Goal: Task Accomplishment & Management: Manage account settings

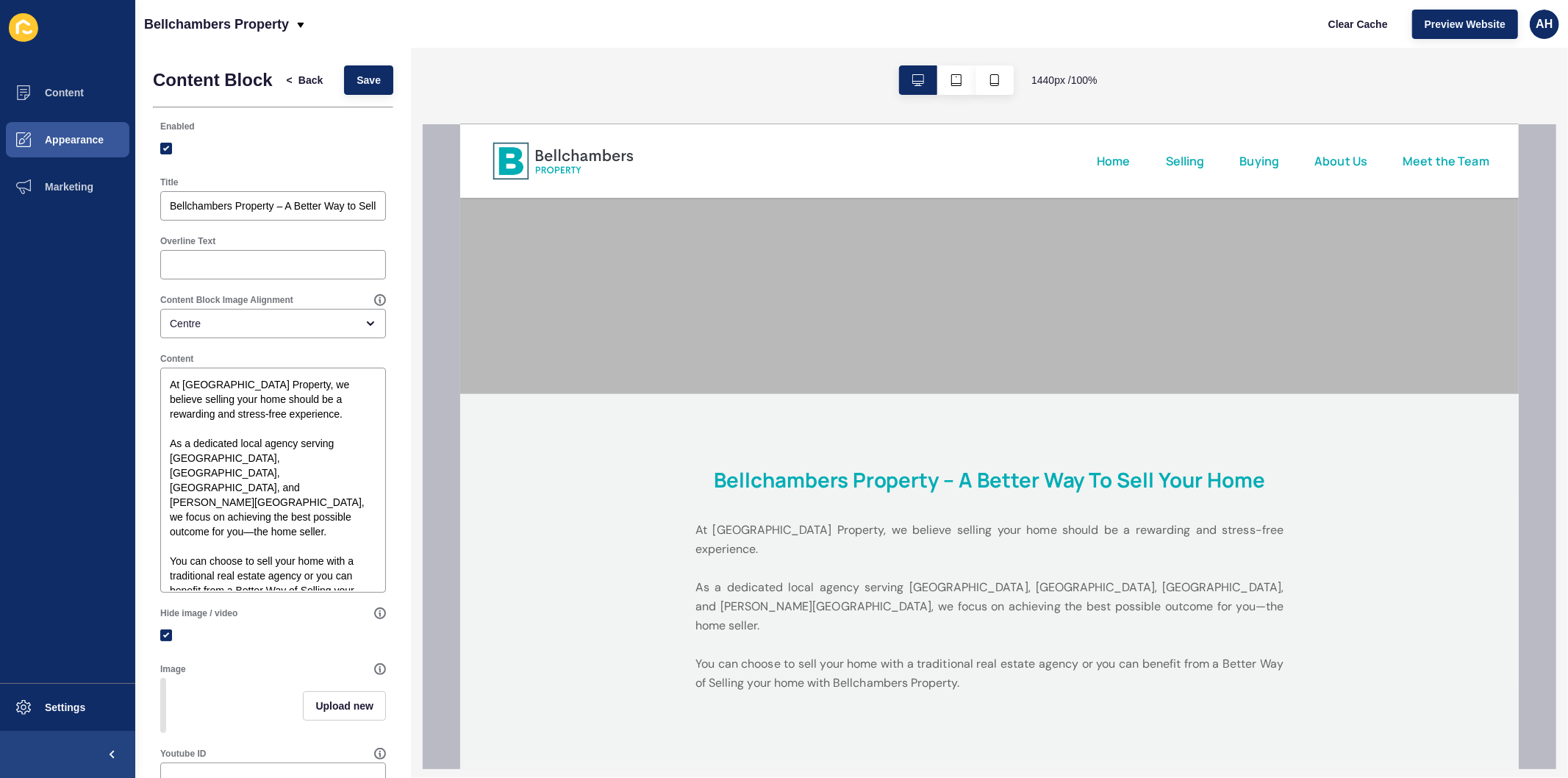
scroll to position [408, 0]
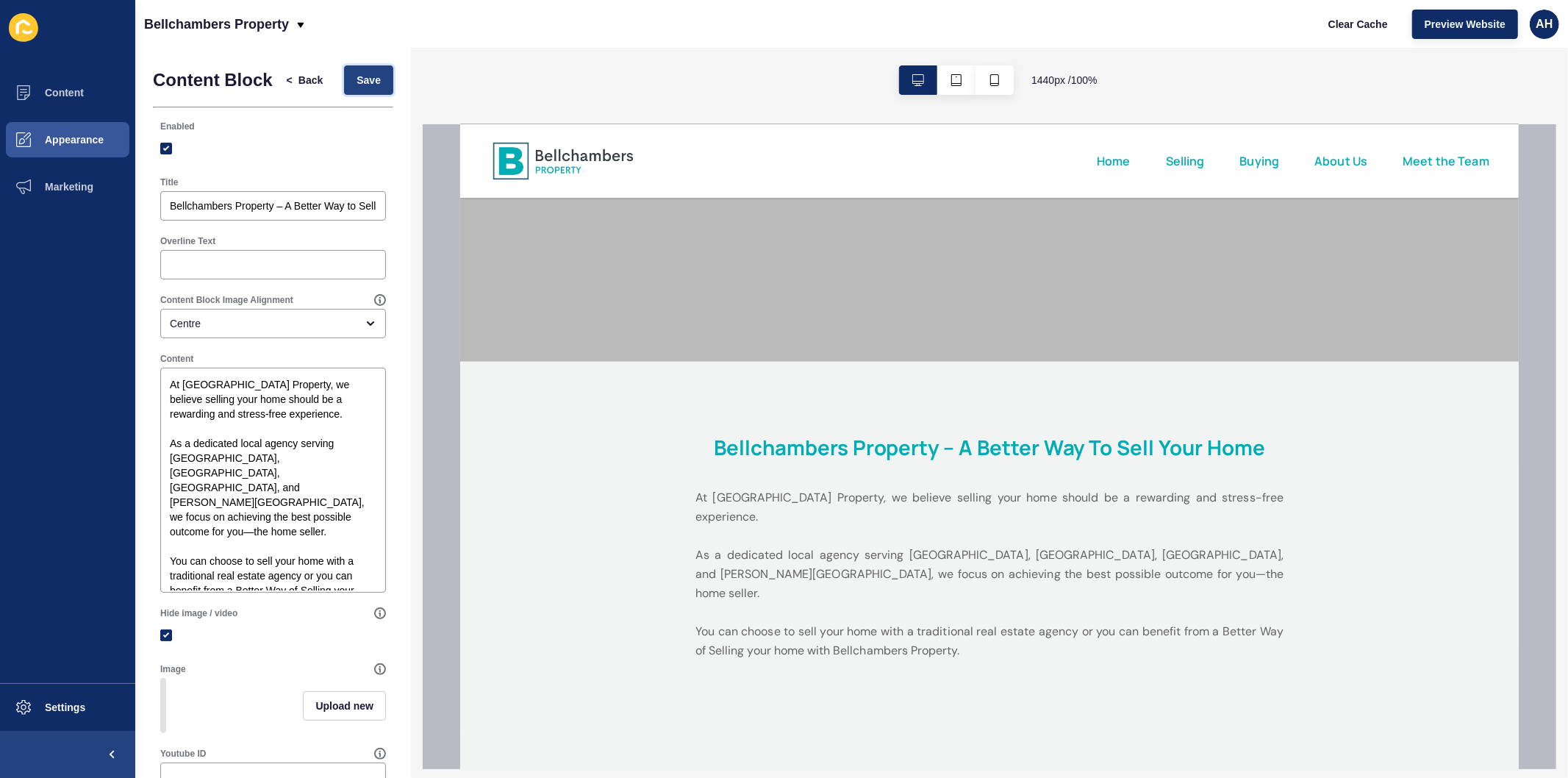
click at [357, 86] on span "Save" at bounding box center [369, 80] width 24 height 15
click at [57, 88] on span "Content" at bounding box center [41, 92] width 86 height 12
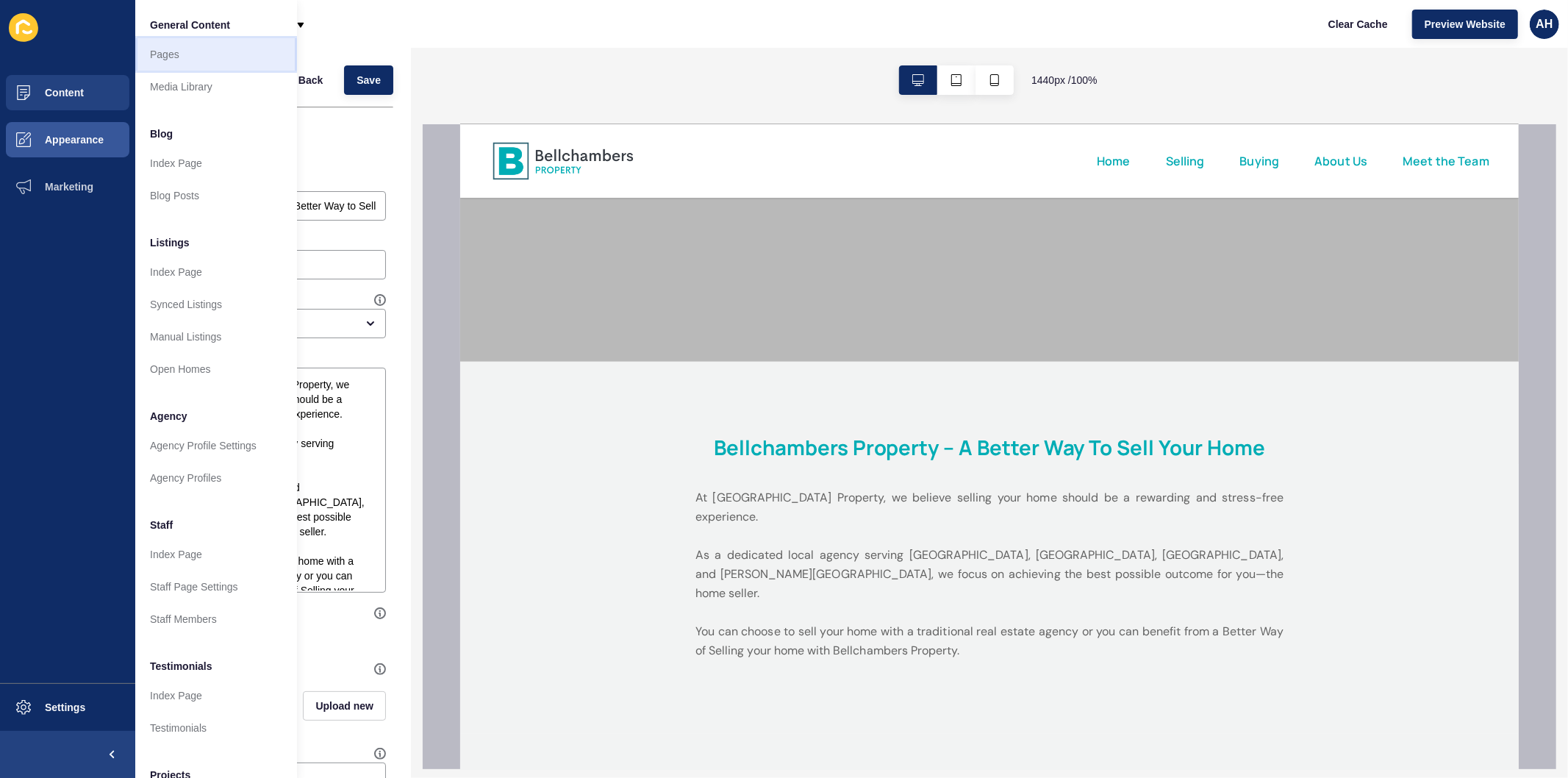
click at [188, 57] on link "Pages" at bounding box center [217, 54] width 162 height 33
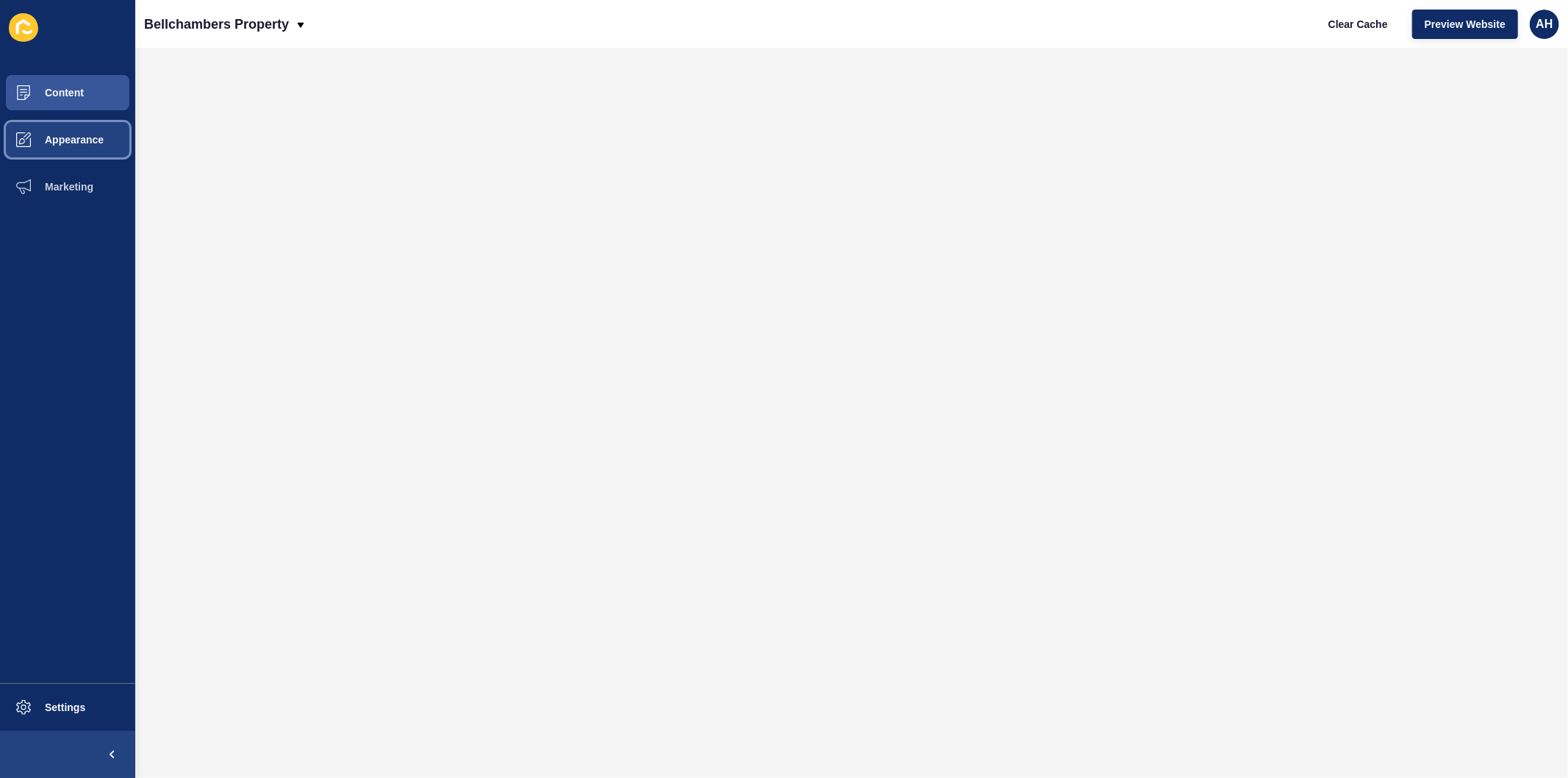
click at [73, 142] on span "Appearance" at bounding box center [51, 139] width 106 height 12
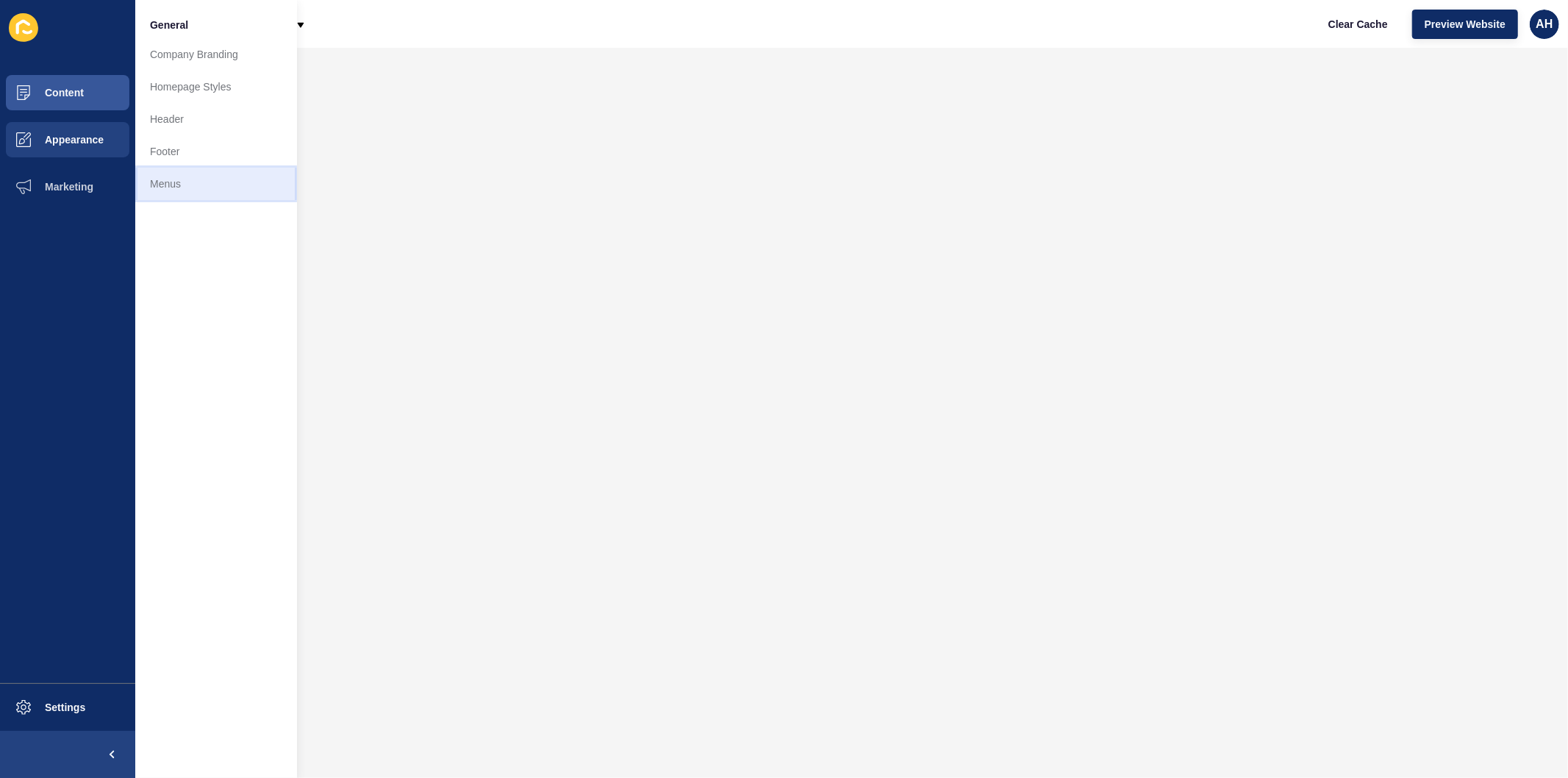
click at [188, 178] on link "Menus" at bounding box center [217, 183] width 162 height 33
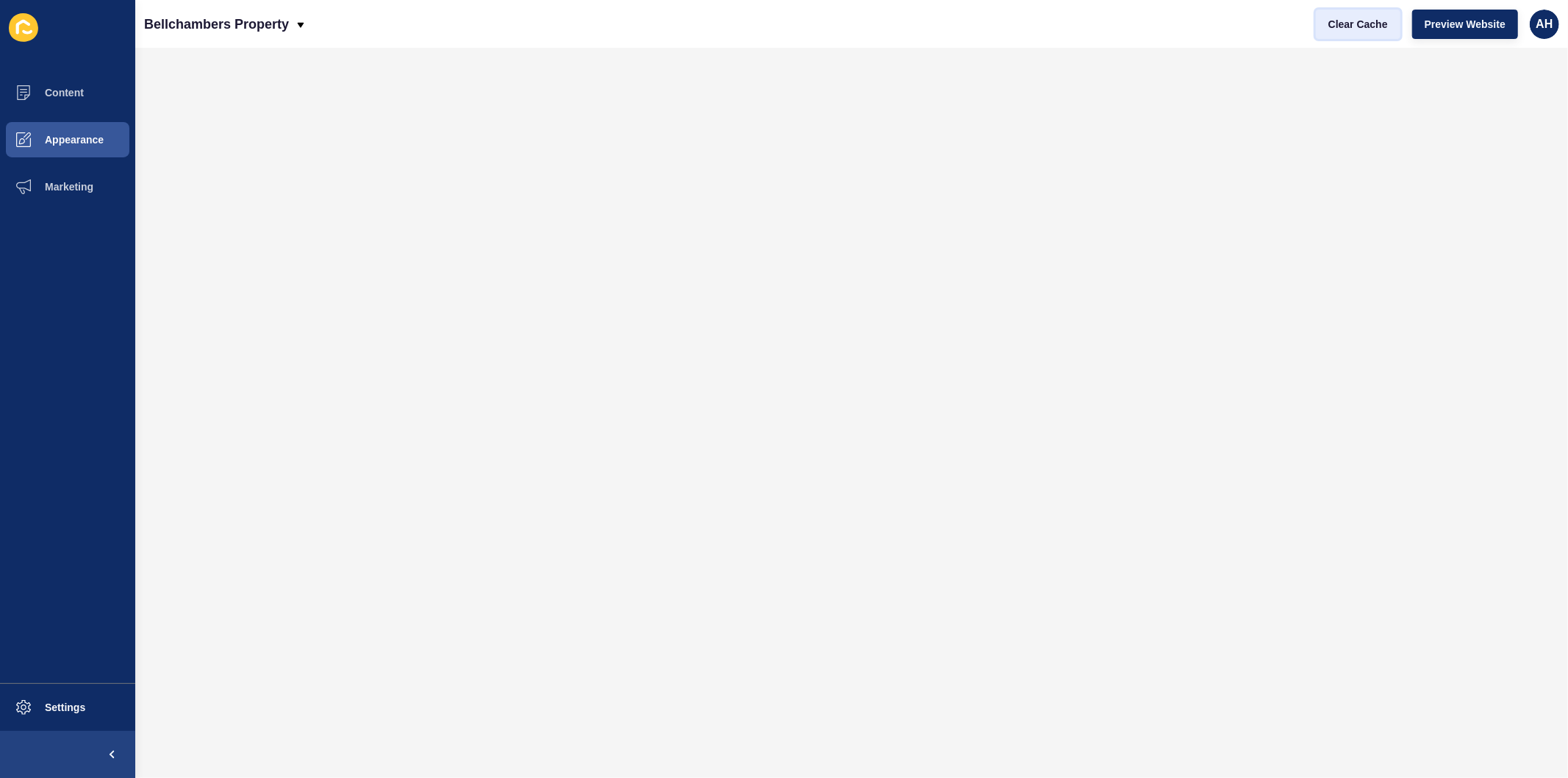
click at [1339, 18] on span "Clear Cache" at bounding box center [1358, 24] width 59 height 15
click at [63, 89] on span "Content" at bounding box center [41, 92] width 86 height 12
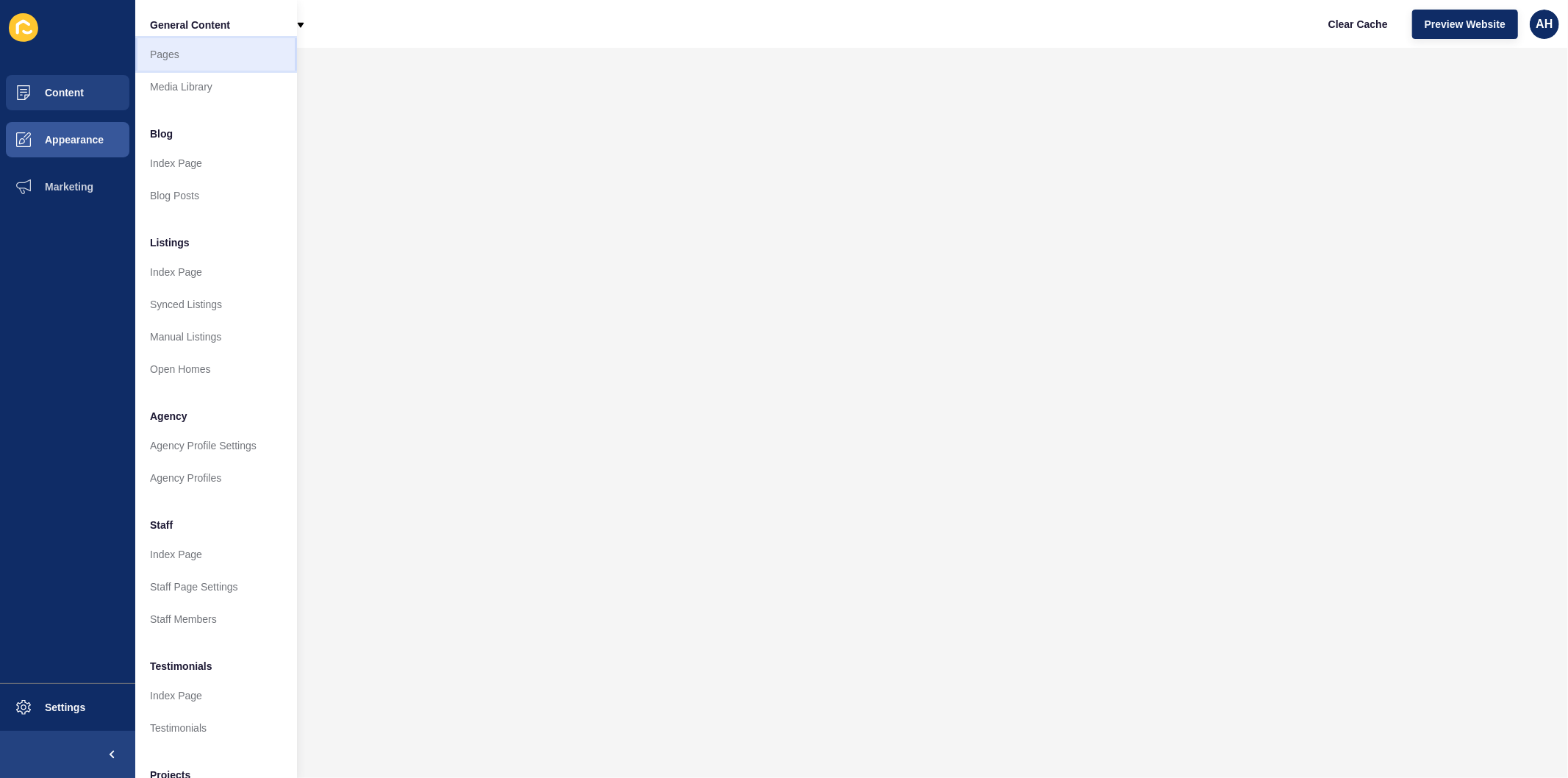
click at [179, 59] on link "Pages" at bounding box center [217, 54] width 162 height 33
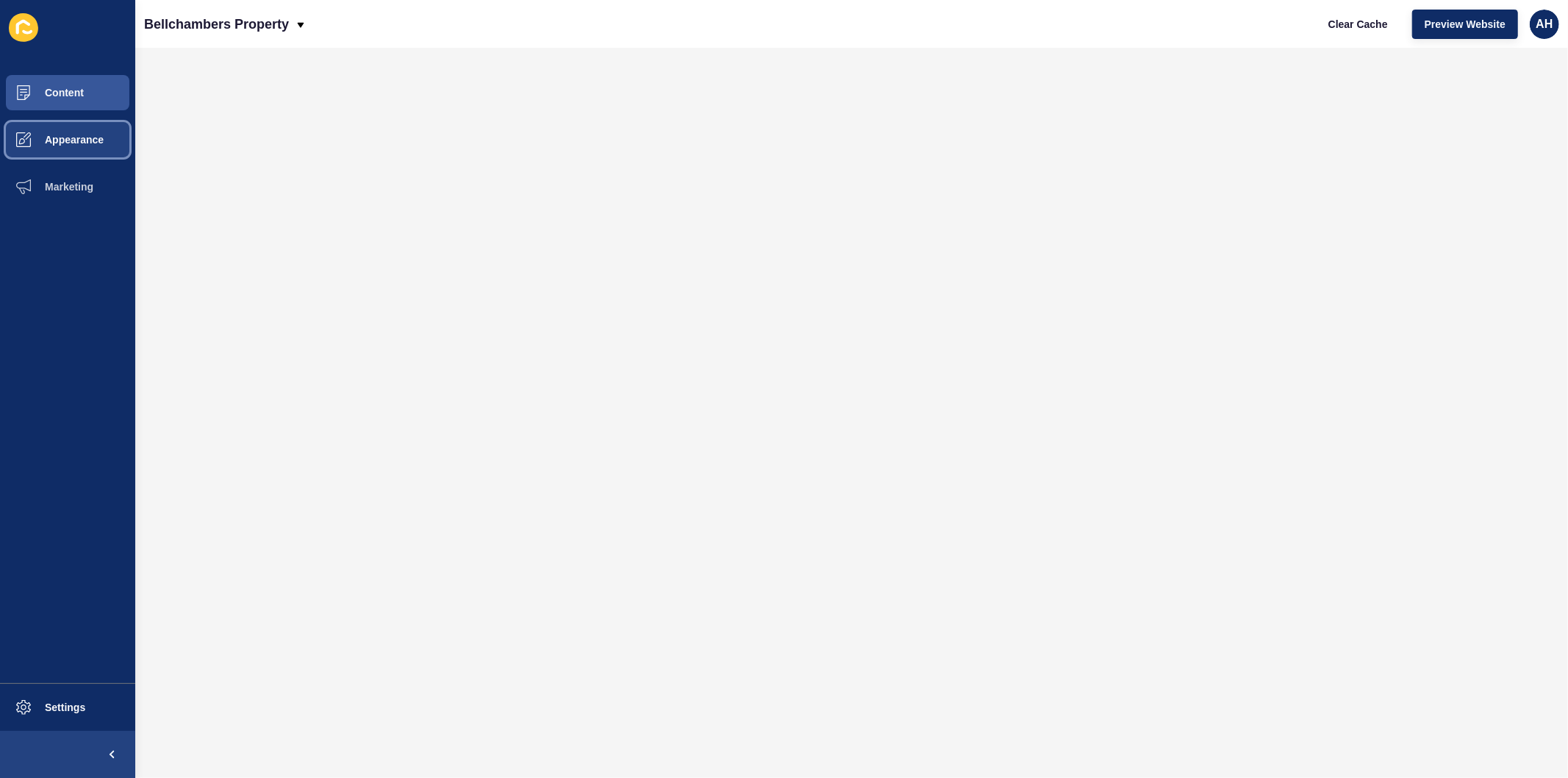
click at [83, 141] on span "Appearance" at bounding box center [51, 139] width 106 height 12
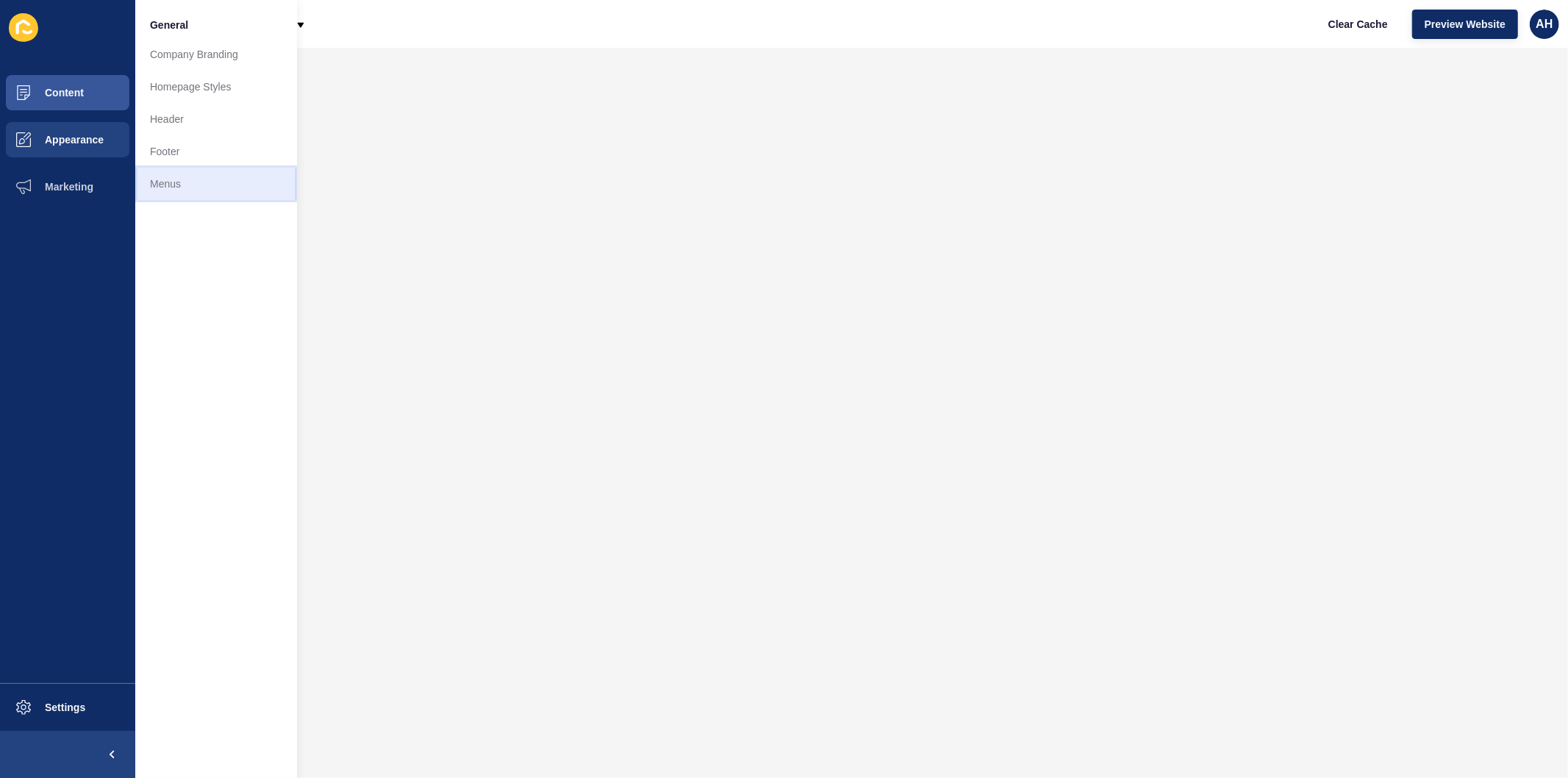
click at [180, 184] on link "Menus" at bounding box center [217, 183] width 162 height 33
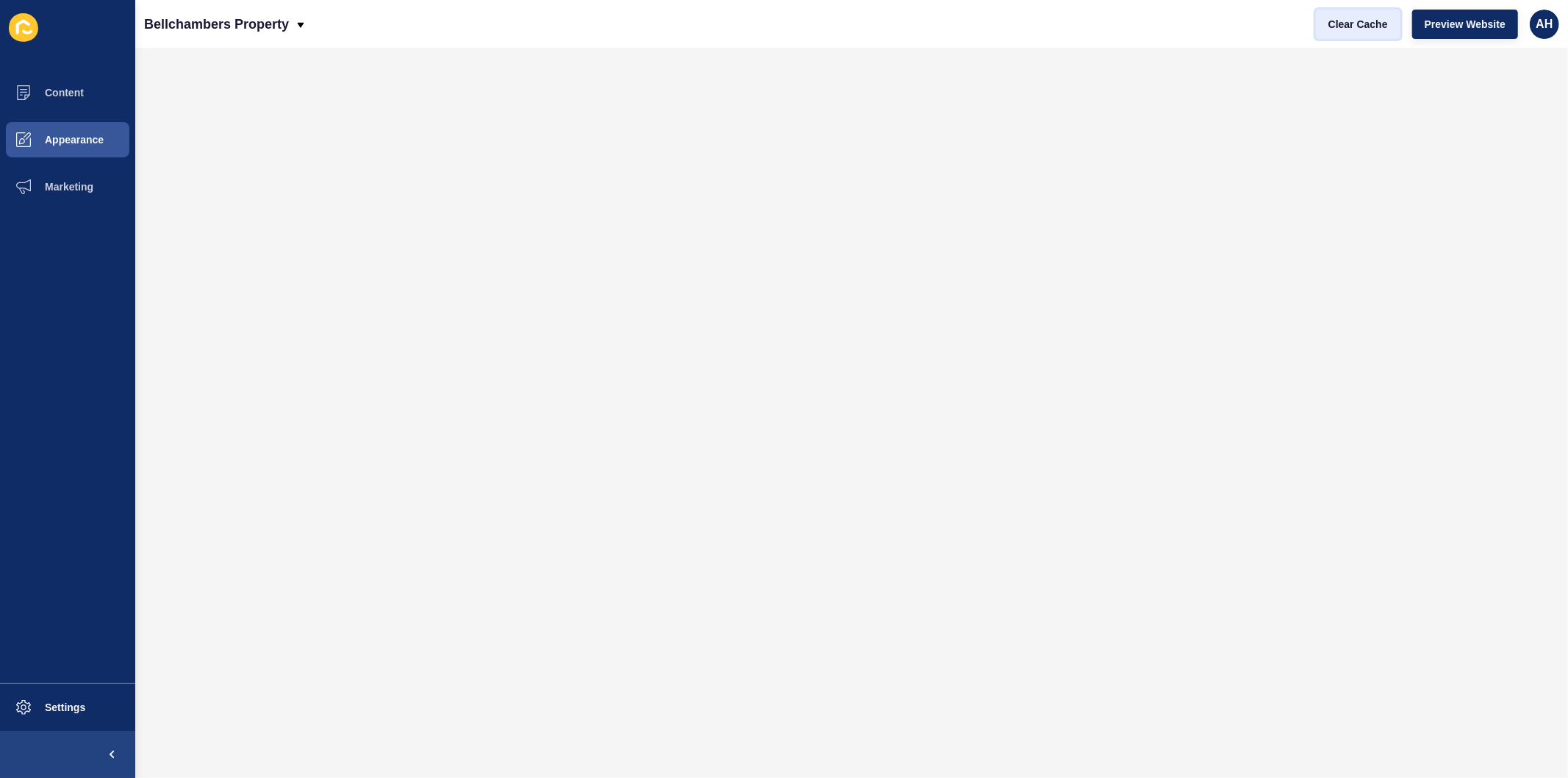
click at [1363, 23] on span "Clear Cache" at bounding box center [1358, 24] width 59 height 15
click at [44, 134] on span "Appearance" at bounding box center [51, 139] width 106 height 12
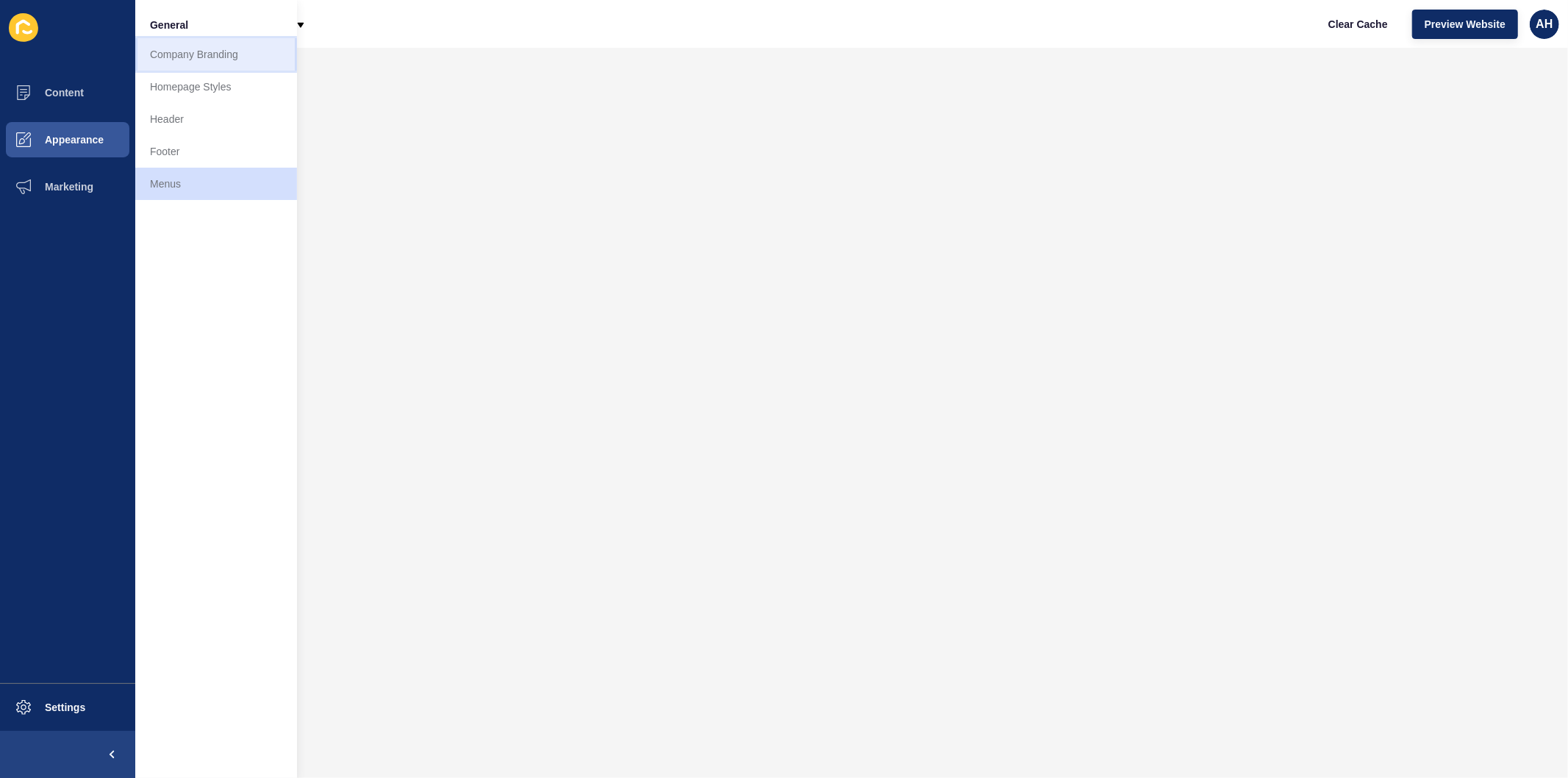
click at [216, 60] on link "Company Branding" at bounding box center [217, 54] width 162 height 33
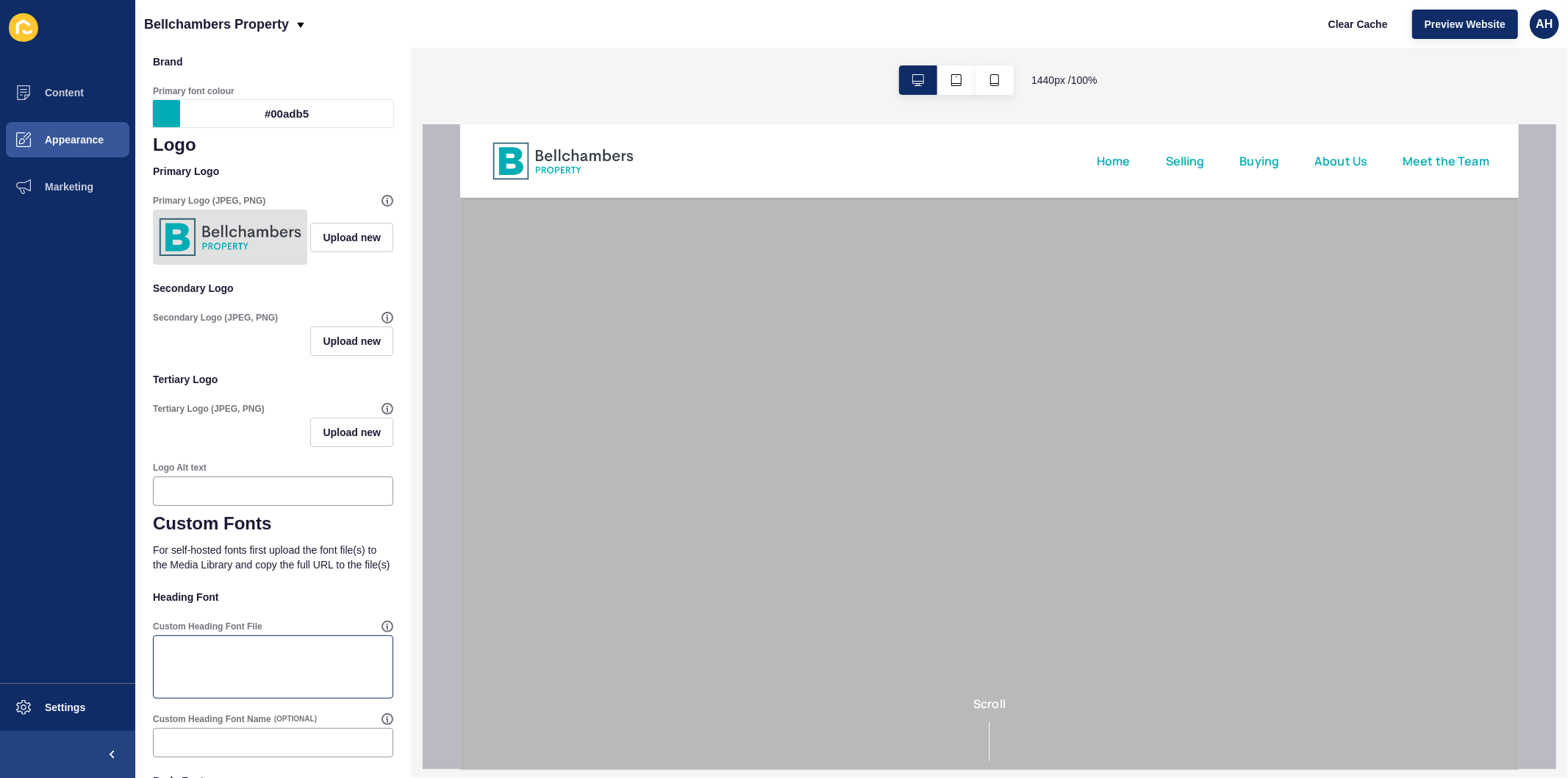
scroll to position [450, 0]
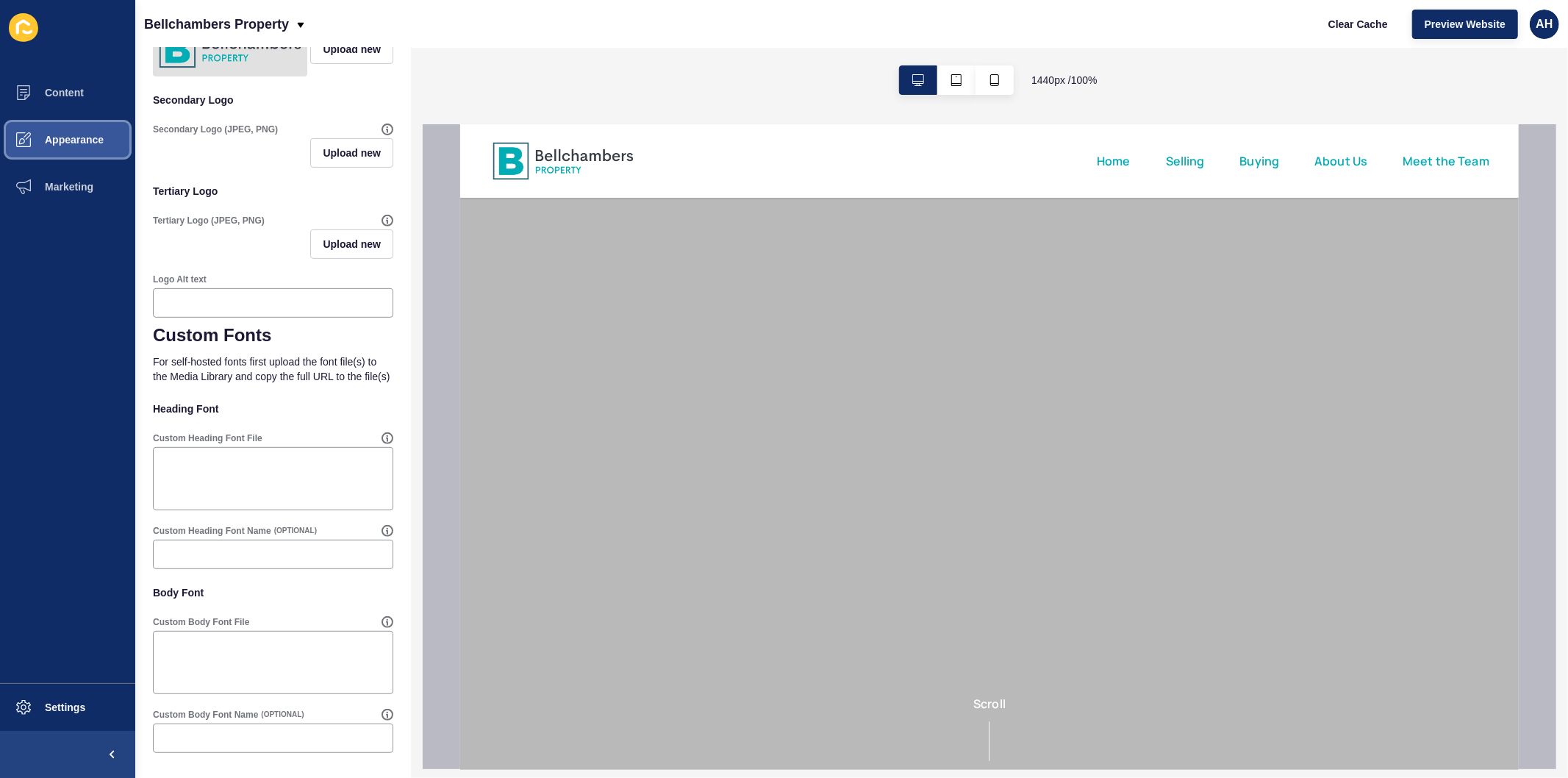
click at [72, 148] on button "Appearance" at bounding box center [68, 139] width 136 height 47
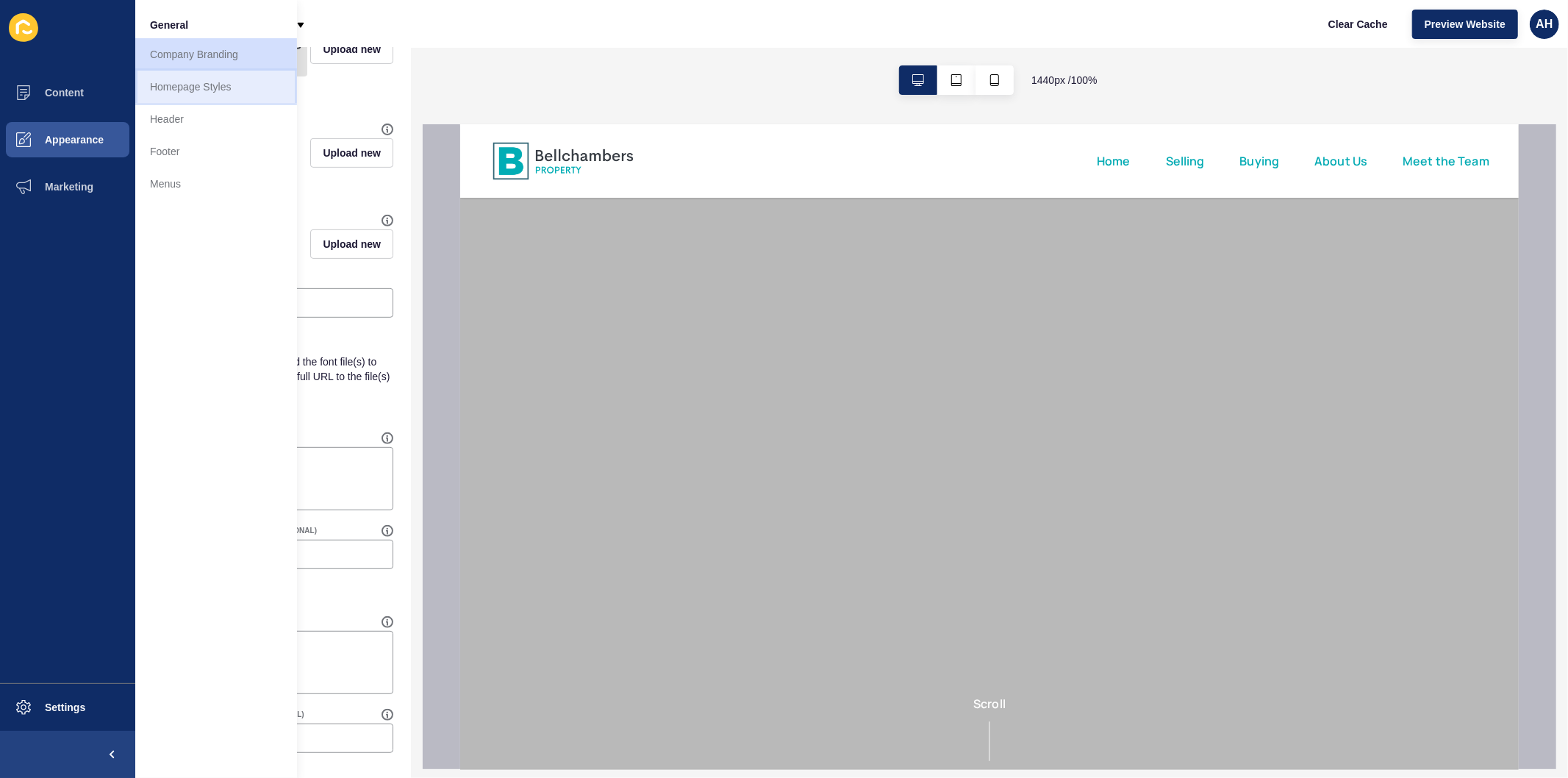
click at [212, 86] on link "Homepage Styles" at bounding box center [217, 86] width 162 height 33
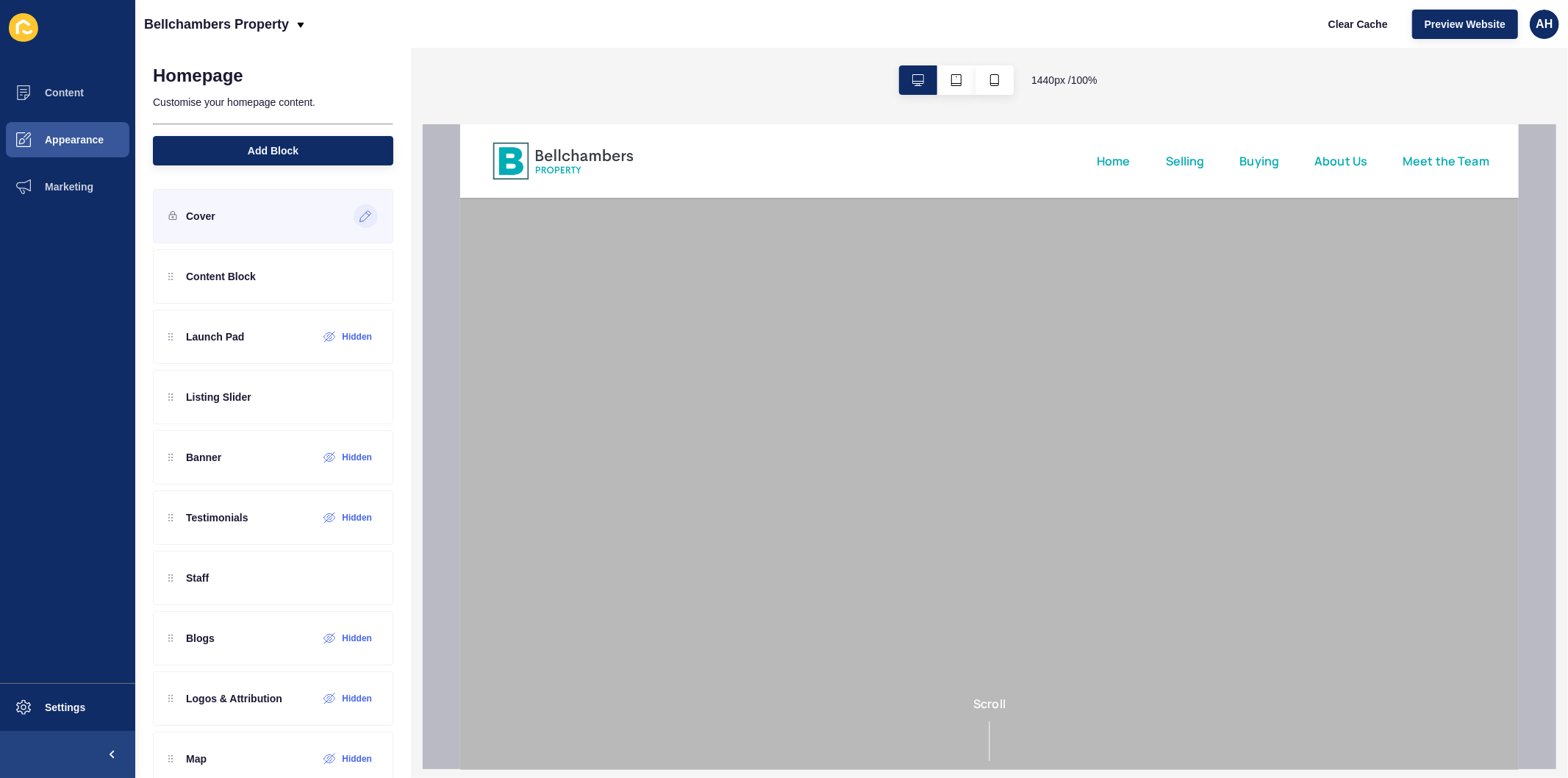
click at [360, 217] on icon at bounding box center [365, 216] width 12 height 12
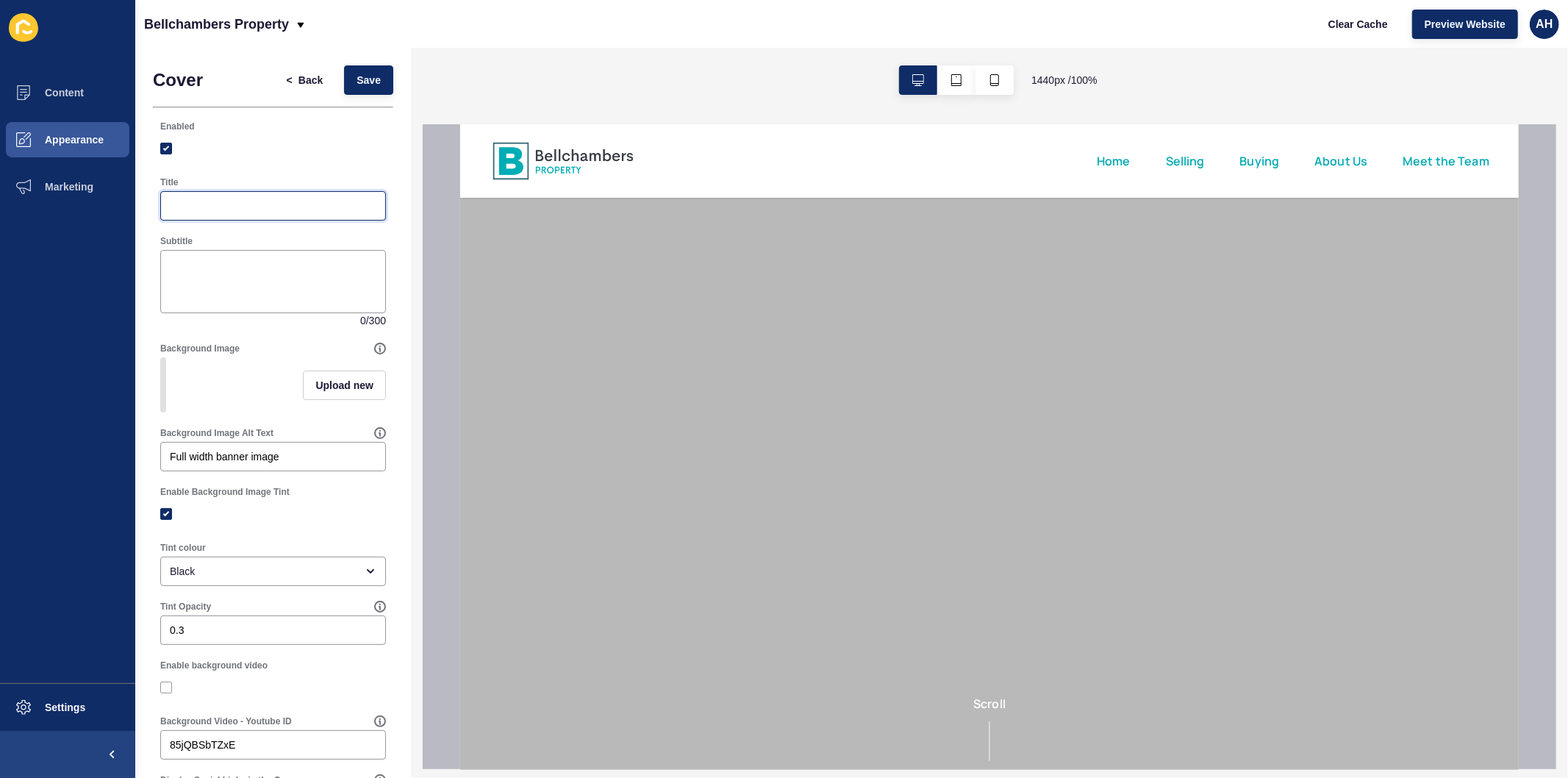
click at [274, 208] on input "Title" at bounding box center [273, 206] width 206 height 15
paste input "Bellchambers Property – A Better Way to Sell Your Home"
click at [357, 83] on span "Save" at bounding box center [369, 80] width 24 height 15
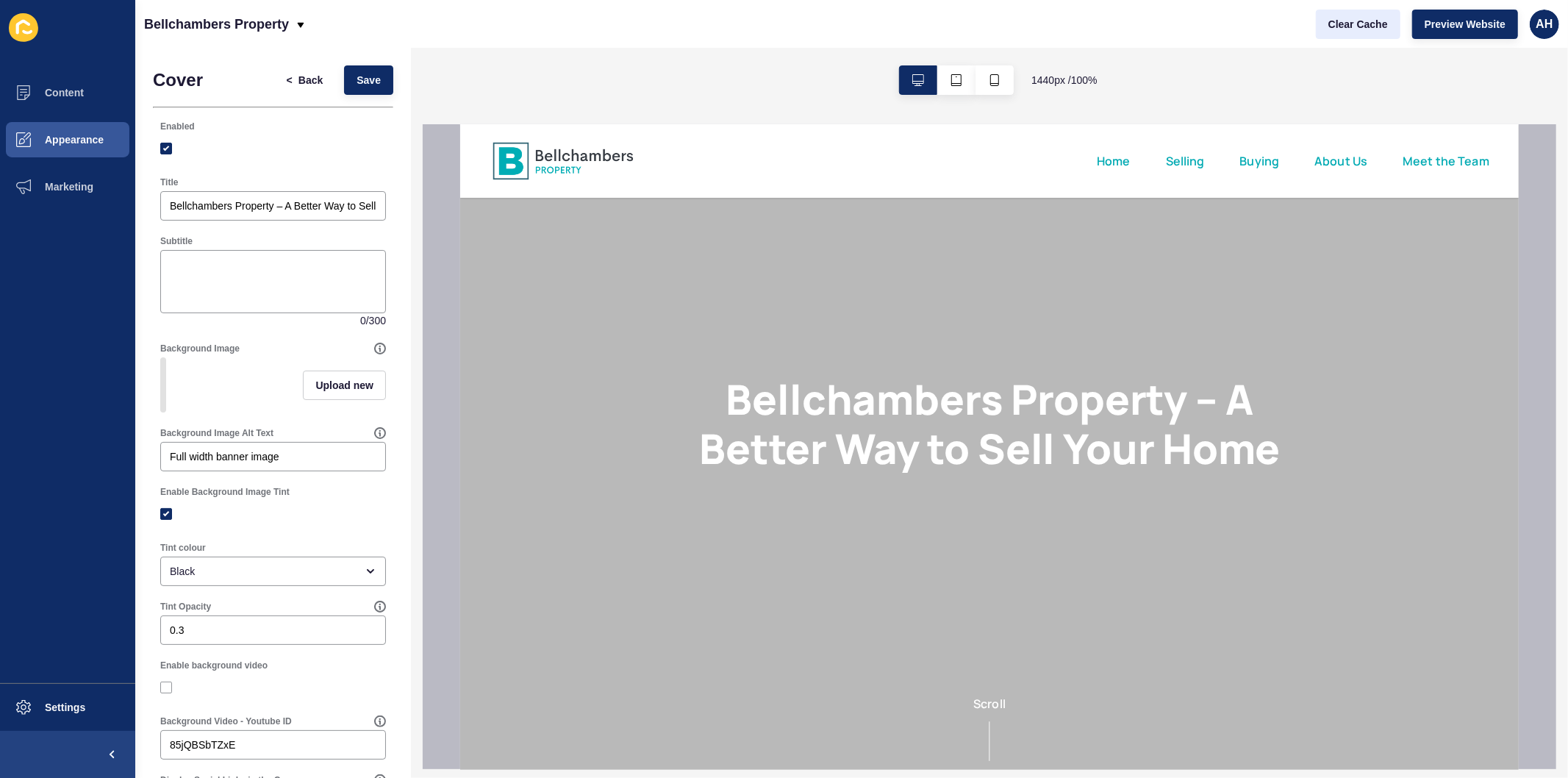
scroll to position [0, 0]
click at [1357, 31] on span "Clear Cache" at bounding box center [1358, 24] width 59 height 15
drag, startPoint x: 283, startPoint y: 204, endPoint x: 402, endPoint y: 234, distance: 122.7
click at [402, 234] on div "Cover < Back Save Enabled Title Bellchambers Property – A Better Way to Sell Yo…" at bounding box center [273, 412] width 276 height 730
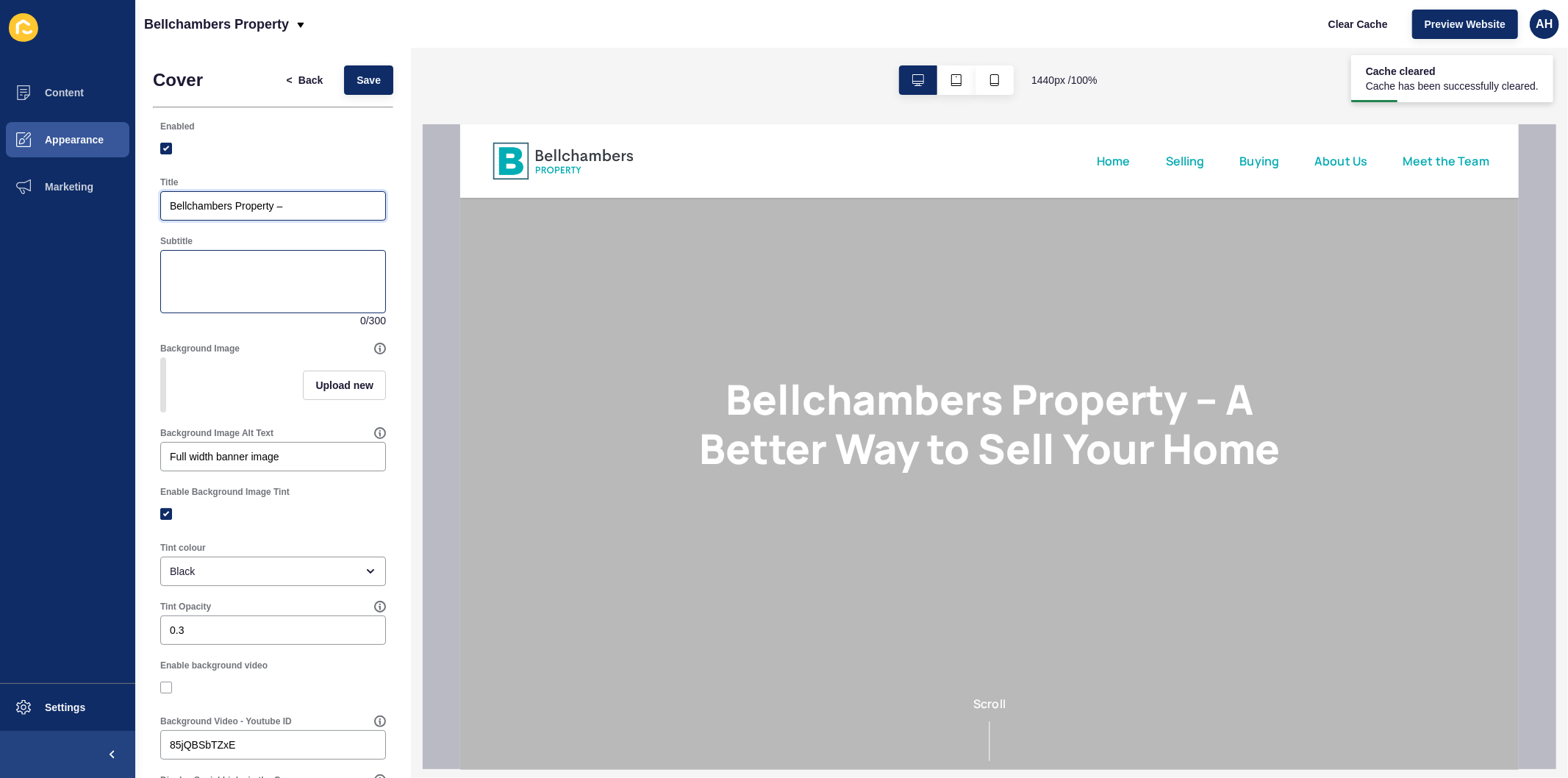
scroll to position [0, 0]
type input "Bellchambers Property –"
click at [267, 273] on textarea "Subtitle" at bounding box center [273, 281] width 221 height 59
paste textarea "A Better Way to Sell Your Home"
type textarea "A Better Way to Sell Your Home"
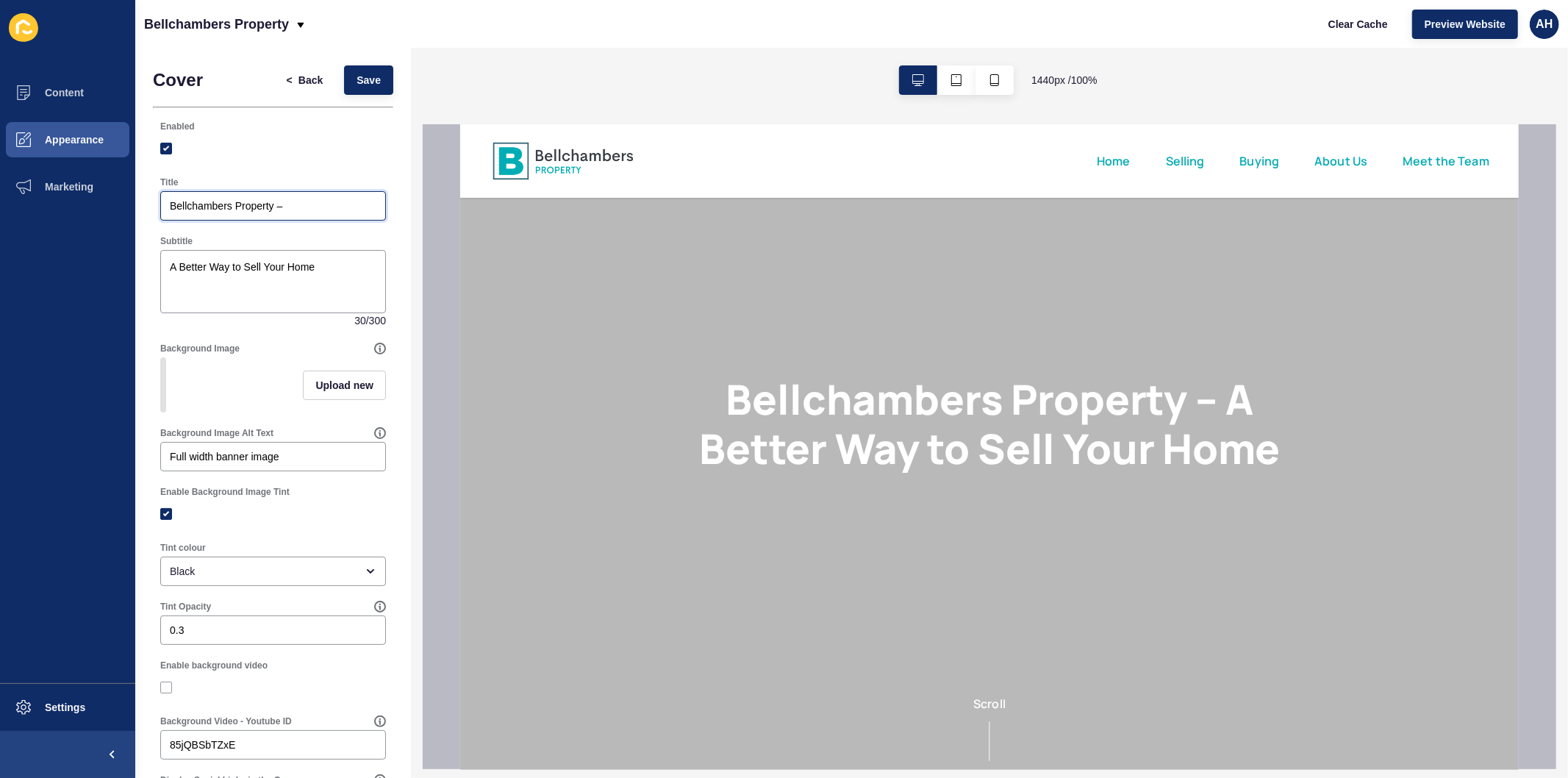
click at [310, 208] on input "Bellchambers Property –" at bounding box center [273, 206] width 206 height 15
click at [170, 204] on input "Bellchambers Property" at bounding box center [273, 206] width 206 height 15
type input "Bellchambers Property"
click at [344, 88] on button "Save" at bounding box center [368, 80] width 49 height 30
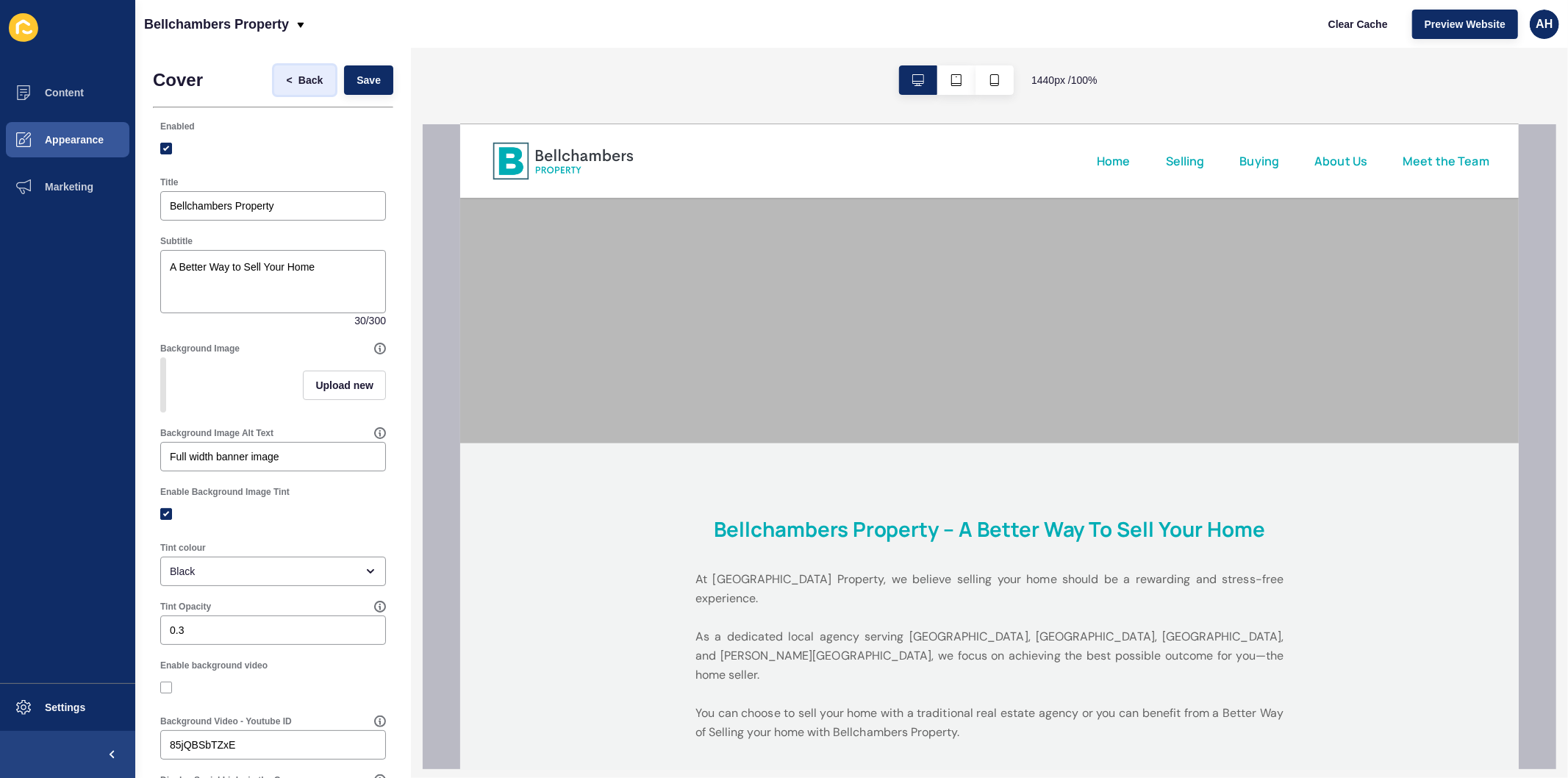
click at [304, 75] on span "Back" at bounding box center [310, 80] width 24 height 15
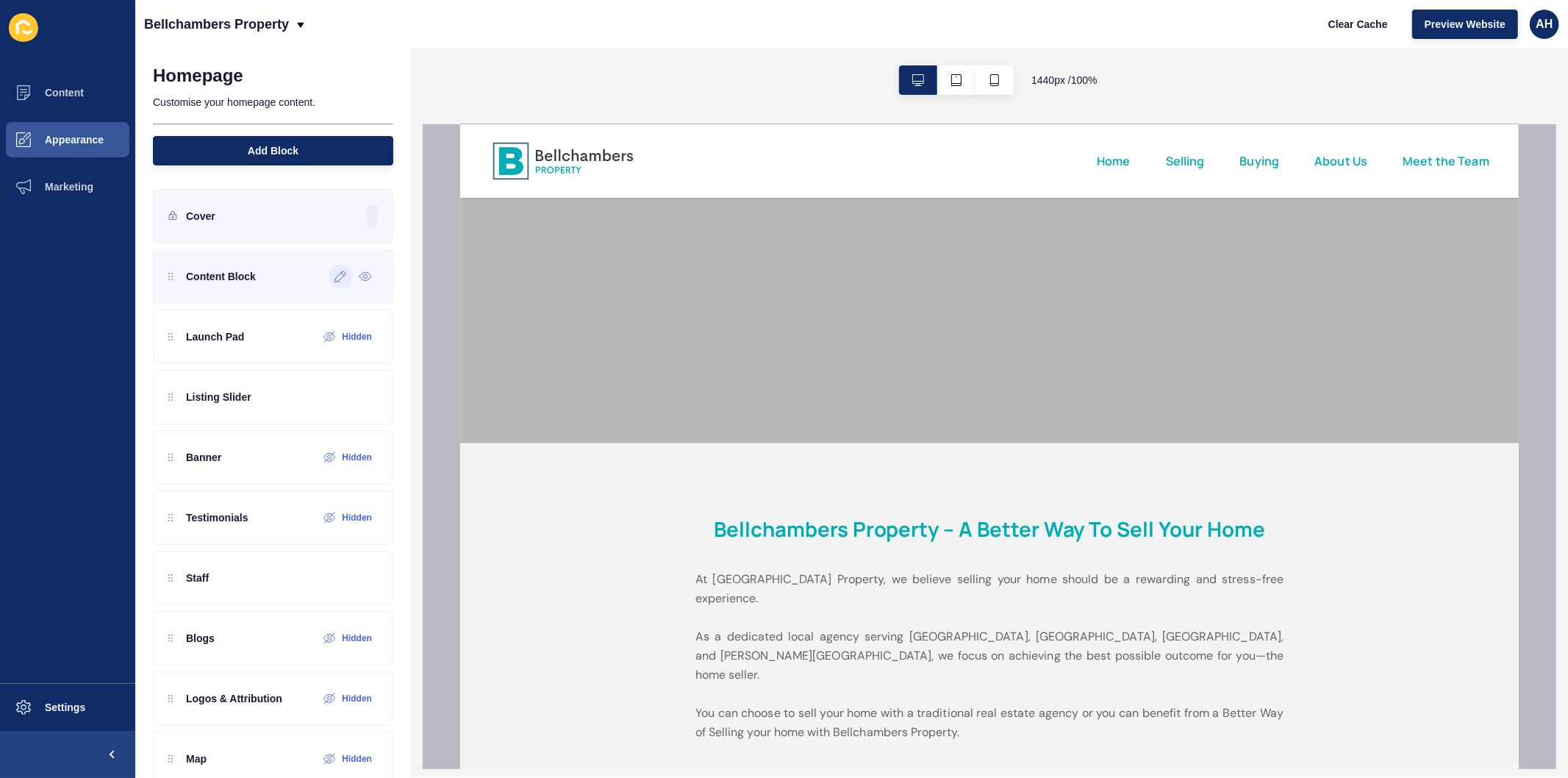
click at [329, 284] on div at bounding box center [341, 276] width 24 height 23
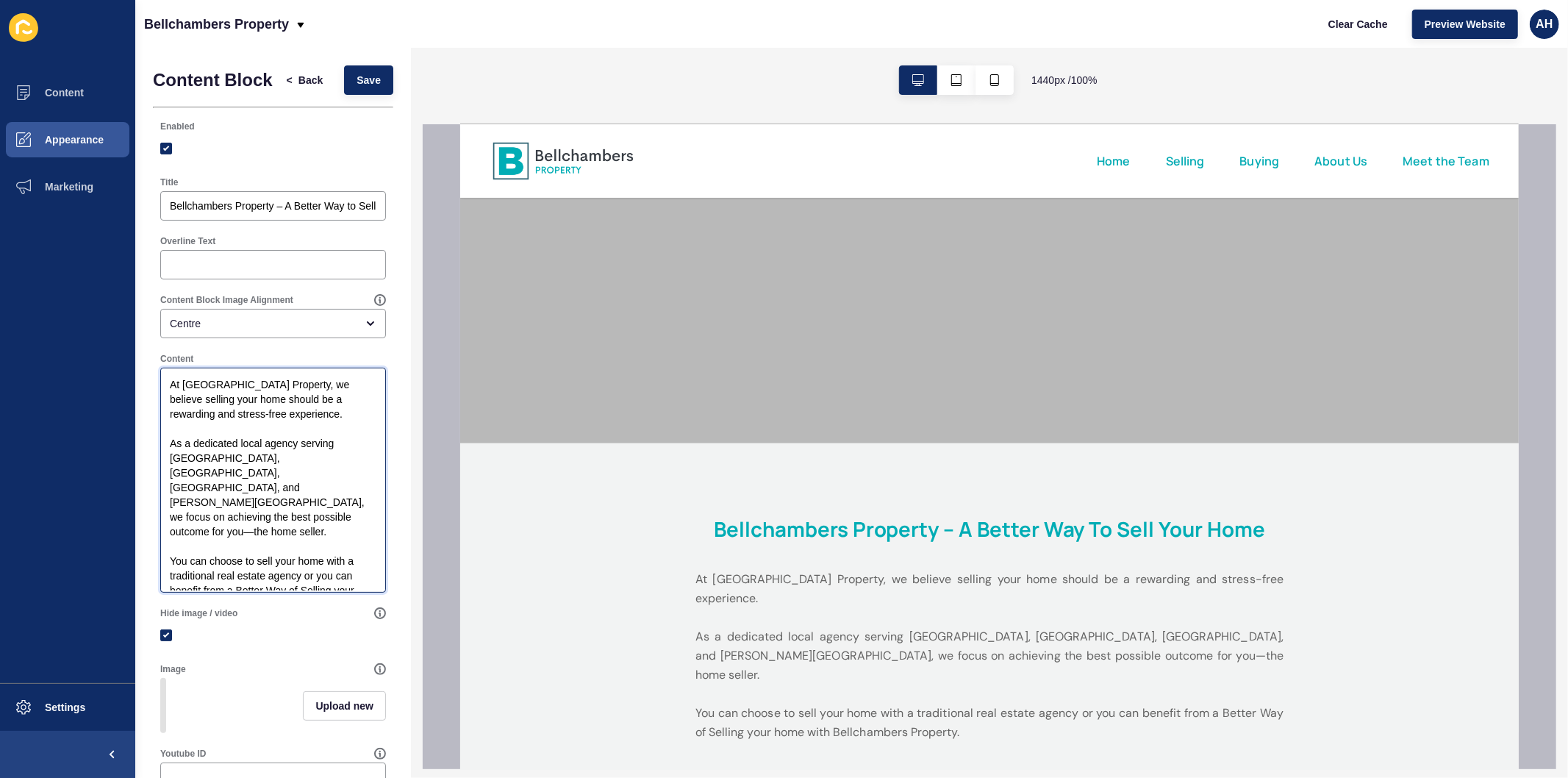
drag, startPoint x: 305, startPoint y: 427, endPoint x: 167, endPoint y: 393, distance: 142.1
click at [167, 393] on textarea "At [GEOGRAPHIC_DATA] Property, we believe selling your home should be a rewardi…" at bounding box center [273, 480] width 221 height 220
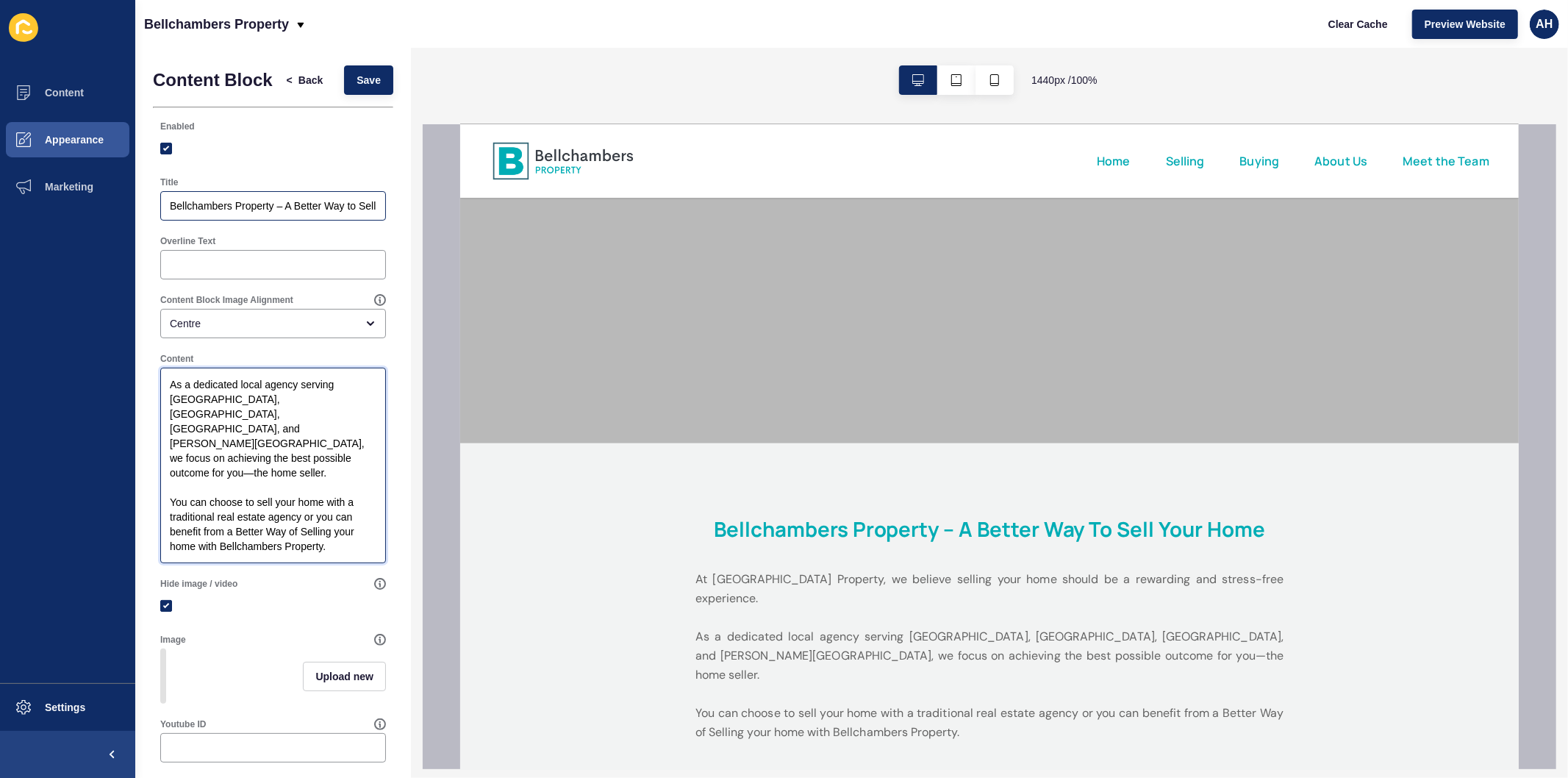
type textarea "As a dedicated local agency serving [GEOGRAPHIC_DATA], [GEOGRAPHIC_DATA], [GEOG…"
click at [252, 213] on input "Bellchambers Property – A Better Way to Sell Your Home" at bounding box center [273, 206] width 206 height 15
paste input "At [GEOGRAPHIC_DATA] Property, we believe selling your home should be a rewardi…"
type input "At [GEOGRAPHIC_DATA] Property, we believe selling your home should be a rewardi…"
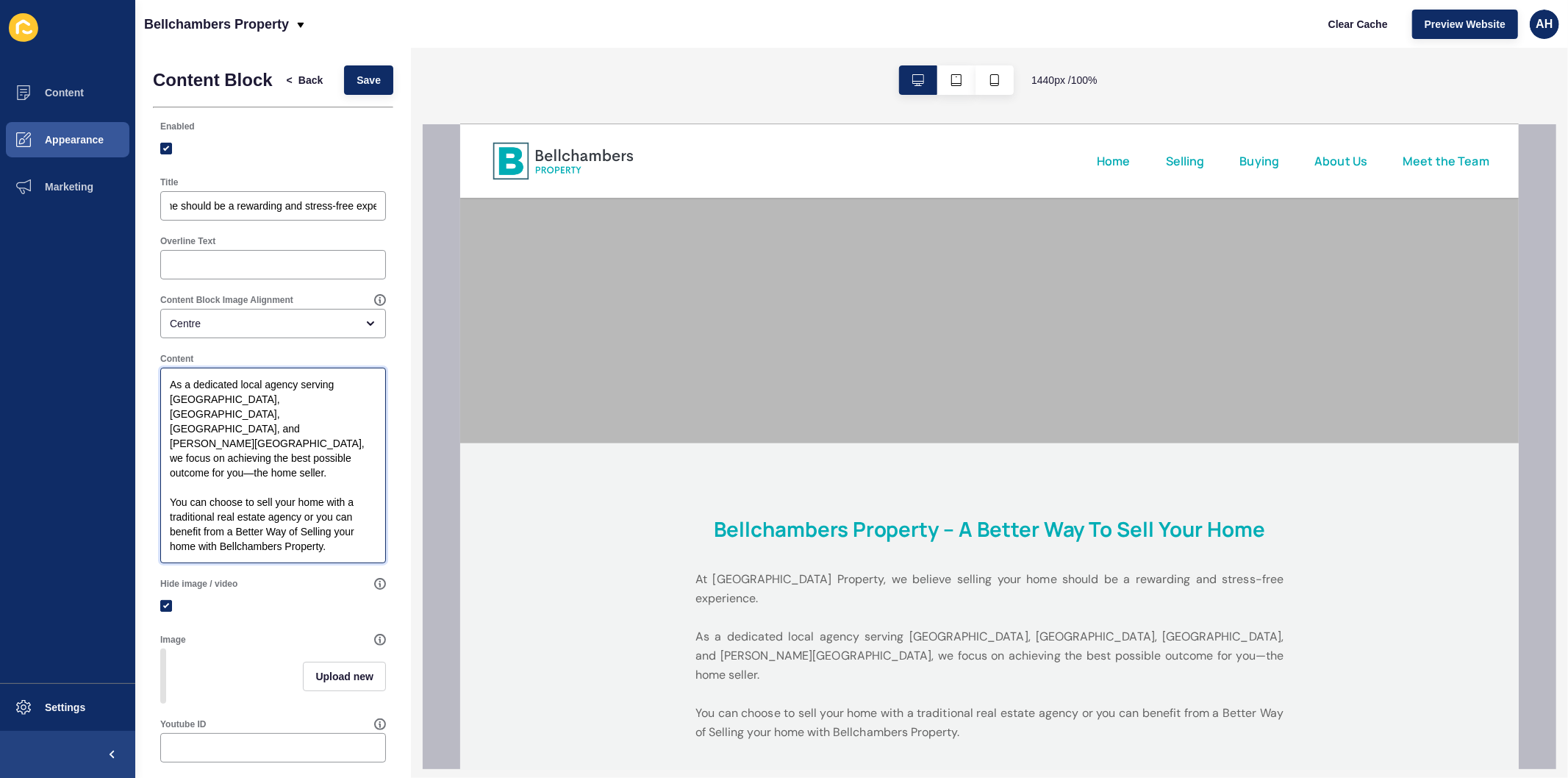
scroll to position [0, 0]
click at [165, 420] on textarea "As a dedicated local agency serving [GEOGRAPHIC_DATA], [GEOGRAPHIC_DATA], [GEOG…" at bounding box center [273, 466] width 221 height 191
click at [358, 1] on div "Bellchambers Property Clear Cache Preview Website AH" at bounding box center [852, 23] width 1433 height 47
click at [223, 459] on textarea "As a dedicated local agency serving [GEOGRAPHIC_DATA], [GEOGRAPHIC_DATA], [GEOG…" at bounding box center [273, 466] width 221 height 191
paste textarea "Lo Ipsumdolorsi Ametcons, ad elitsed doeiusm temp inci utlabo et d magnaaliq en…"
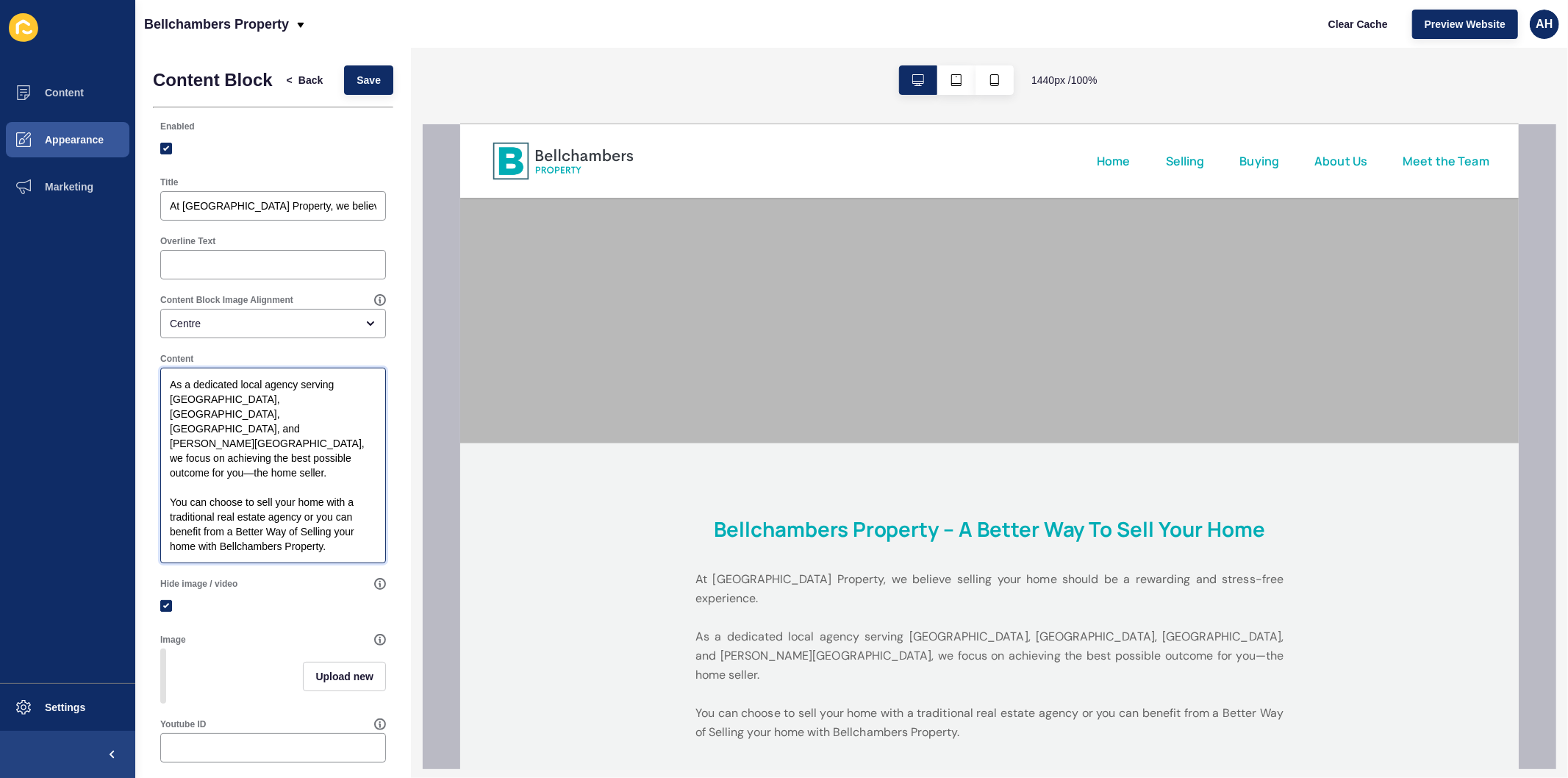
type textarea "Lo Ipsumdolorsi Ametcons, ad elitsed doeiusm temp inci utlabo et d magnaaliq en…"
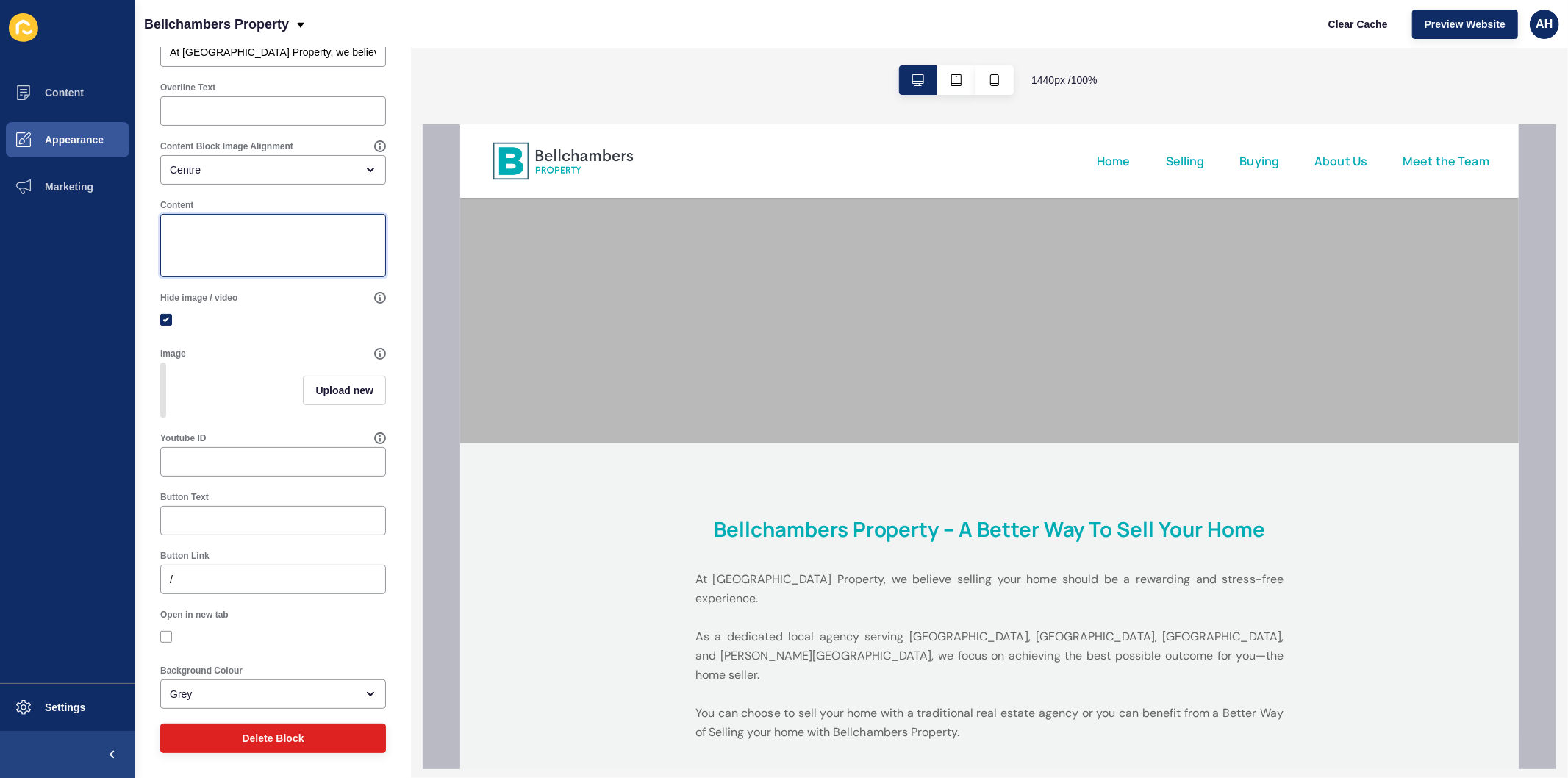
click at [275, 251] on textarea "Content" at bounding box center [273, 245] width 221 height 59
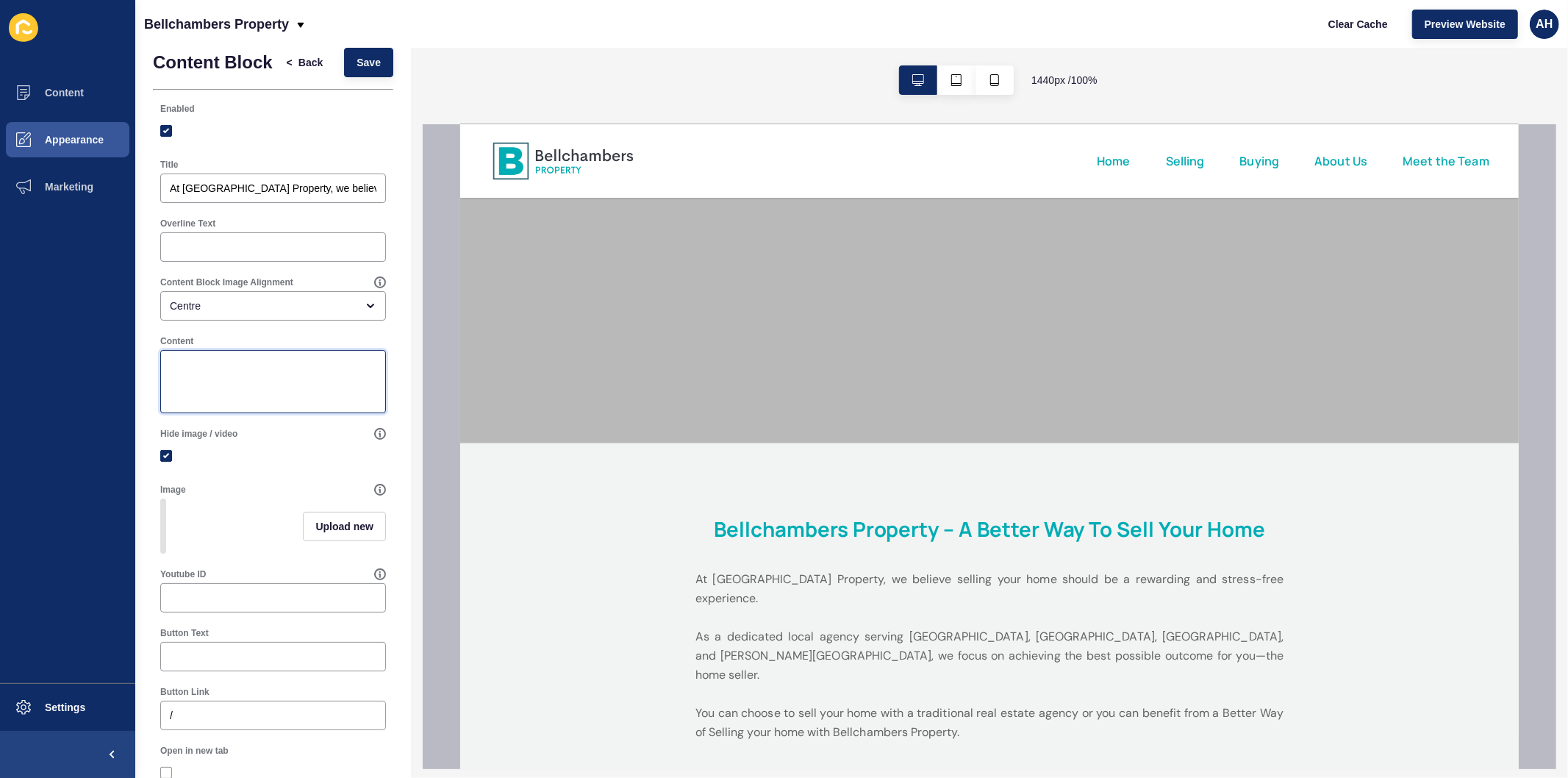
scroll to position [5, 0]
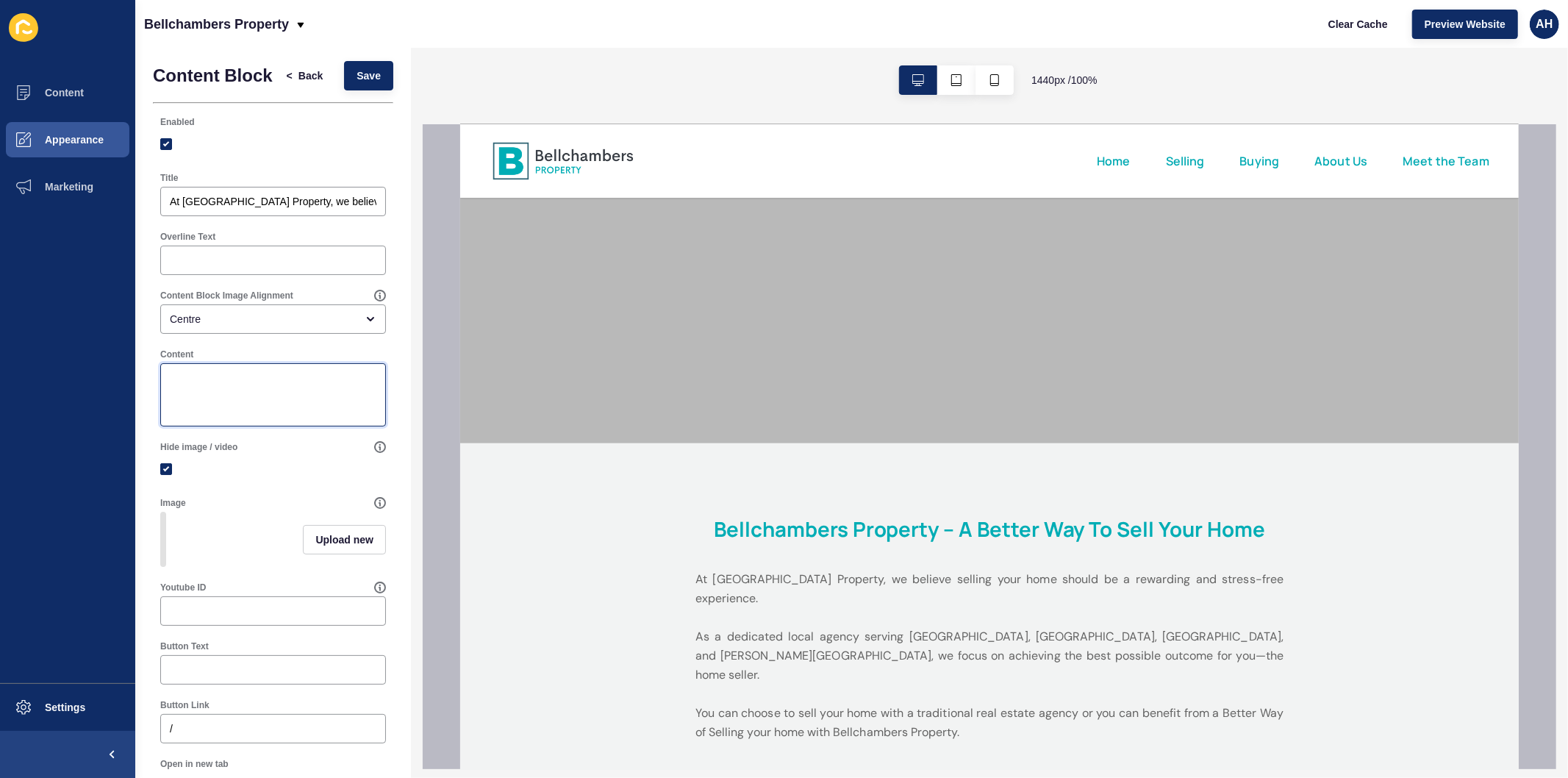
click at [270, 414] on textarea "Content" at bounding box center [273, 394] width 221 height 59
paste textarea "Lore’i dolo sita cons adi **elitse doeiu** tem incidid utlabor etd magn aliquae…"
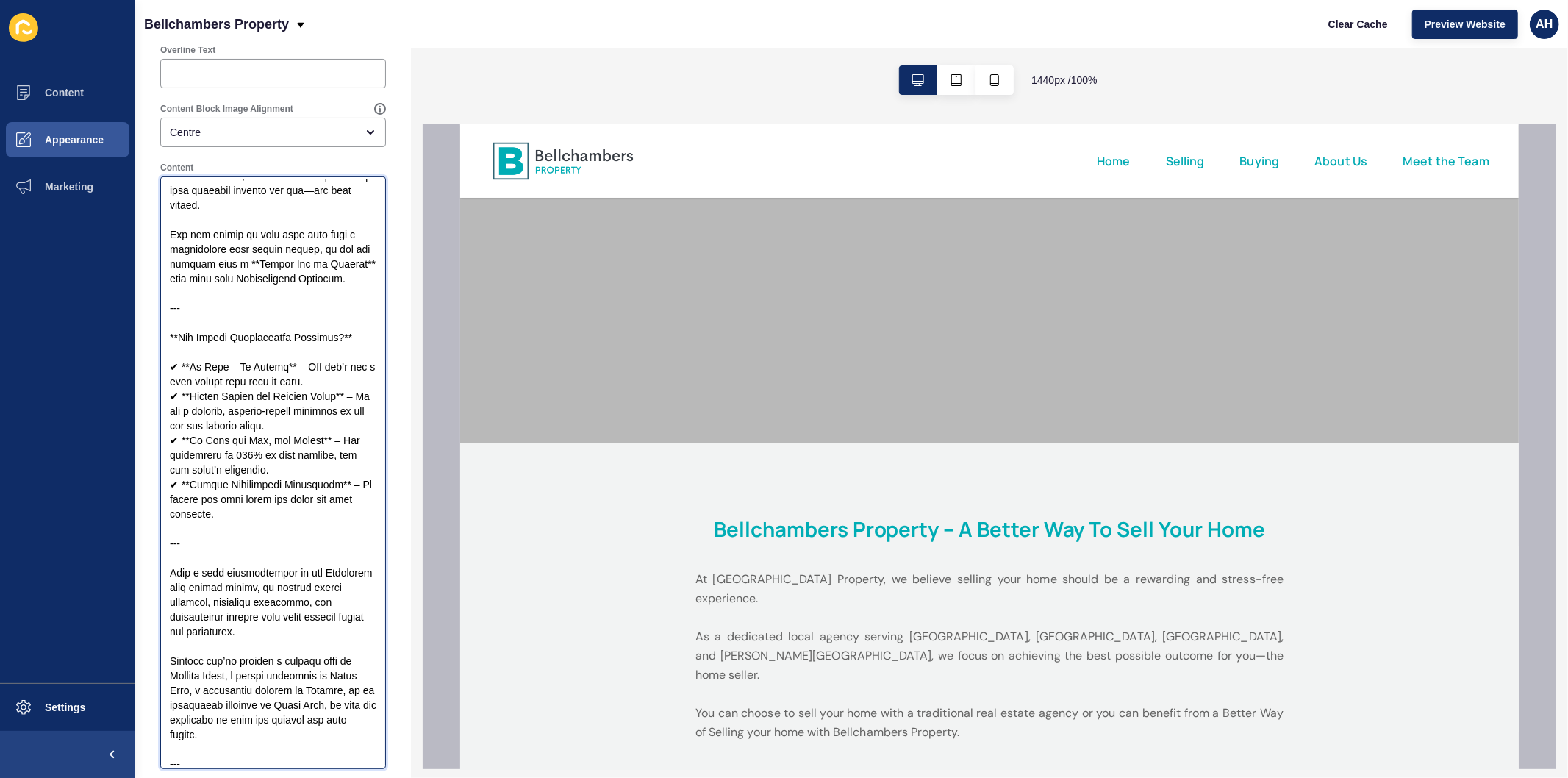
scroll to position [0, 0]
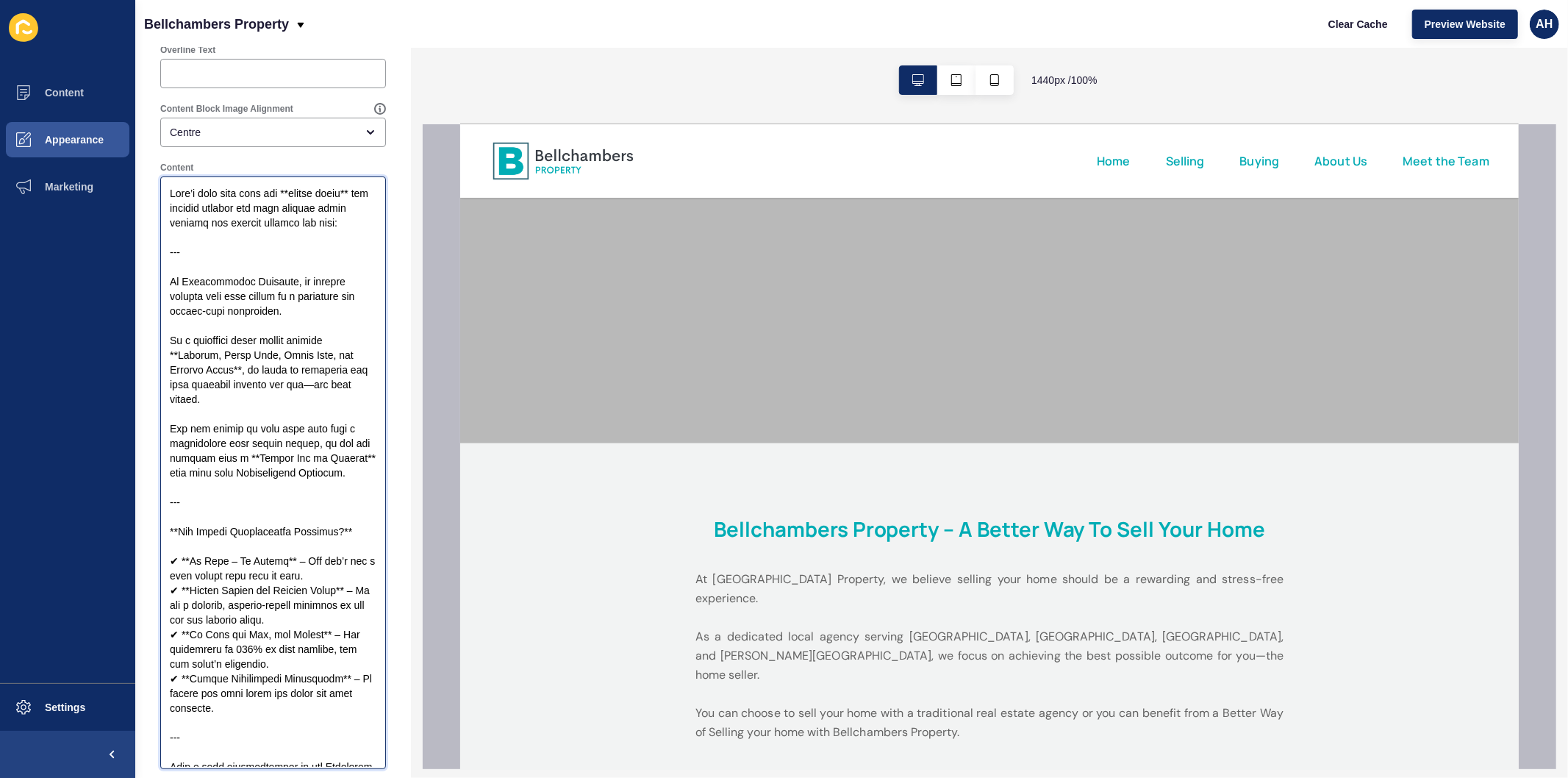
drag, startPoint x: 200, startPoint y: 274, endPoint x: 159, endPoint y: 208, distance: 77.7
click at [159, 208] on div "Content" at bounding box center [273, 465] width 229 height 610
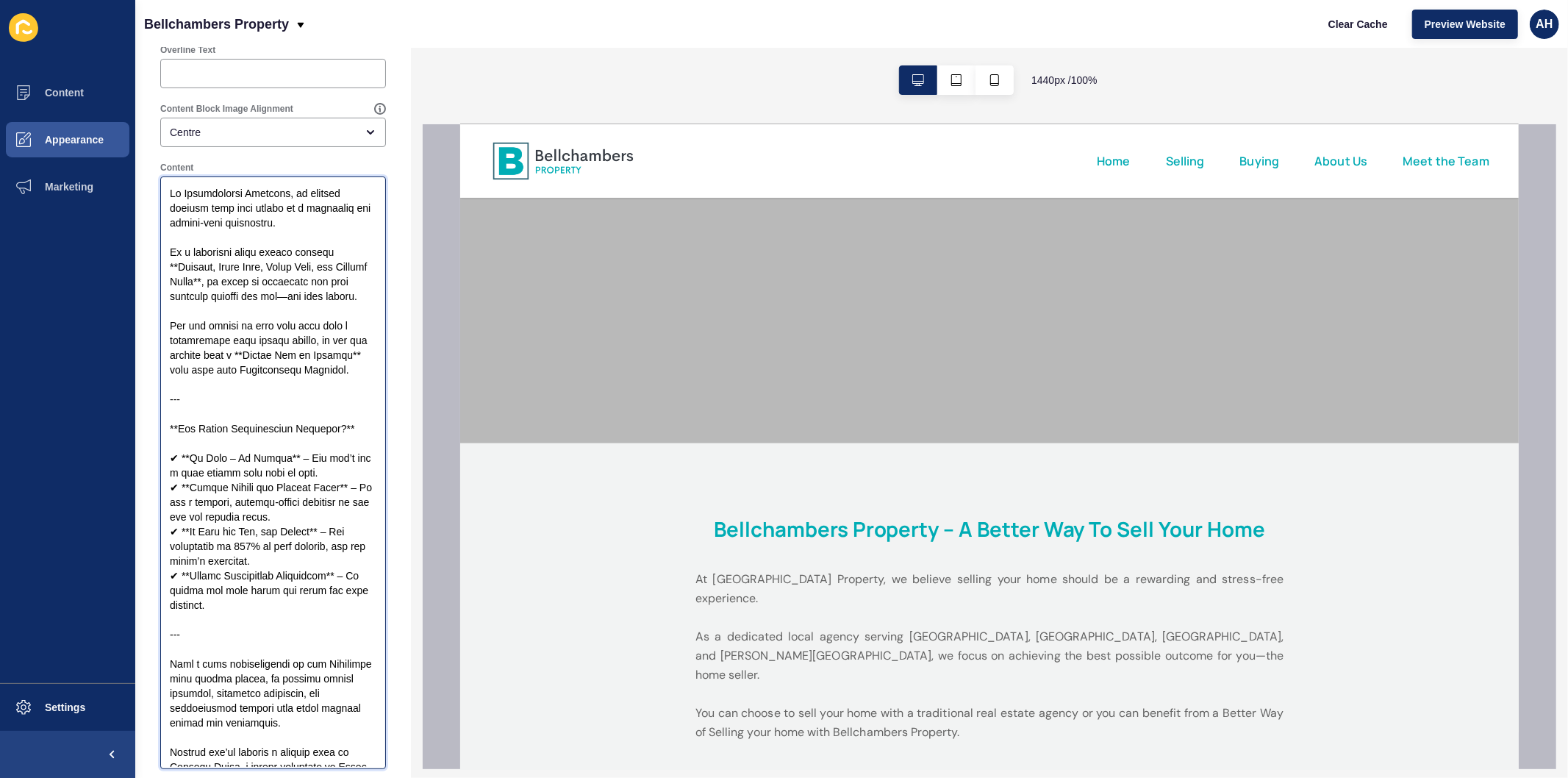
drag, startPoint x: 177, startPoint y: 277, endPoint x: 406, endPoint y: 343, distance: 238.3
click at [178, 277] on textarea "Content" at bounding box center [273, 472] width 221 height 588
click at [234, 290] on textarea "Content" at bounding box center [273, 472] width 221 height 588
click at [260, 377] on textarea "Content" at bounding box center [273, 472] width 221 height 588
click at [263, 377] on textarea "Content" at bounding box center [273, 472] width 221 height 588
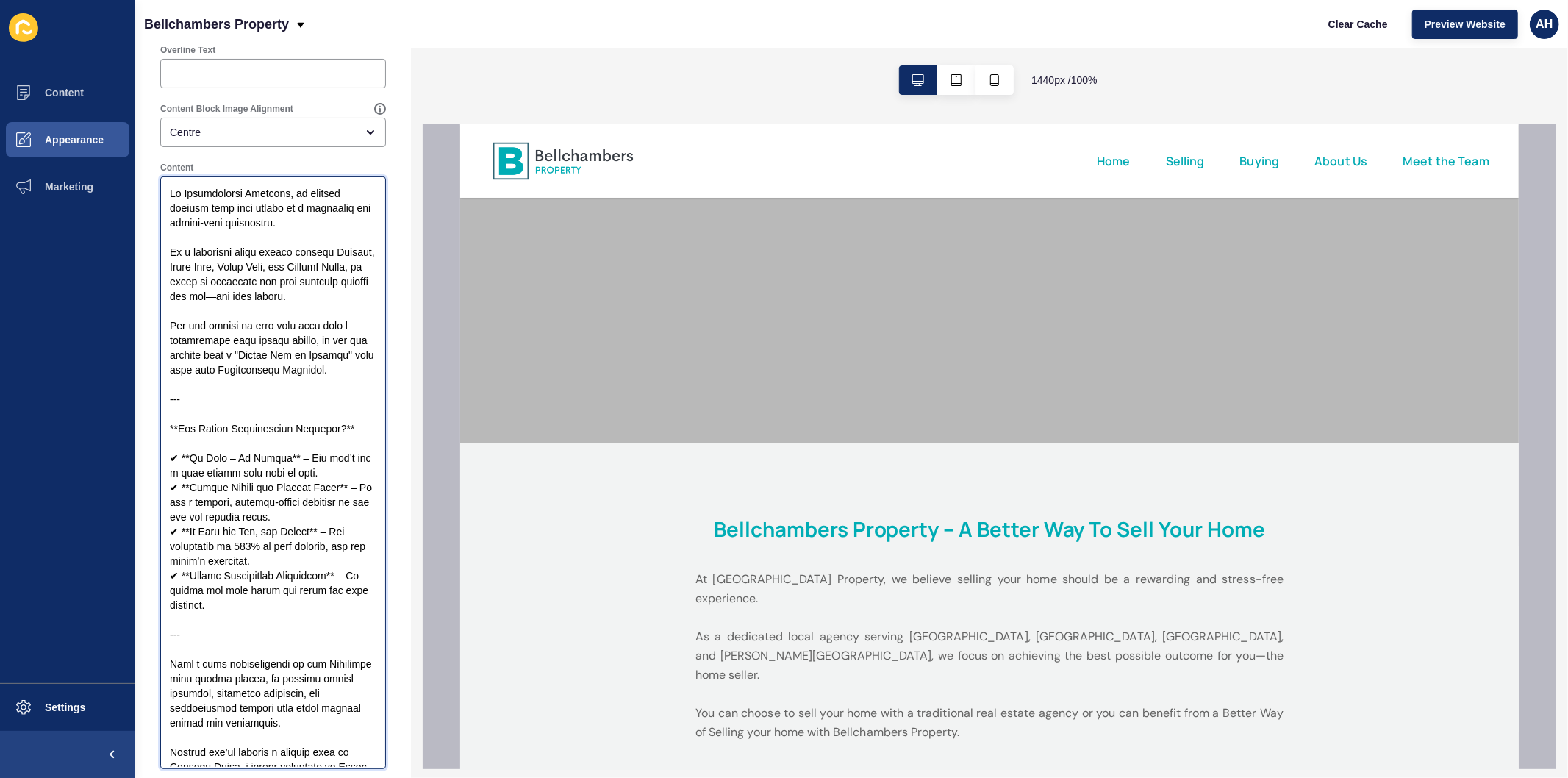
drag, startPoint x: 177, startPoint y: 466, endPoint x: 165, endPoint y: 464, distance: 12.2
click at [165, 464] on textarea "Content" at bounding box center [273, 472] width 221 height 588
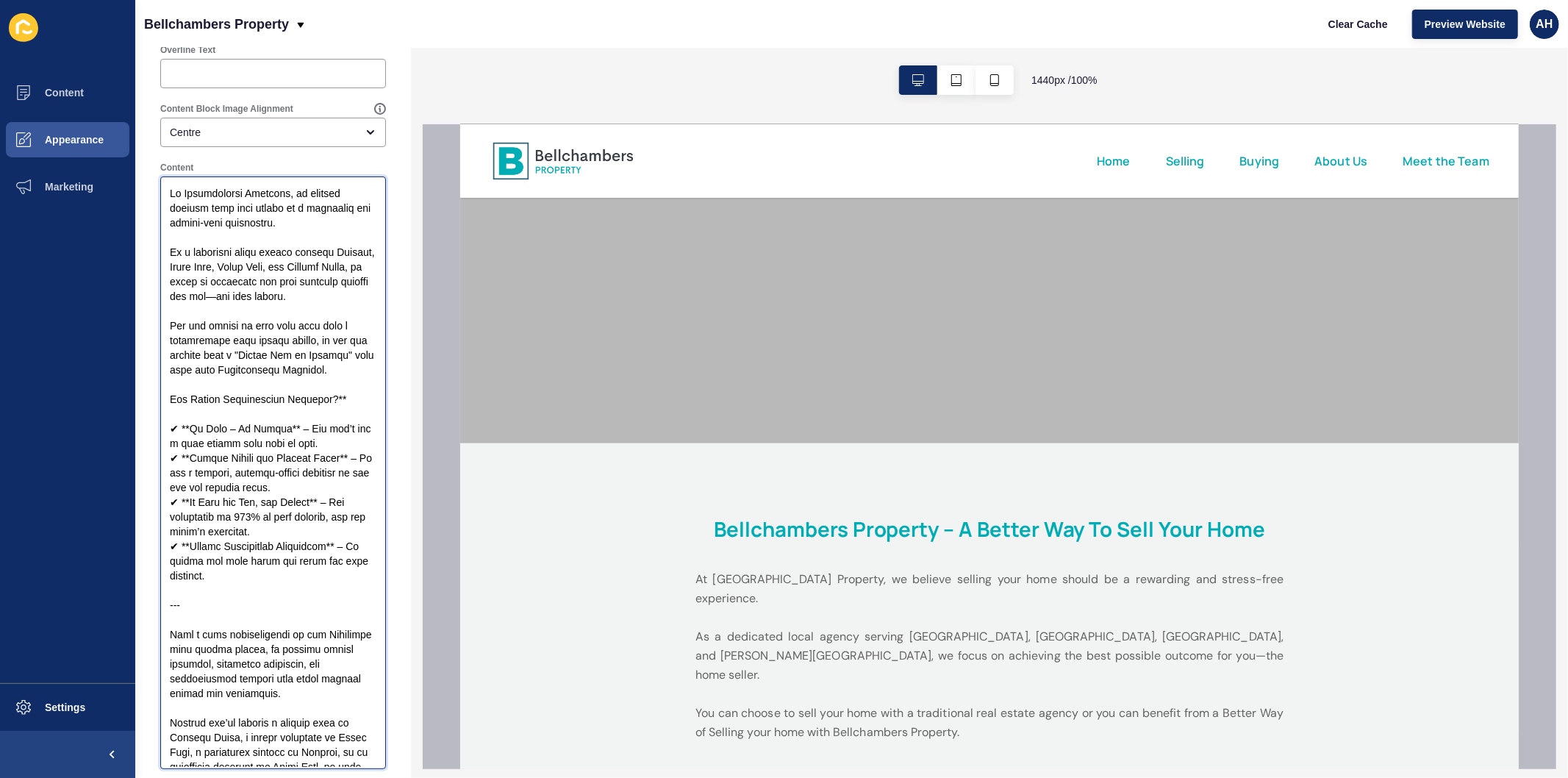
click at [351, 439] on textarea "Content" at bounding box center [273, 472] width 221 height 588
click at [188, 466] on textarea "Content" at bounding box center [273, 472] width 221 height 588
click at [285, 468] on textarea "Content" at bounding box center [273, 472] width 221 height 588
click at [188, 504] on textarea "Content" at bounding box center [273, 472] width 221 height 588
click at [349, 500] on textarea "Content" at bounding box center [273, 472] width 221 height 588
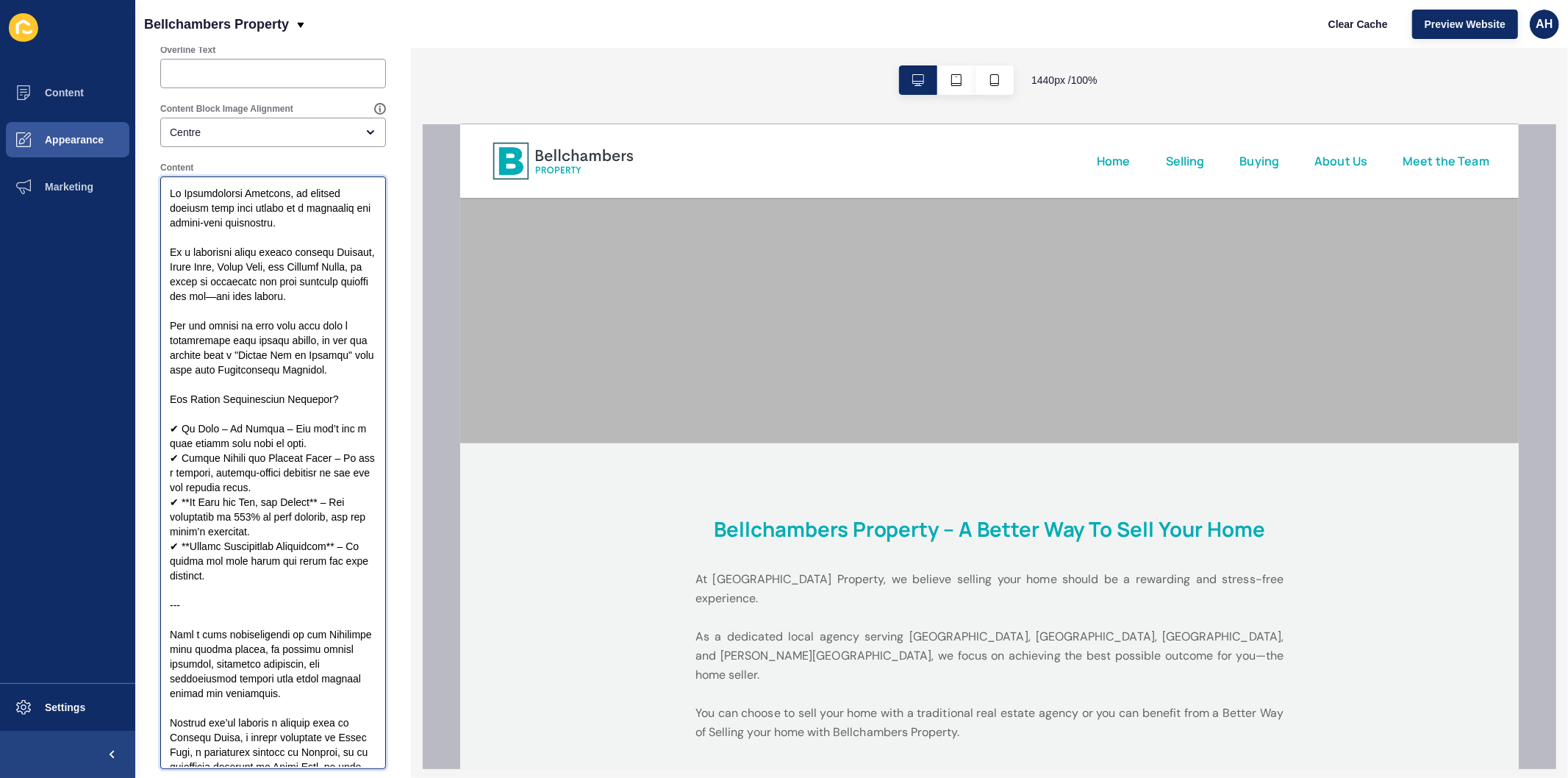
click at [187, 543] on textarea "Content" at bounding box center [273, 472] width 221 height 588
drag, startPoint x: 313, startPoint y: 541, endPoint x: 347, endPoint y: 562, distance: 40.0
click at [313, 540] on textarea "Content" at bounding box center [273, 472] width 221 height 588
drag, startPoint x: 191, startPoint y: 590, endPoint x: 220, endPoint y: 598, distance: 30.1
click at [194, 590] on textarea "Content" at bounding box center [273, 472] width 221 height 588
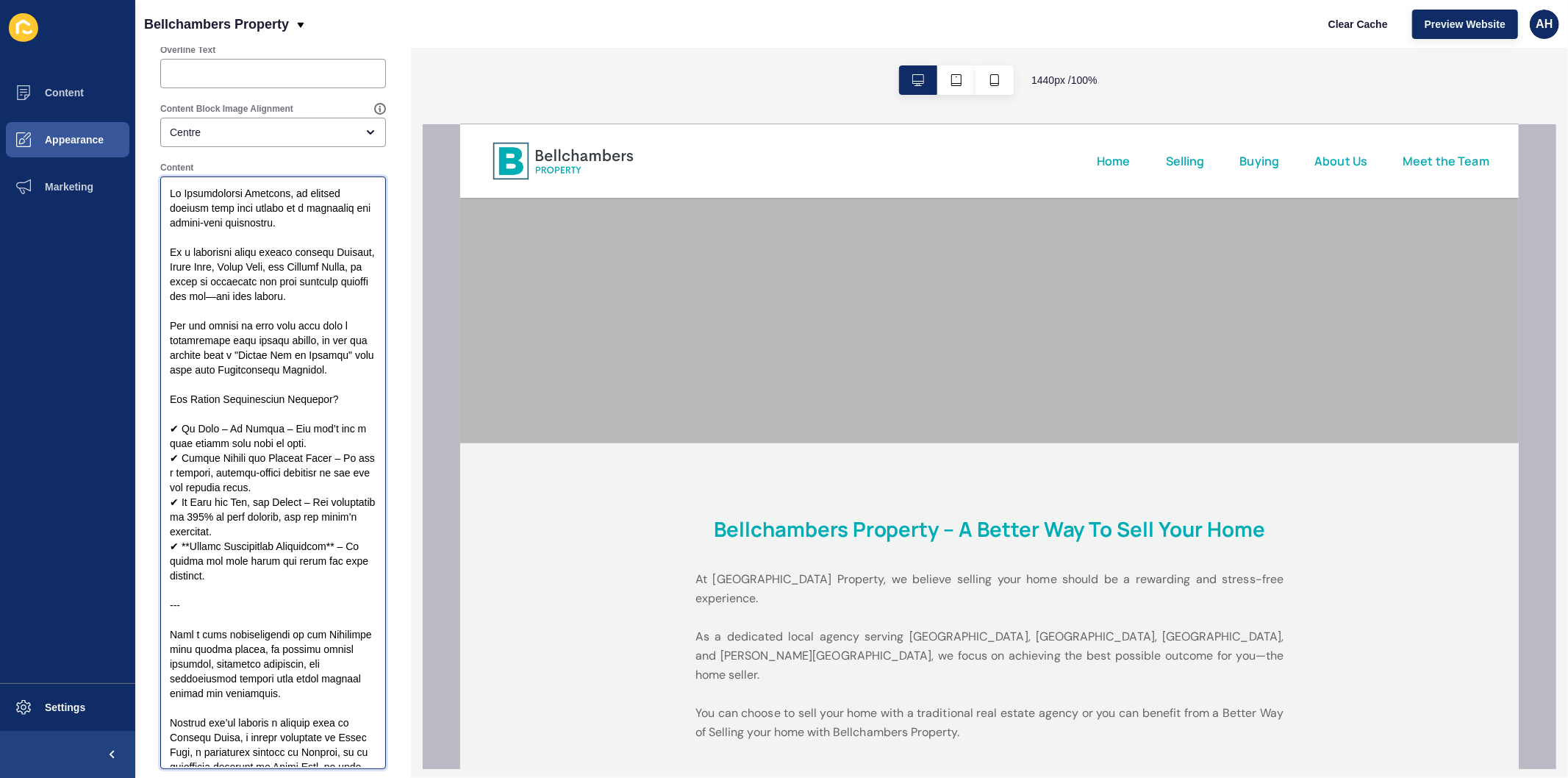
click at [185, 589] on textarea "Content" at bounding box center [273, 472] width 221 height 588
click at [188, 584] on textarea "Content" at bounding box center [273, 472] width 221 height 588
click at [320, 584] on textarea "Content" at bounding box center [273, 472] width 221 height 588
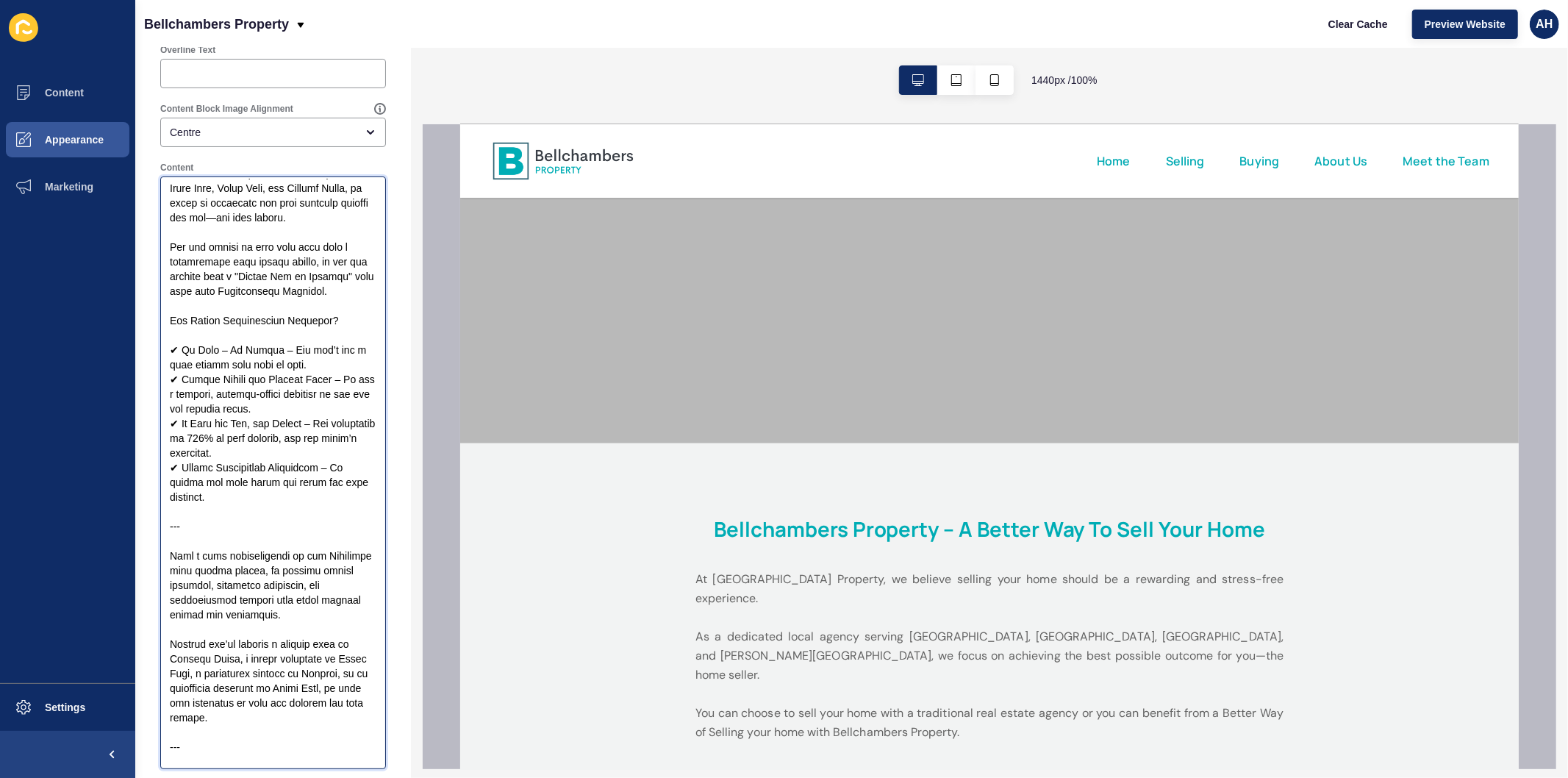
scroll to position [164, 0]
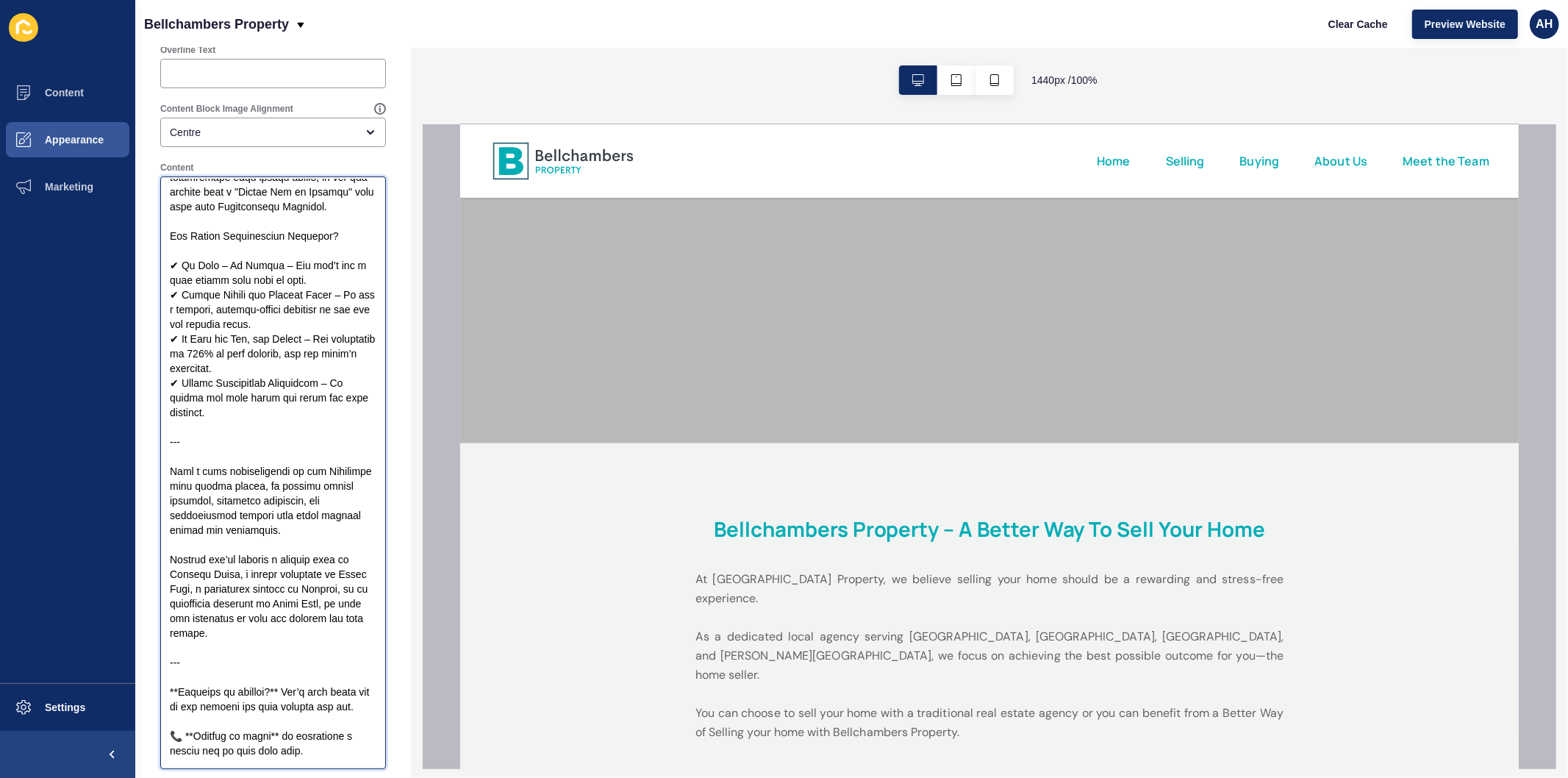
click at [223, 482] on textarea "Content" at bounding box center [273, 472] width 221 height 588
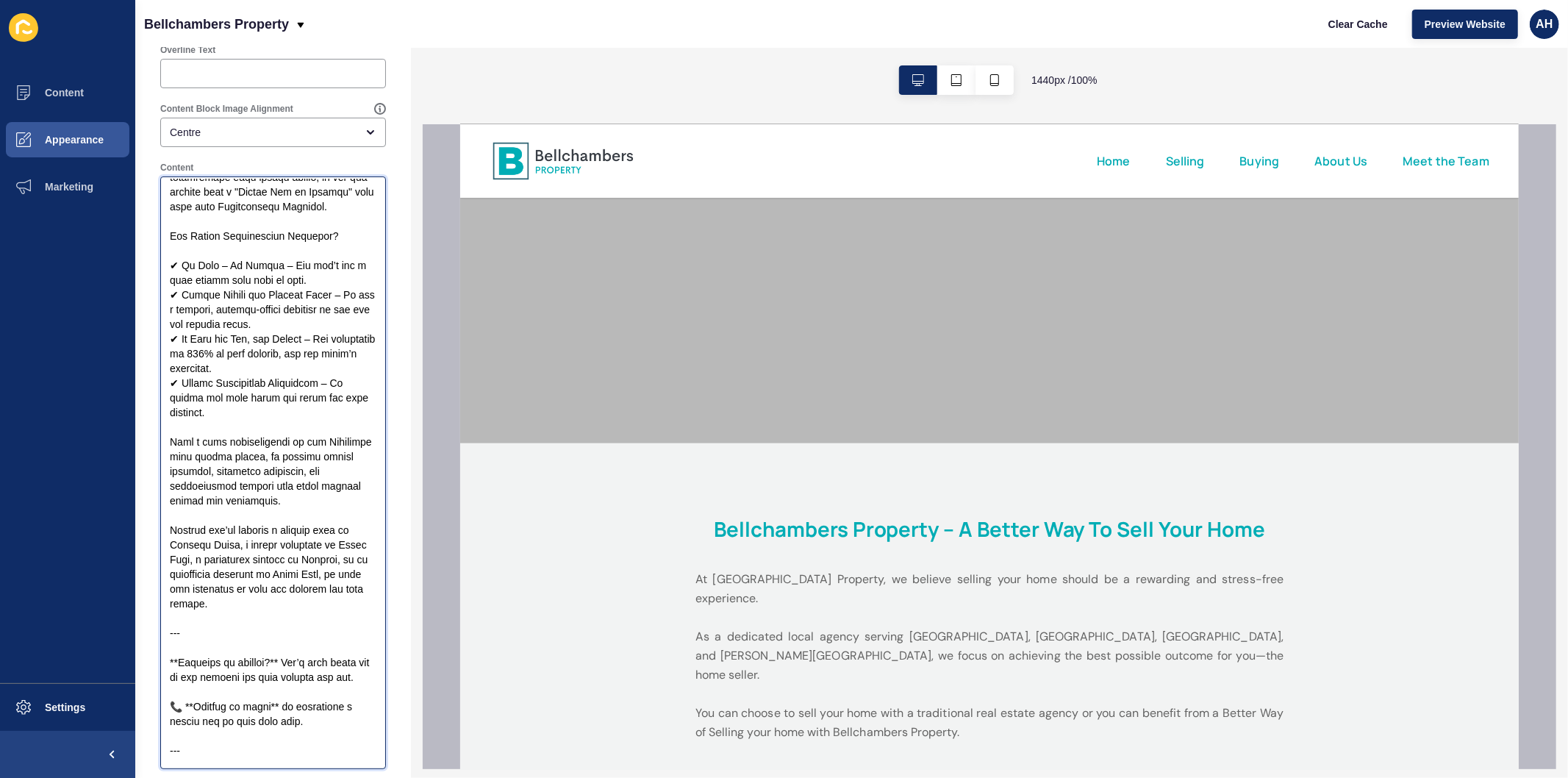
scroll to position [244, 0]
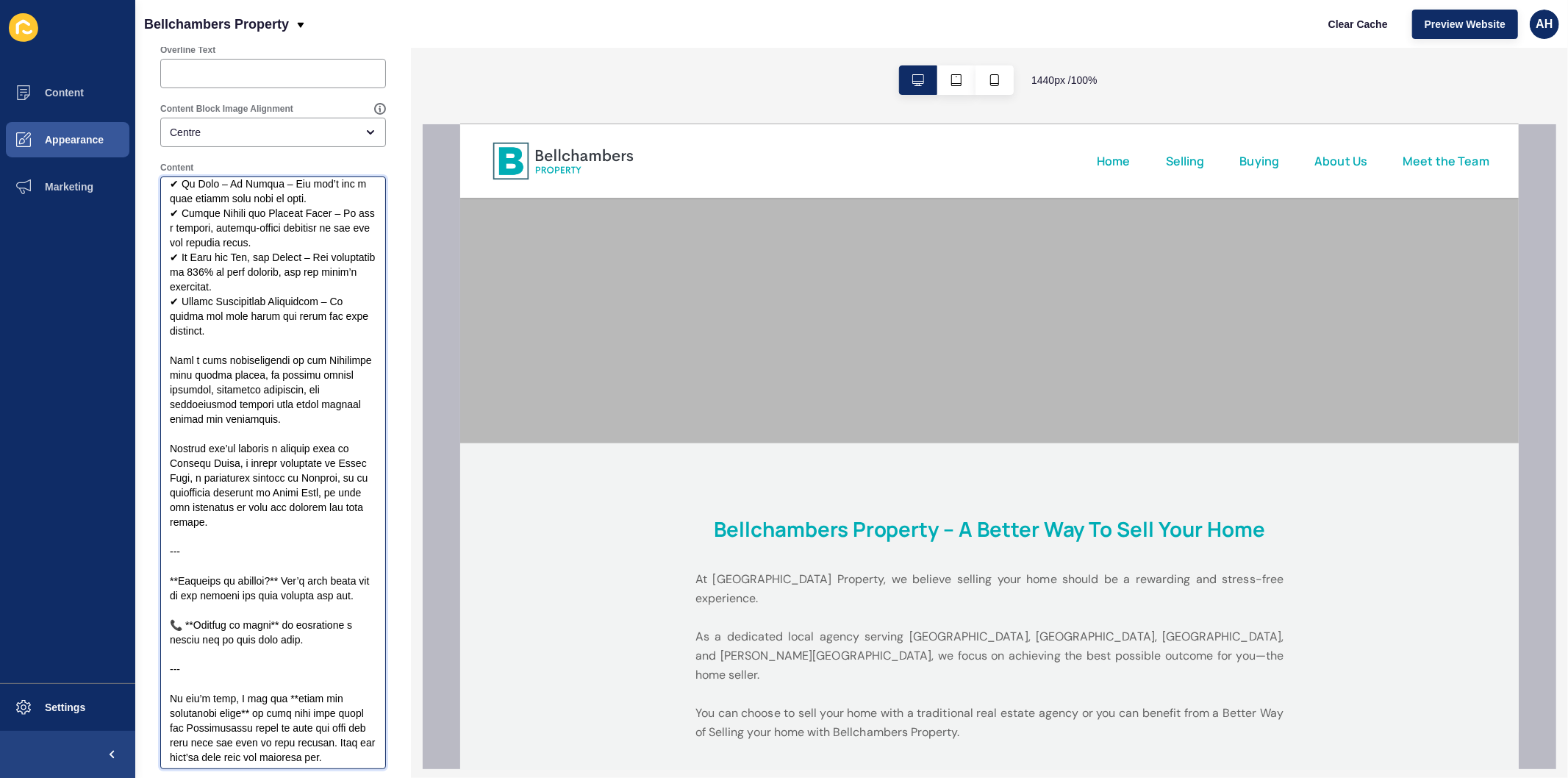
drag, startPoint x: 195, startPoint y: 616, endPoint x: 156, endPoint y: 604, distance: 40.8
click at [156, 604] on div "Content" at bounding box center [273, 465] width 241 height 622
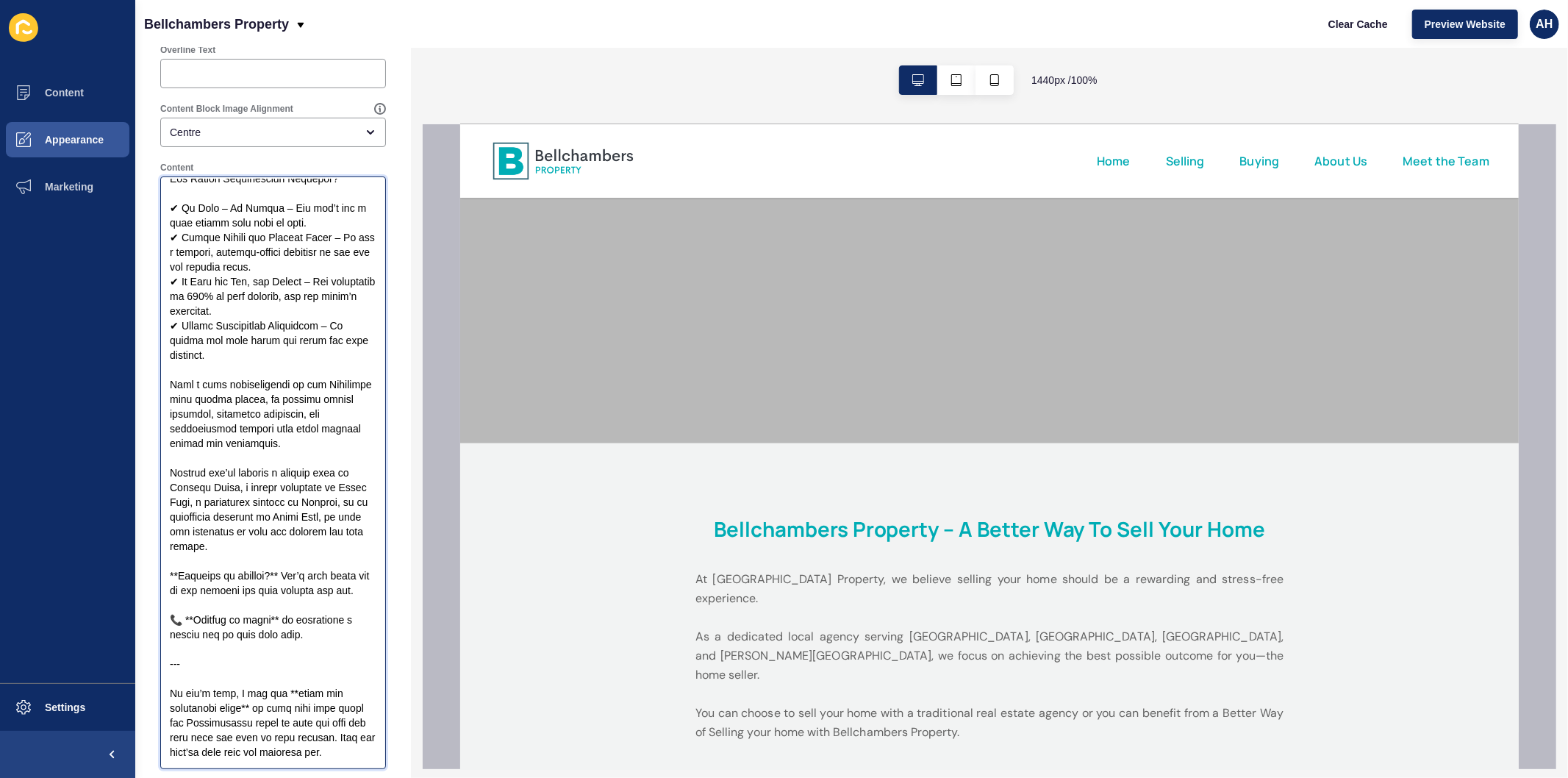
scroll to position [309, 0]
drag, startPoint x: 217, startPoint y: 744, endPoint x: 149, endPoint y: 532, distance: 222.6
click at [149, 532] on div "Content Block < Back Save Enabled Title At Bellchambers Property, we believe se…" at bounding box center [273, 563] width 276 height 1413
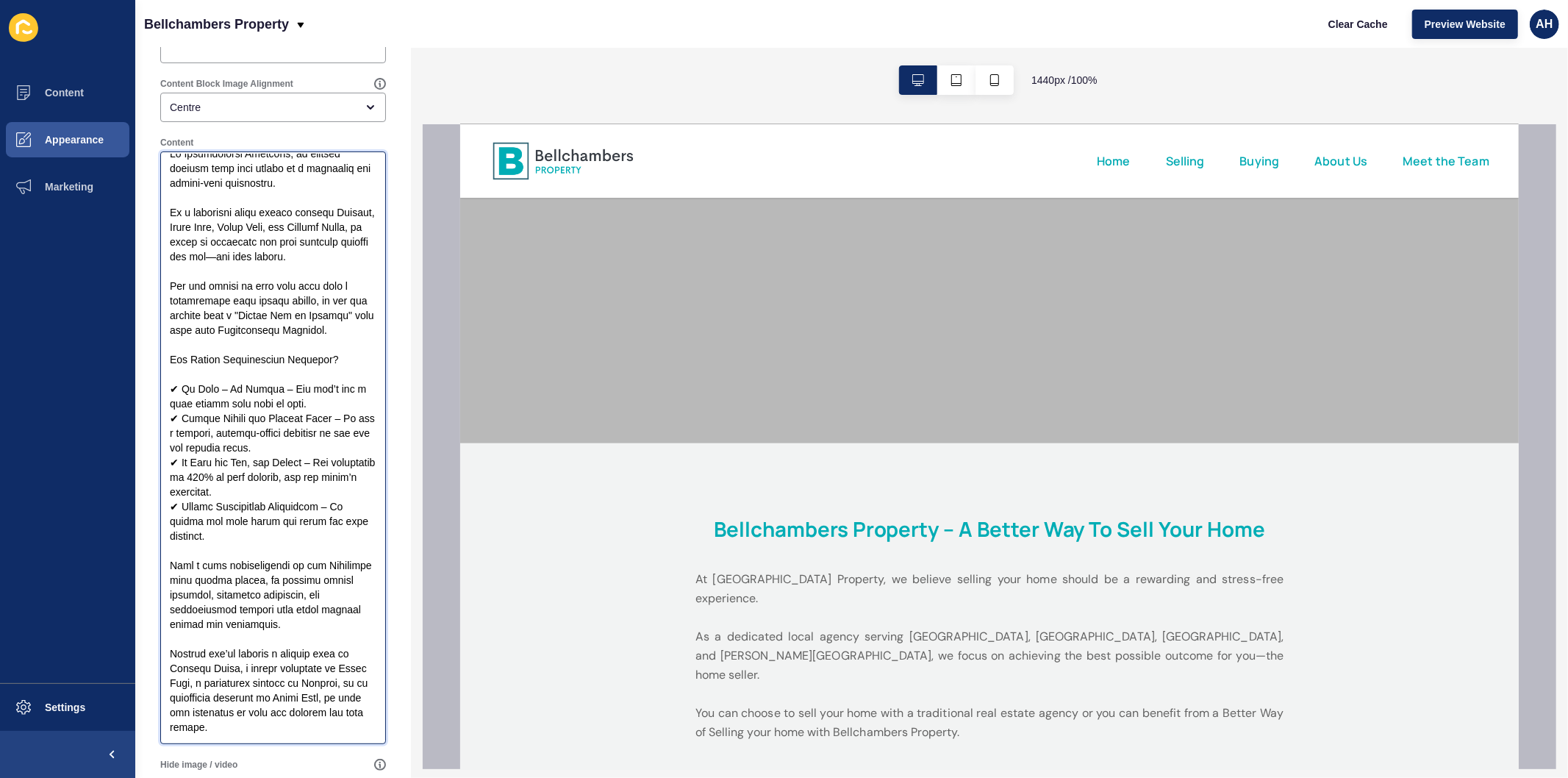
scroll to position [0, 0]
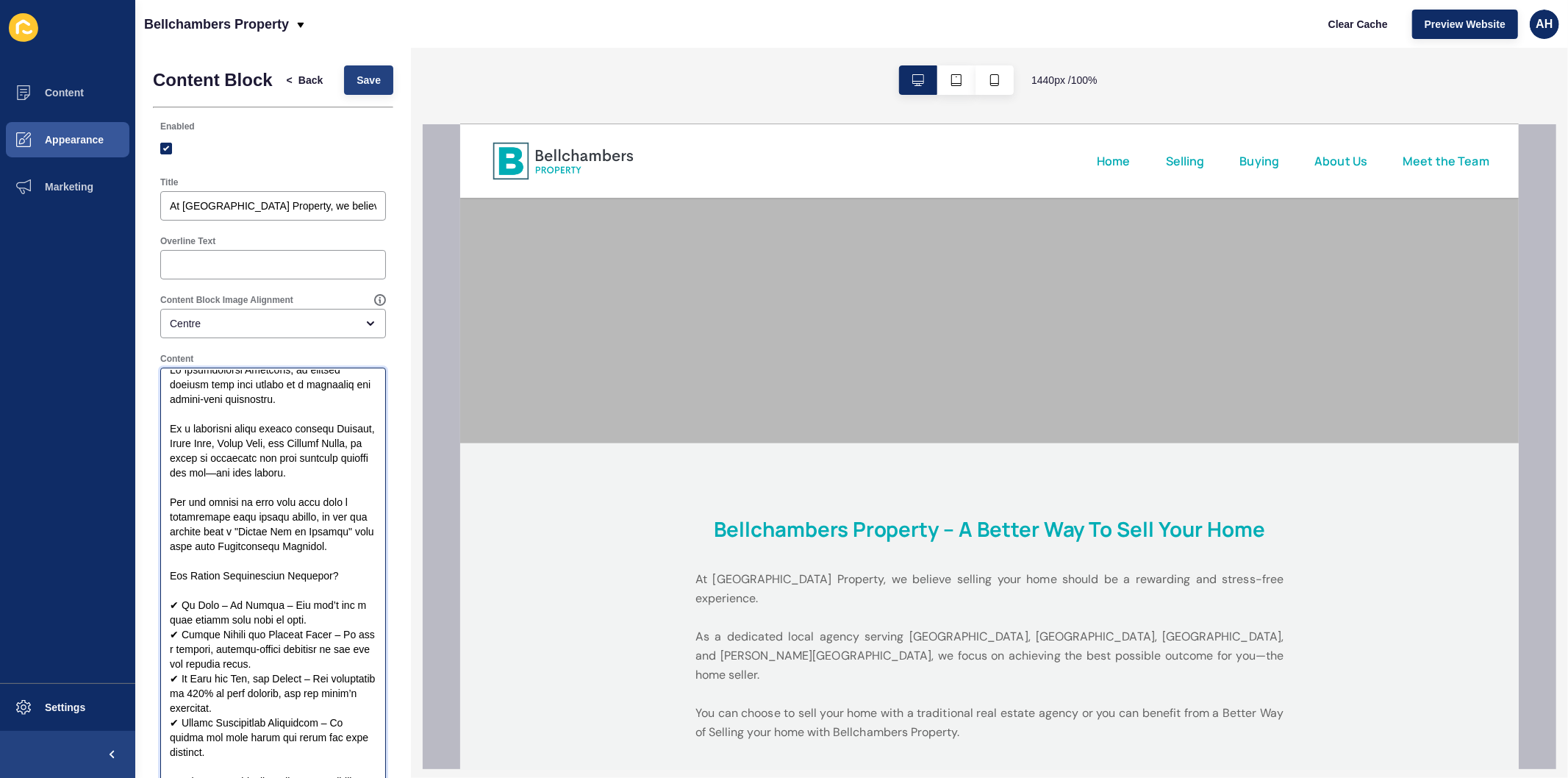
type textarea "Lo Ipsumdolorsi Ametcons, ad elitsed doeiusm temp inci utlabo et d magnaaliq en…"
click at [346, 77] on button "Save" at bounding box center [368, 80] width 49 height 30
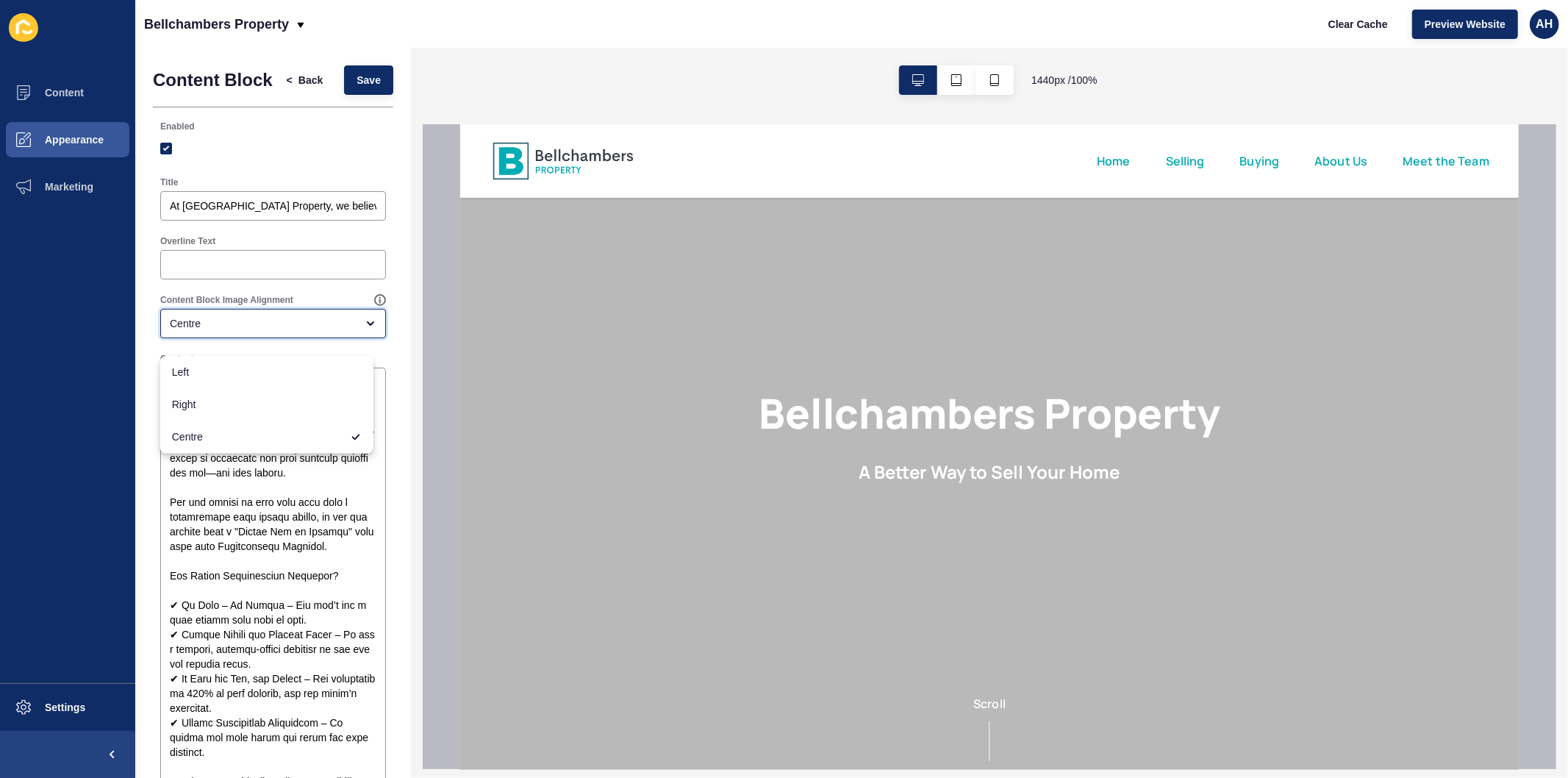
click at [286, 331] on div "Centre" at bounding box center [263, 323] width 186 height 15
click at [280, 371] on span "Left" at bounding box center [267, 372] width 190 height 15
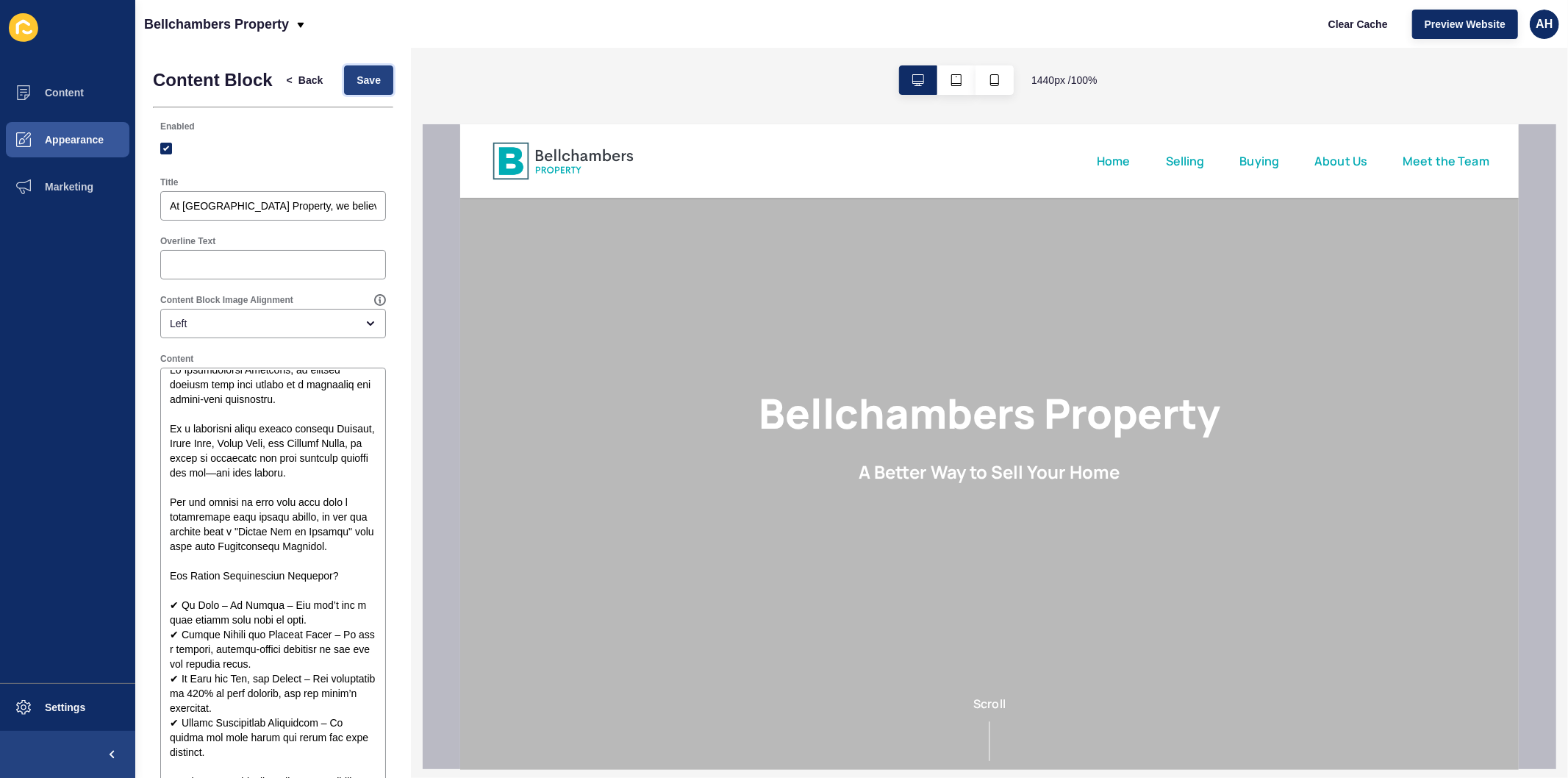
click at [357, 82] on span "Save" at bounding box center [369, 80] width 24 height 15
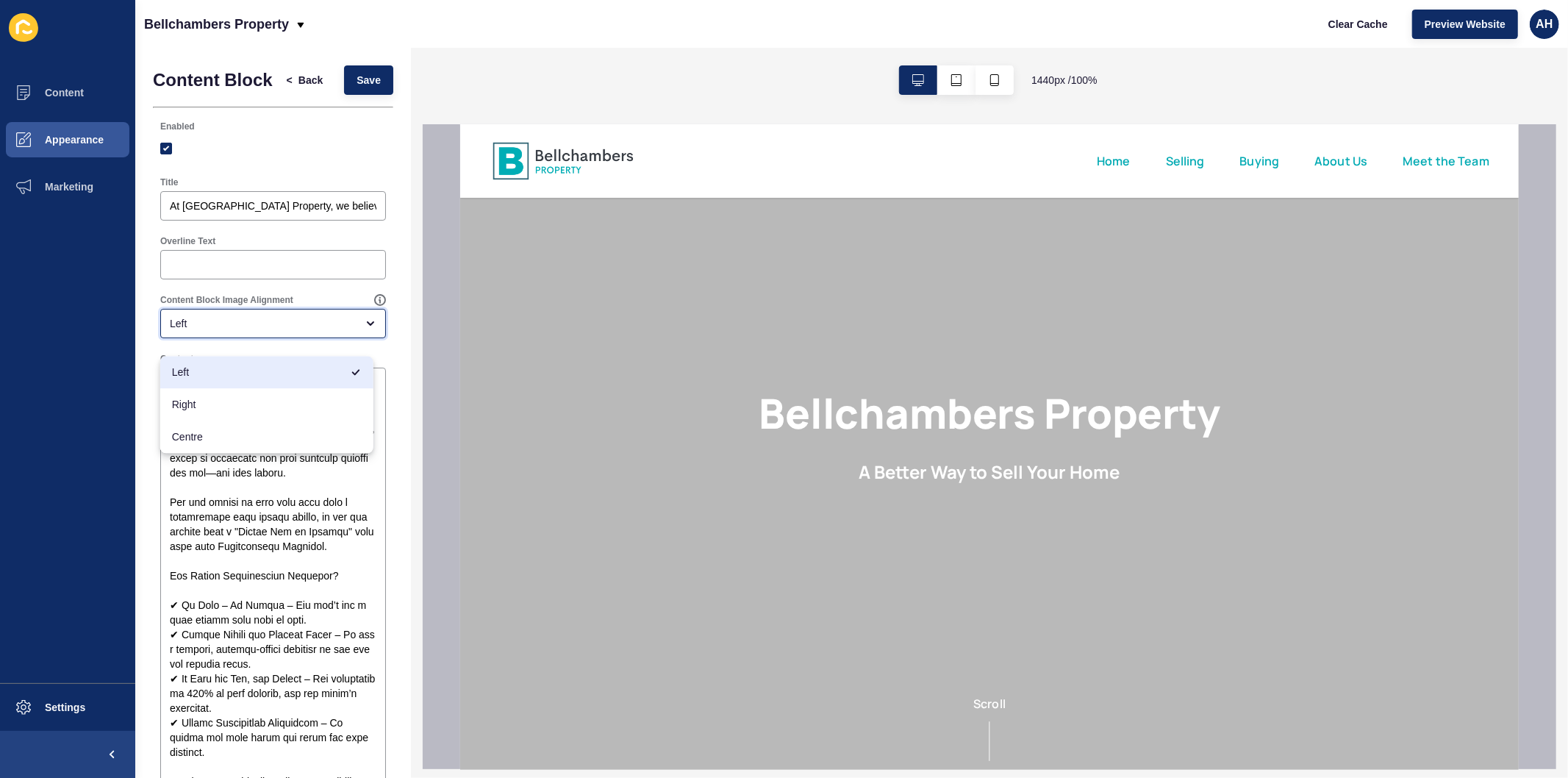
click at [226, 331] on div "Left" at bounding box center [263, 323] width 186 height 15
click at [225, 402] on span "Right" at bounding box center [267, 404] width 190 height 15
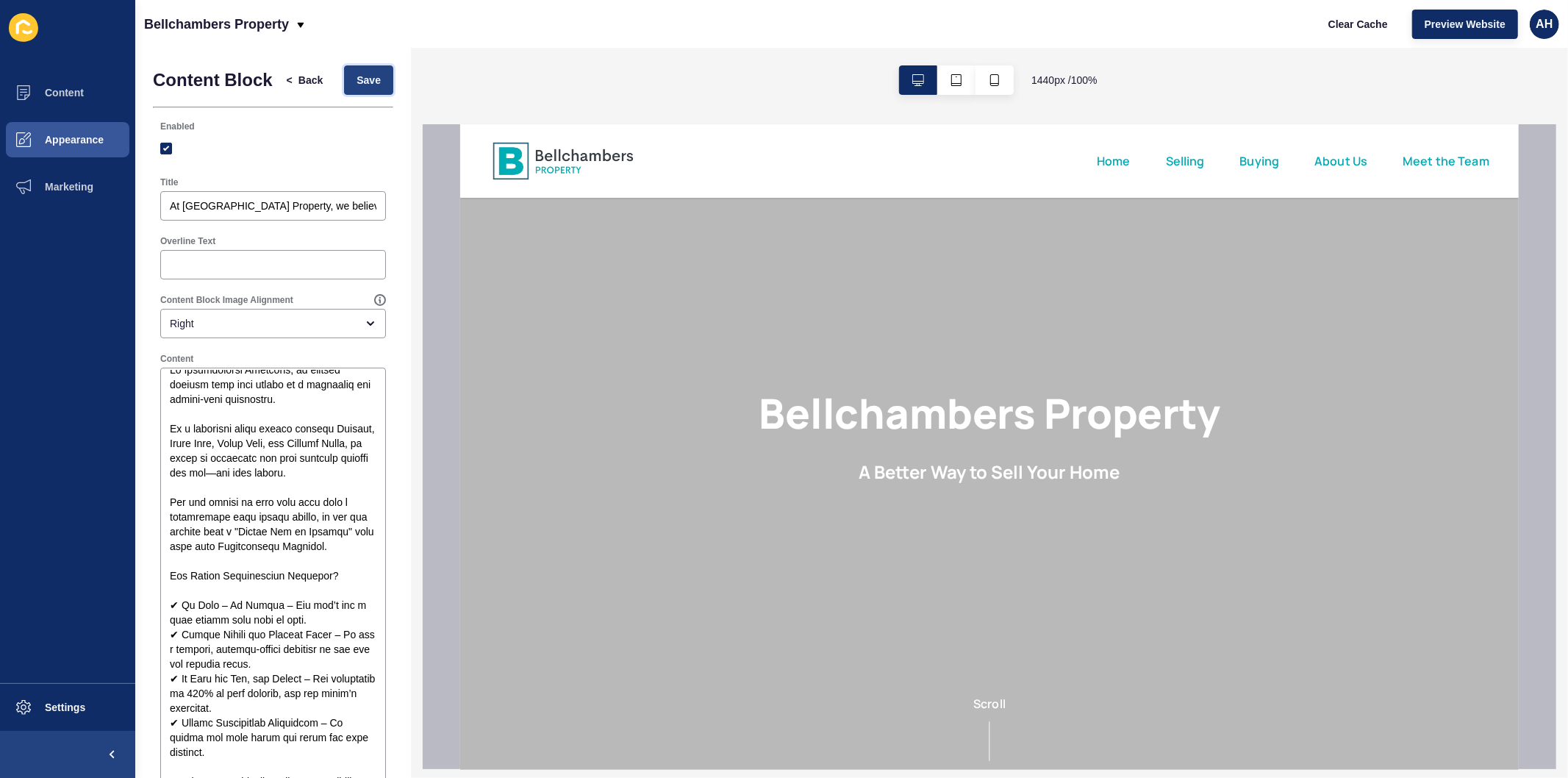
click at [361, 95] on button "Save" at bounding box center [368, 80] width 49 height 30
click at [203, 331] on div "Right" at bounding box center [263, 323] width 186 height 15
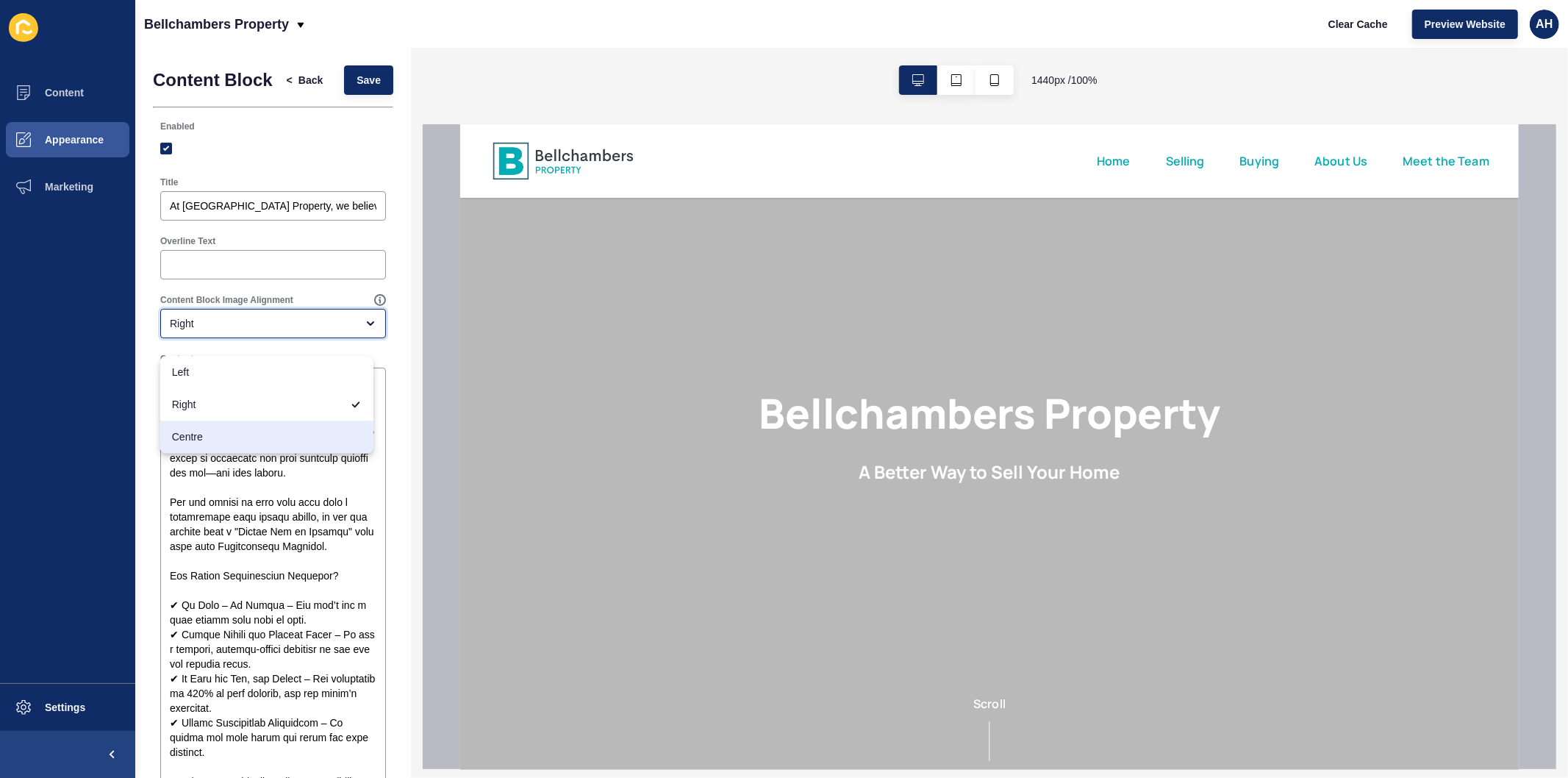
click at [195, 430] on span "Centre" at bounding box center [267, 437] width 190 height 15
type input "Centre"
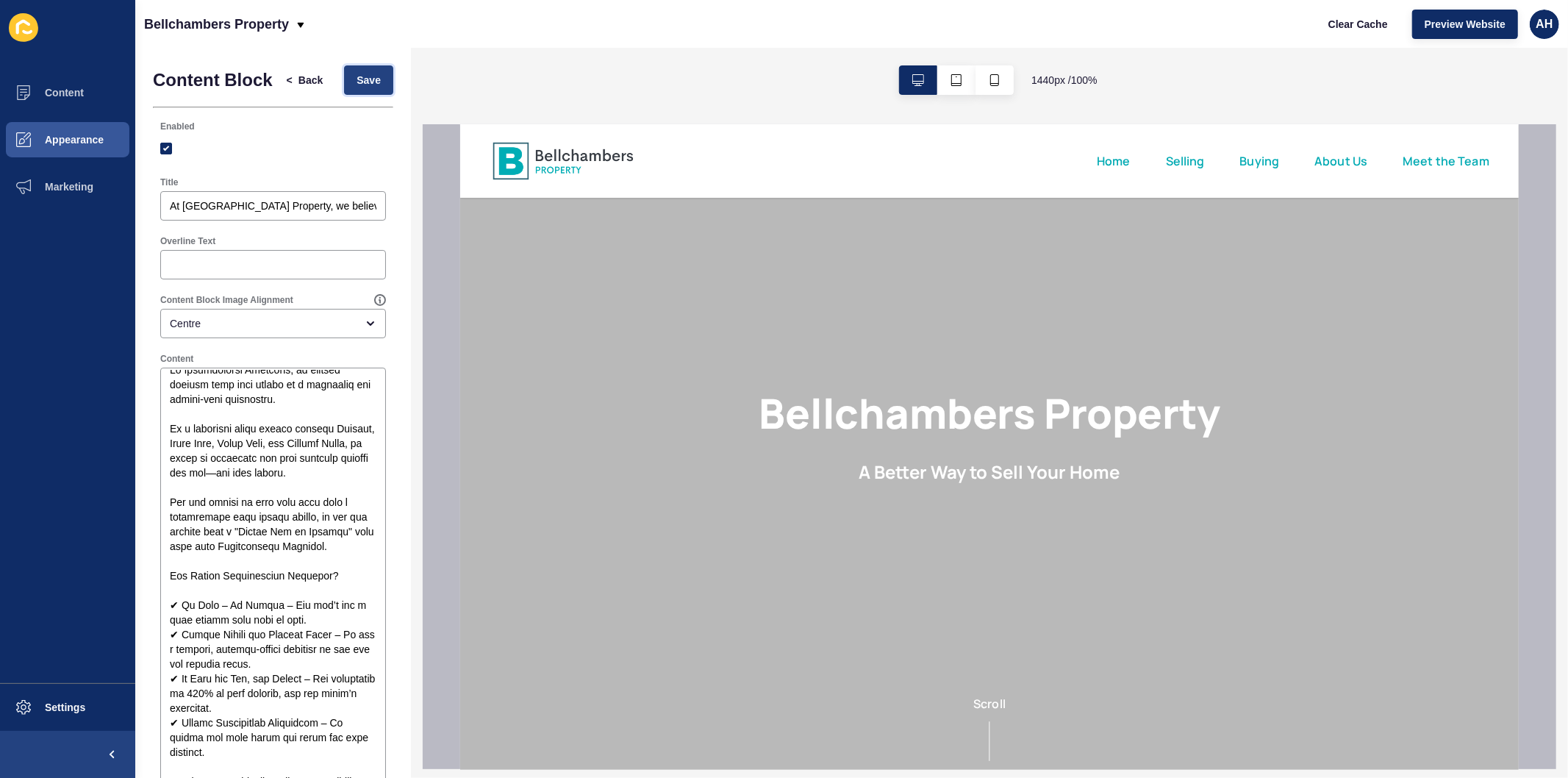
click at [357, 83] on span "Save" at bounding box center [369, 80] width 24 height 15
click at [298, 84] on span "Back" at bounding box center [310, 80] width 24 height 15
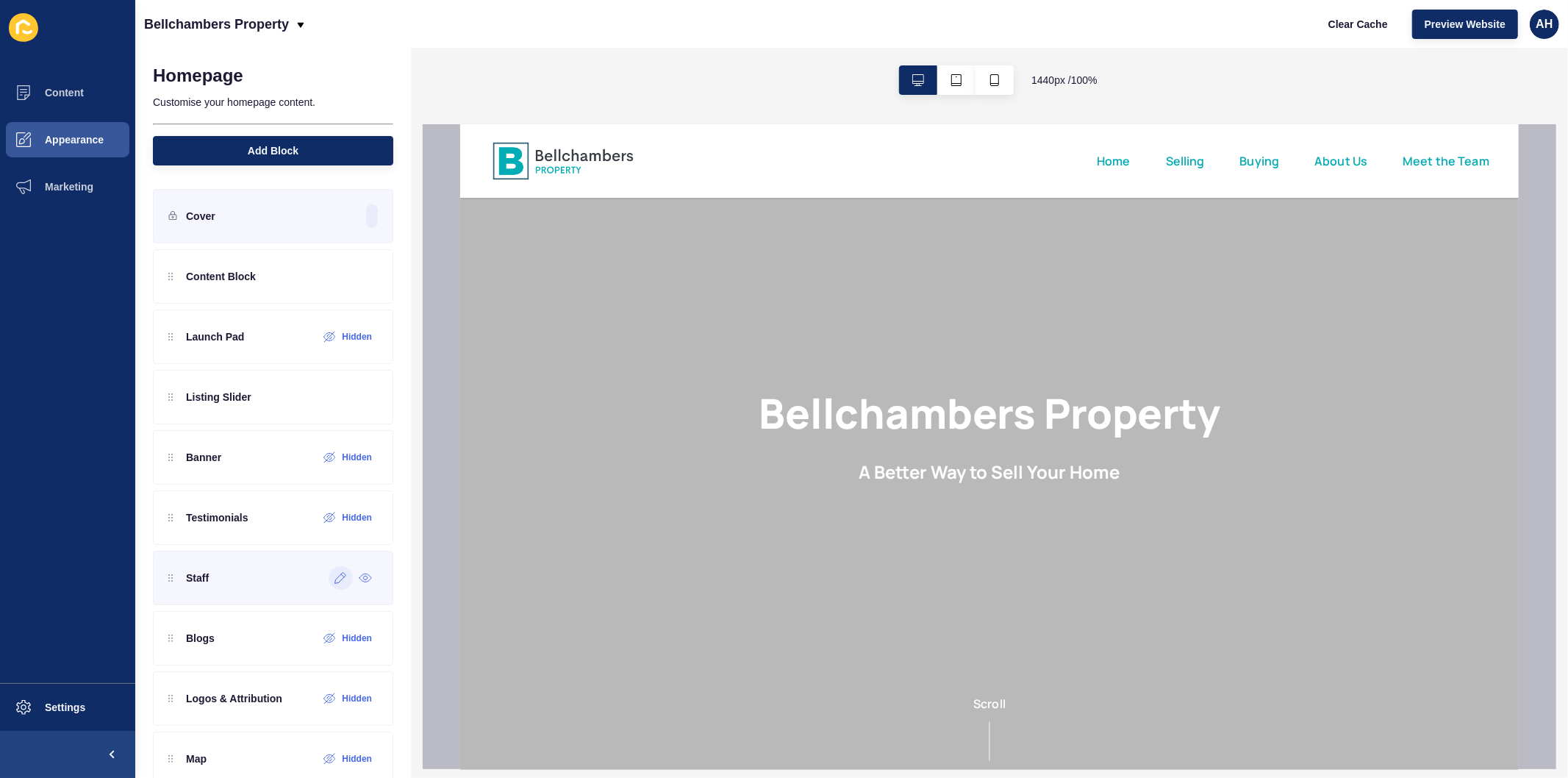
click at [329, 586] on div at bounding box center [341, 577] width 24 height 23
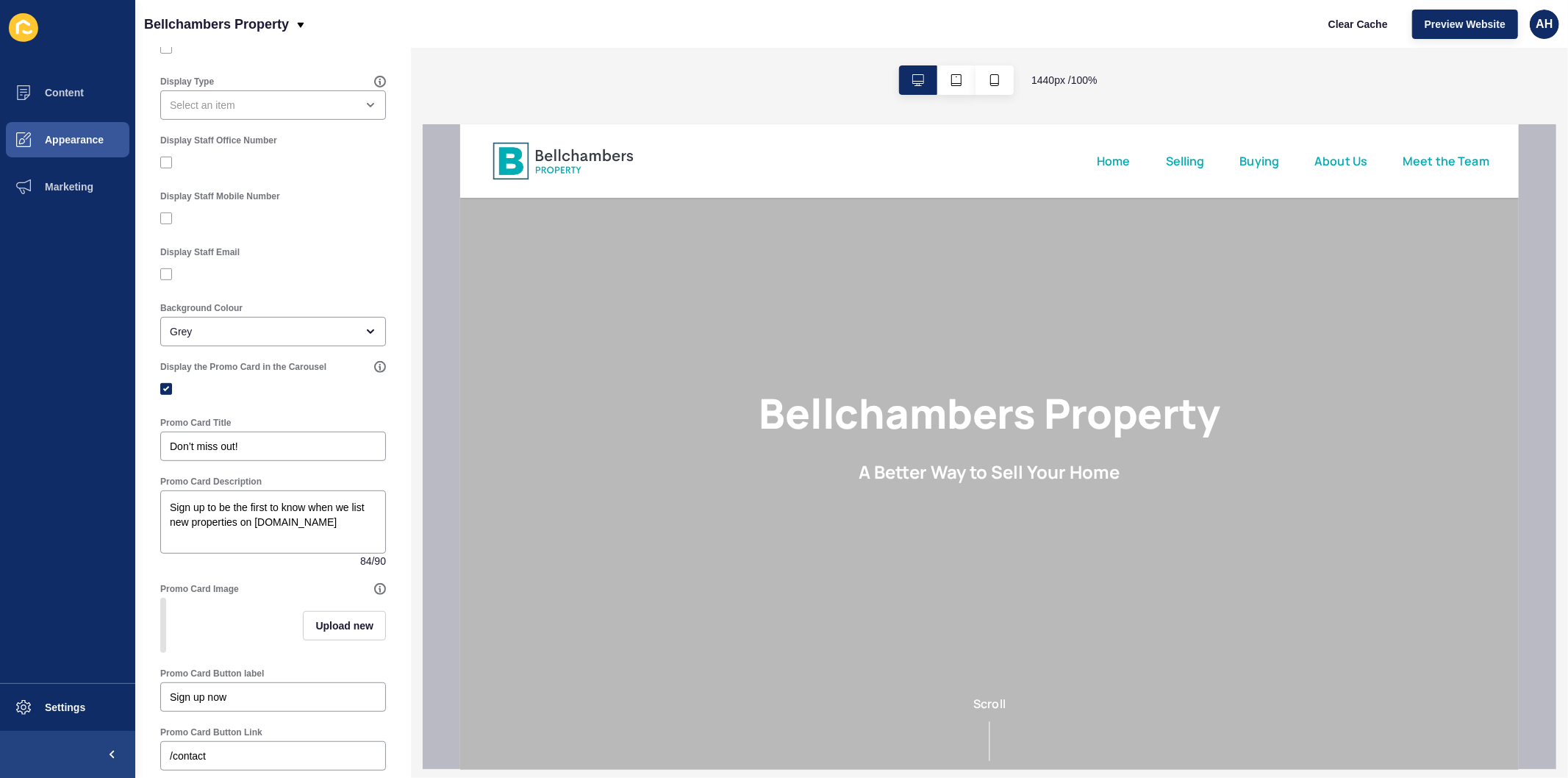
scroll to position [670, 0]
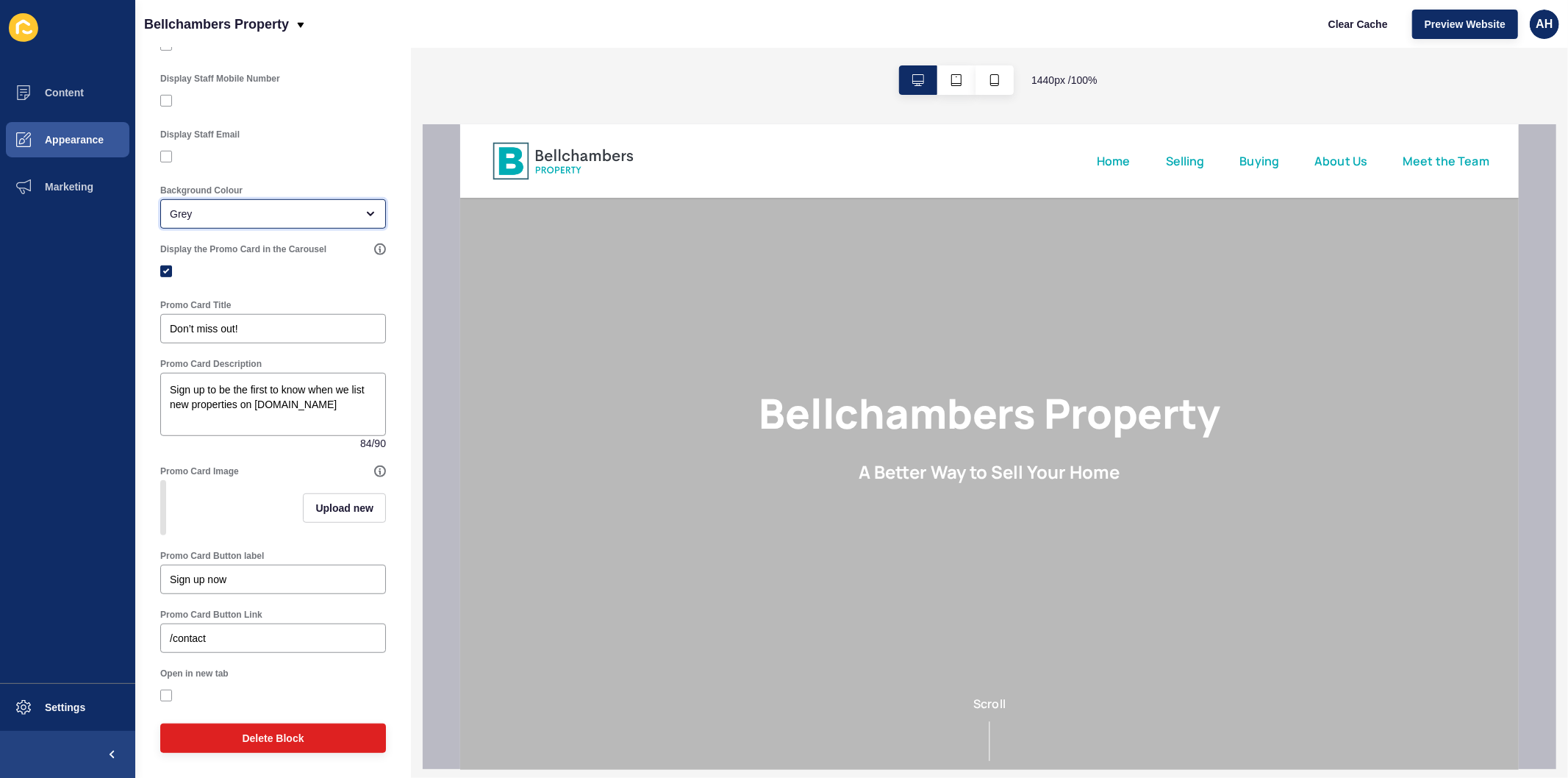
click at [322, 199] on div "Grey" at bounding box center [272, 214] width 226 height 30
click at [309, 232] on span "White" at bounding box center [267, 239] width 190 height 15
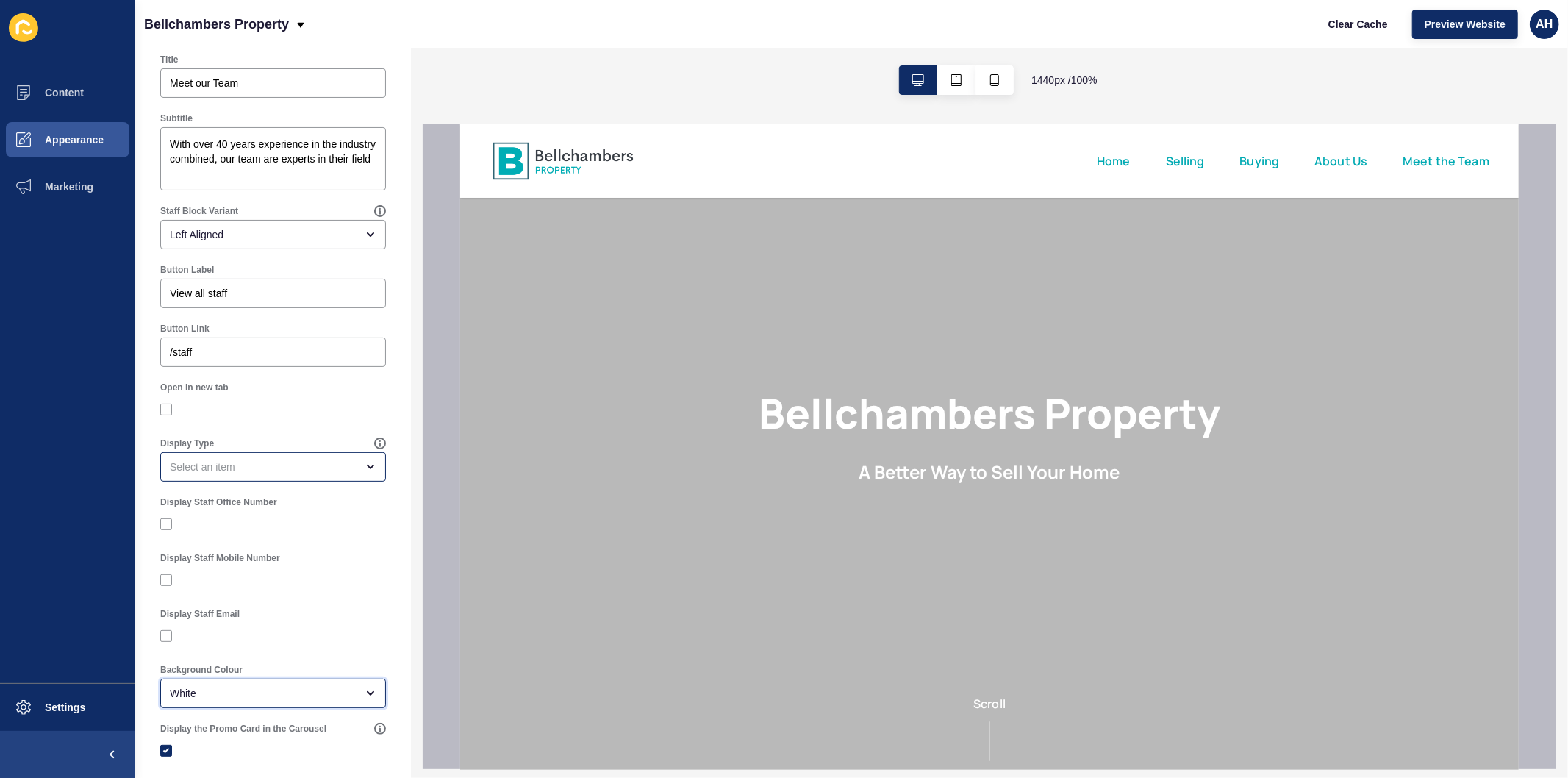
scroll to position [0, 0]
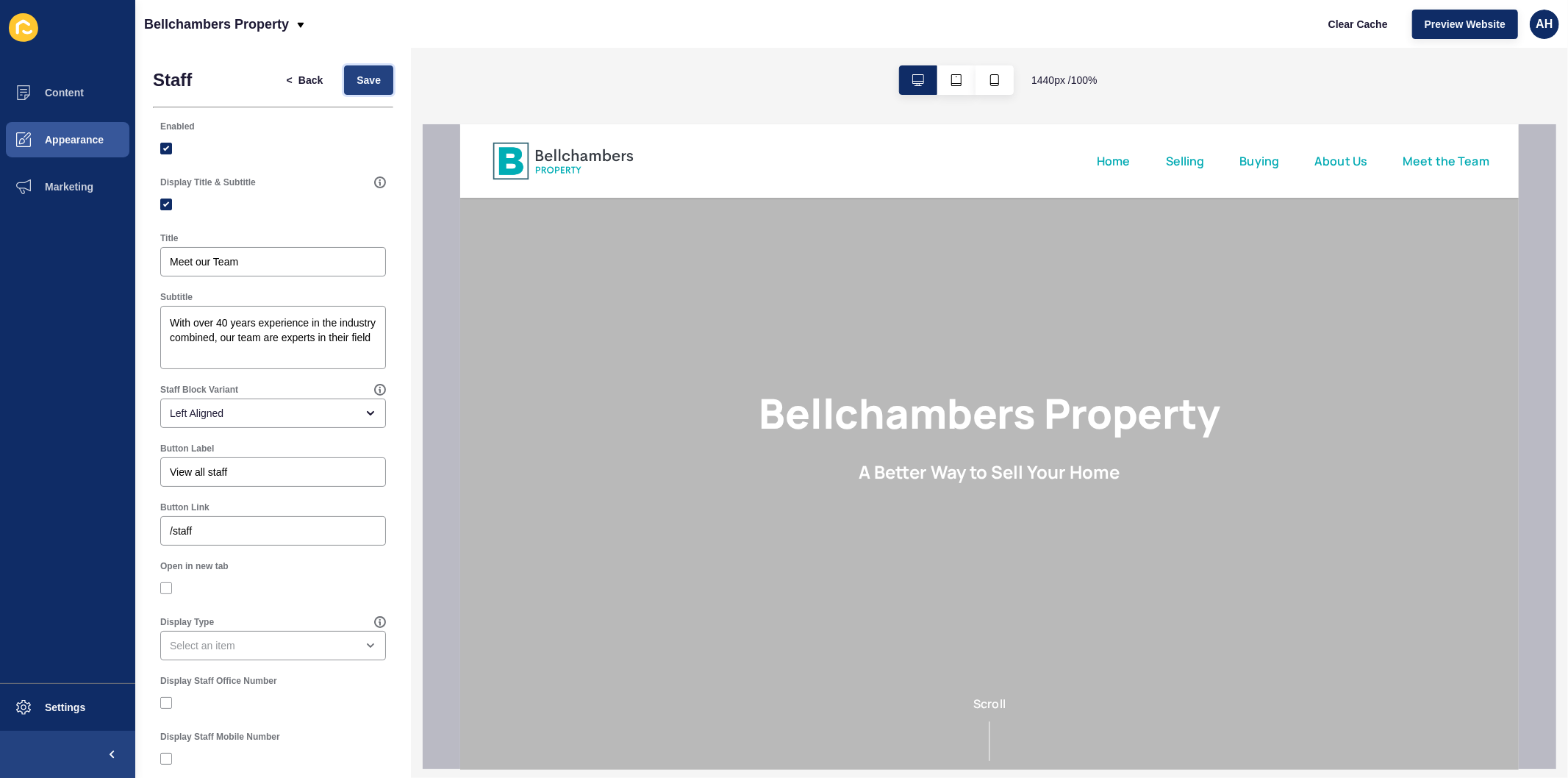
click at [364, 75] on span "Save" at bounding box center [369, 80] width 24 height 15
click at [1340, 30] on span "Clear Cache" at bounding box center [1358, 24] width 59 height 15
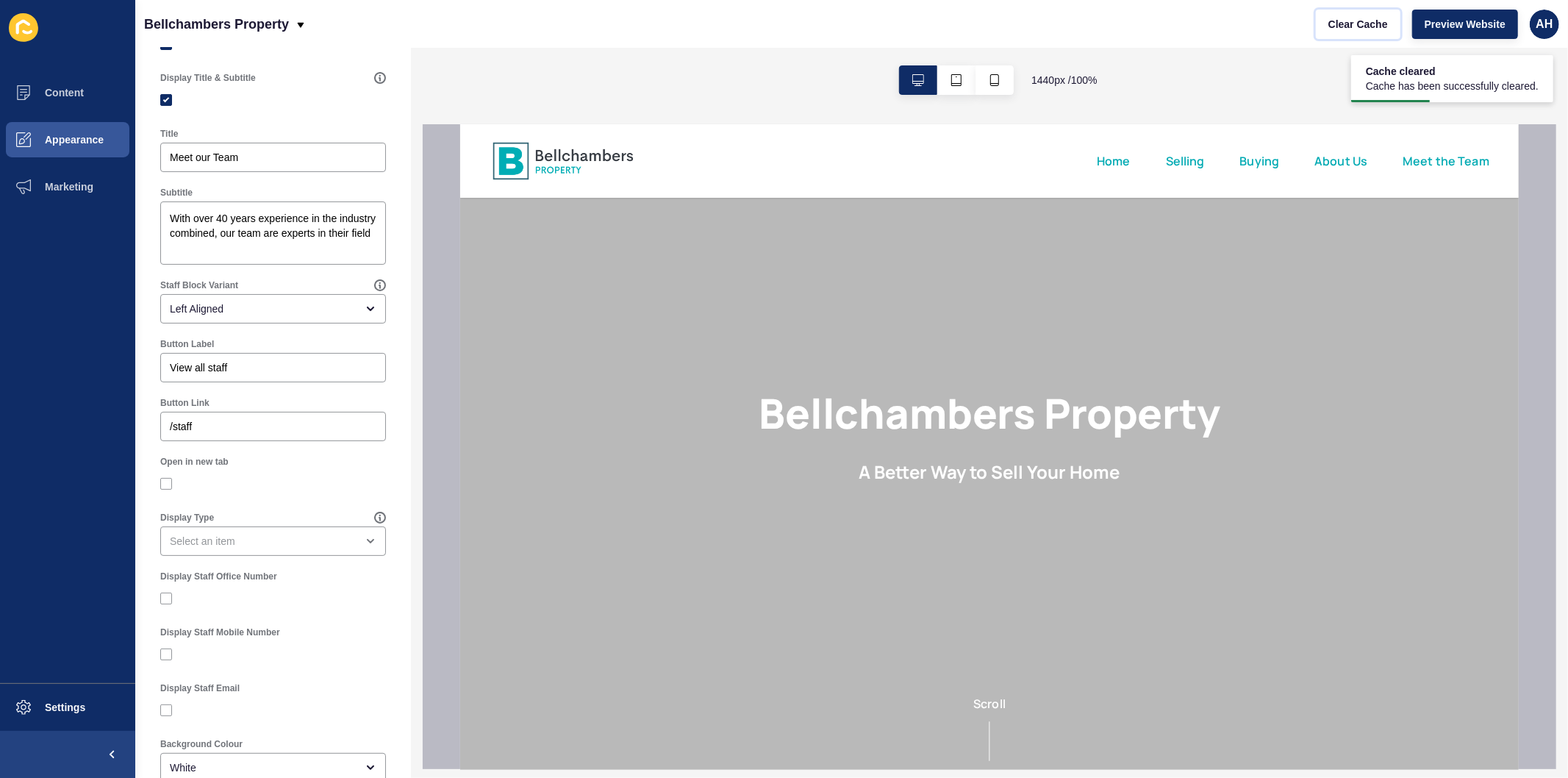
scroll to position [244, 0]
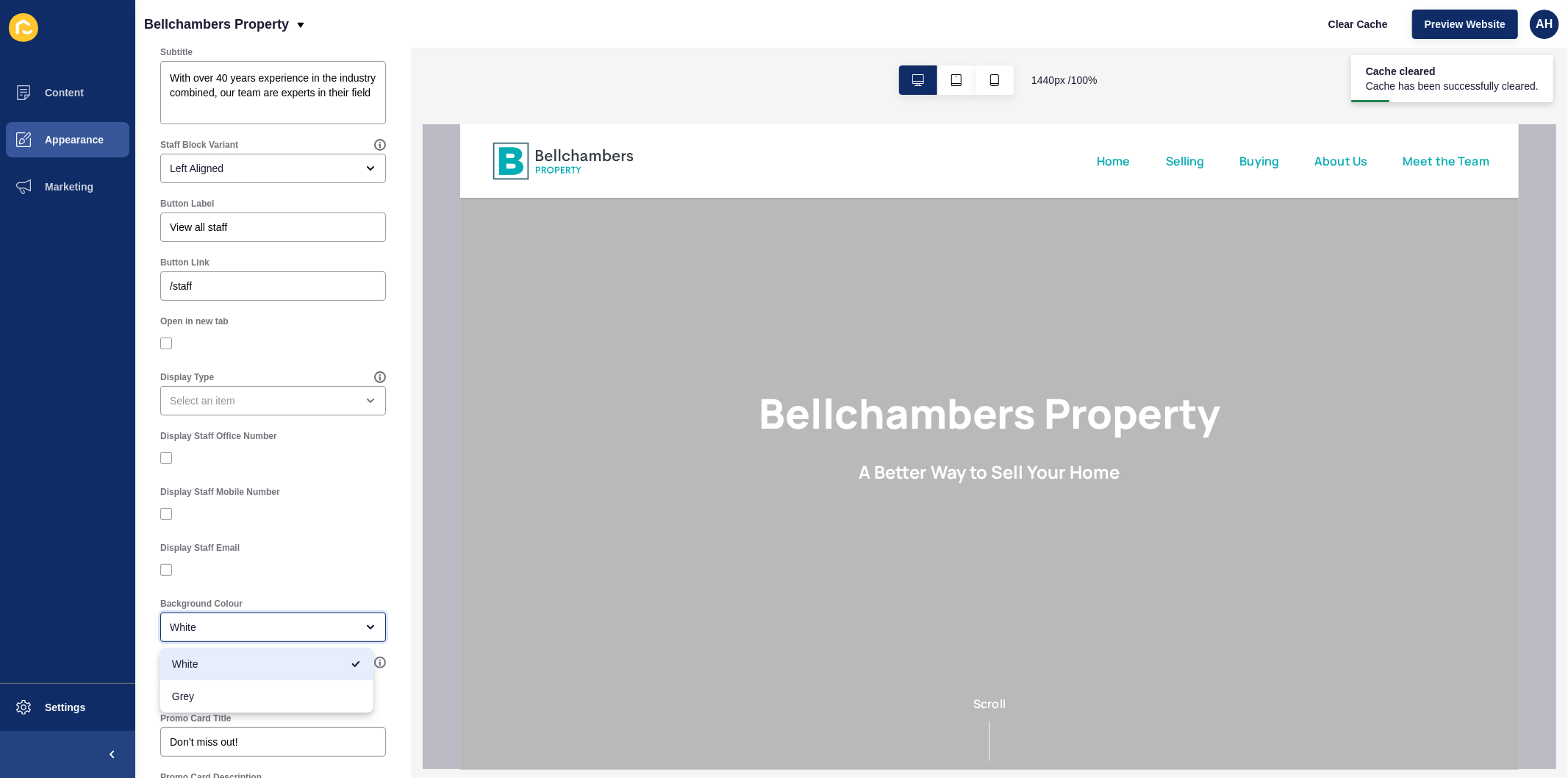
click at [251, 627] on div "White" at bounding box center [263, 627] width 186 height 15
click at [231, 692] on span "Grey" at bounding box center [267, 696] width 190 height 15
type input "Grey"
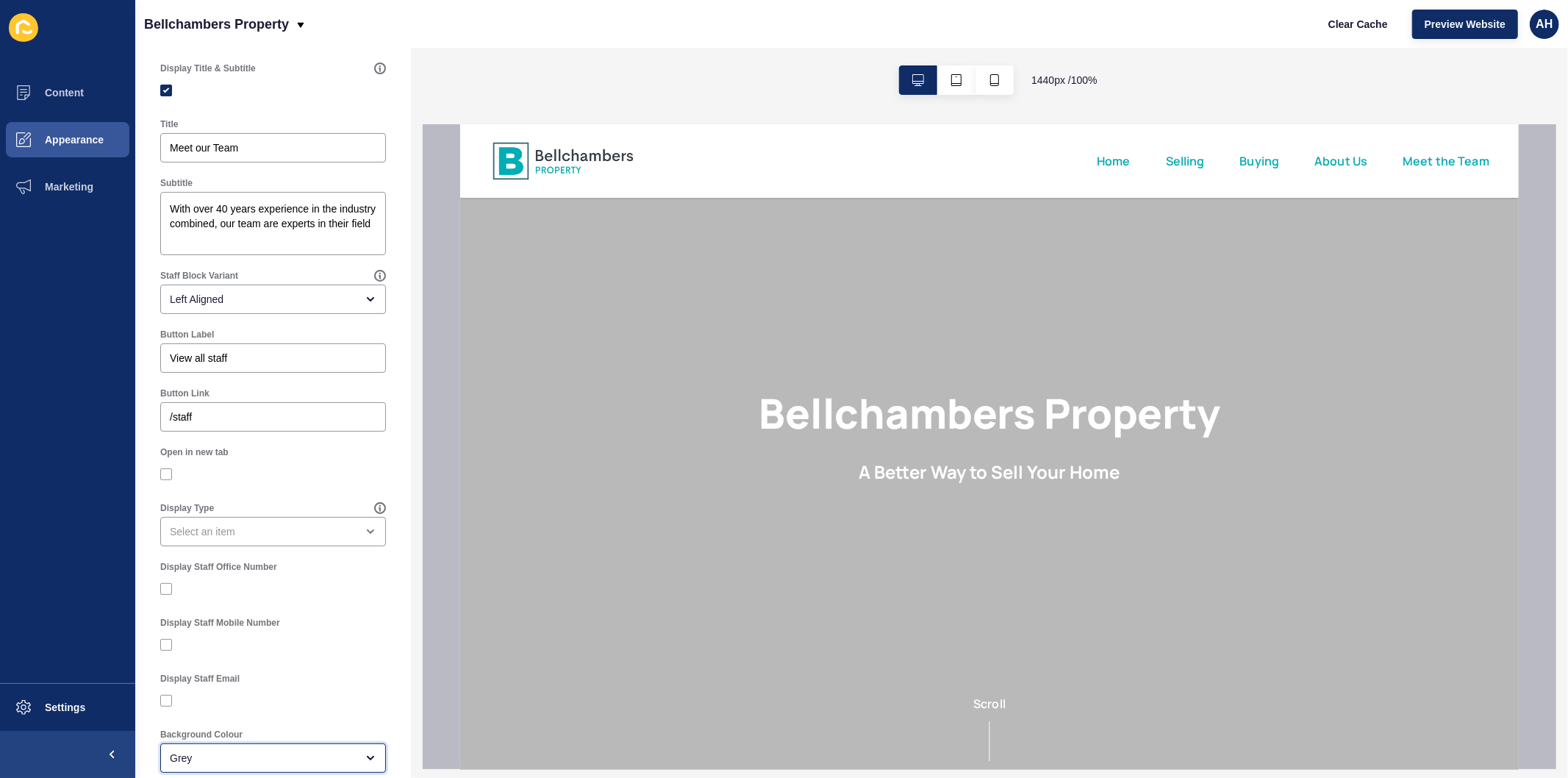
scroll to position [0, 0]
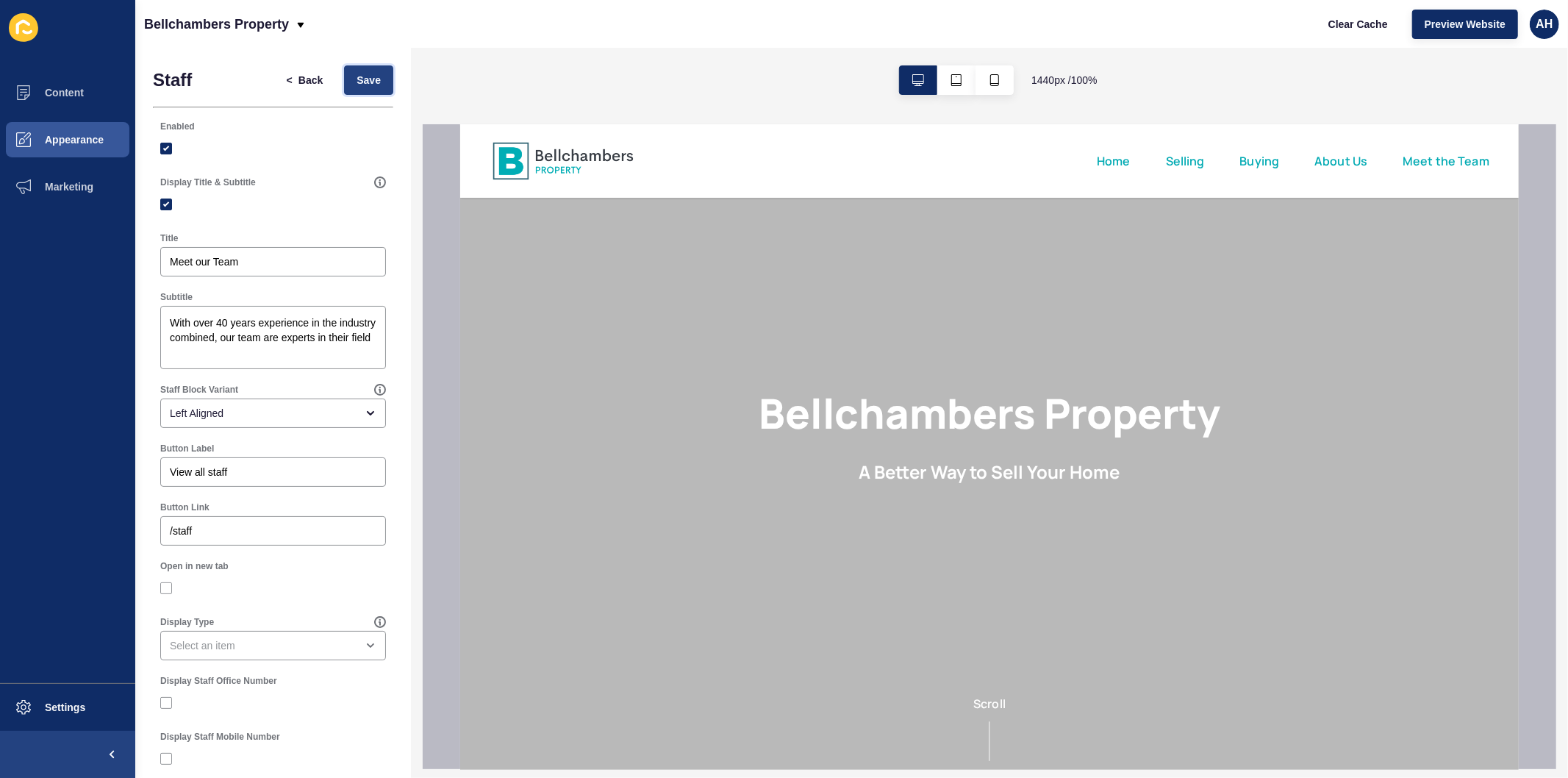
click at [358, 88] on button "Save" at bounding box center [368, 80] width 49 height 30
click at [292, 69] on button "< Back" at bounding box center [305, 80] width 61 height 30
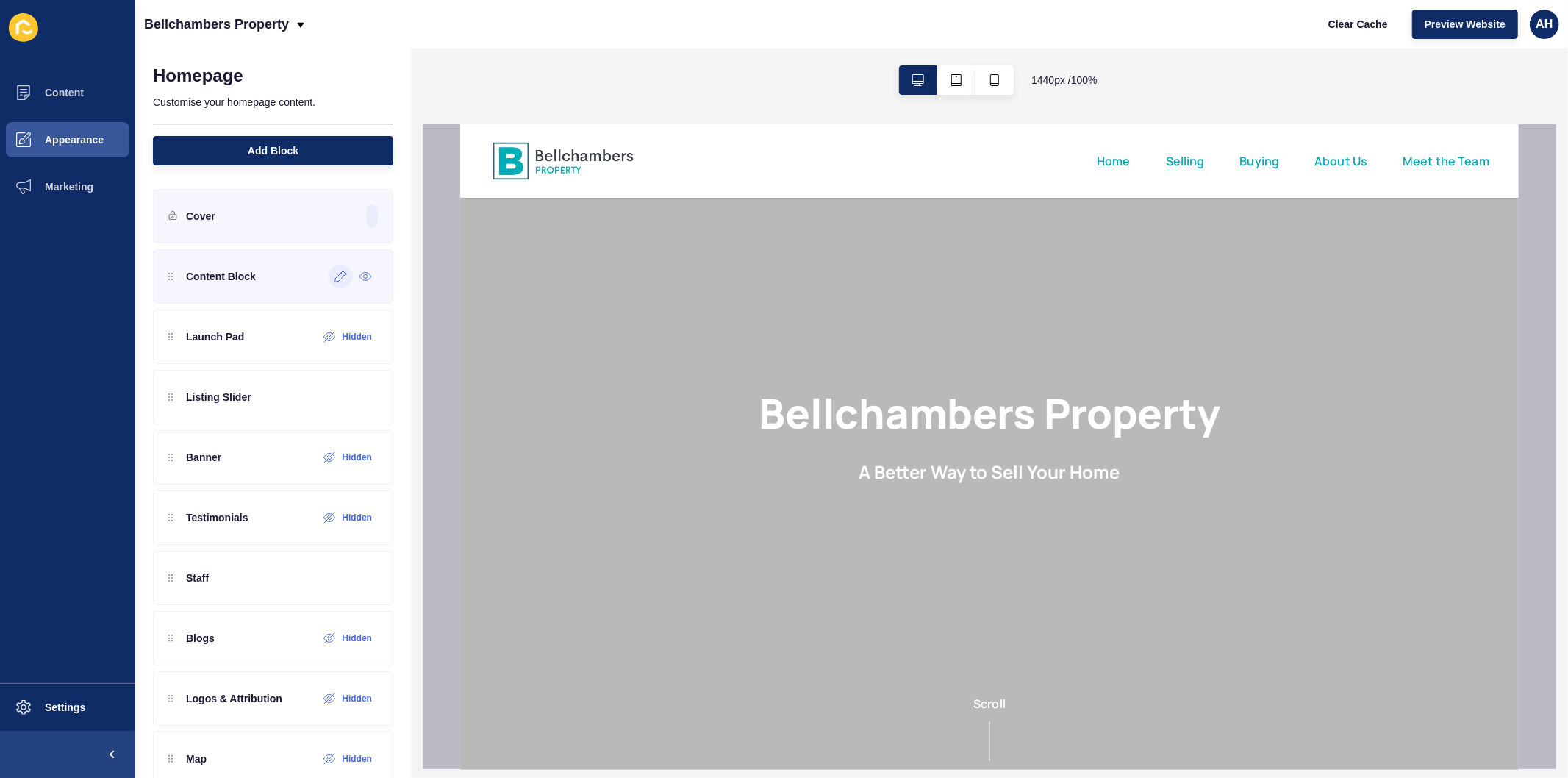
click at [329, 286] on div at bounding box center [341, 276] width 24 height 23
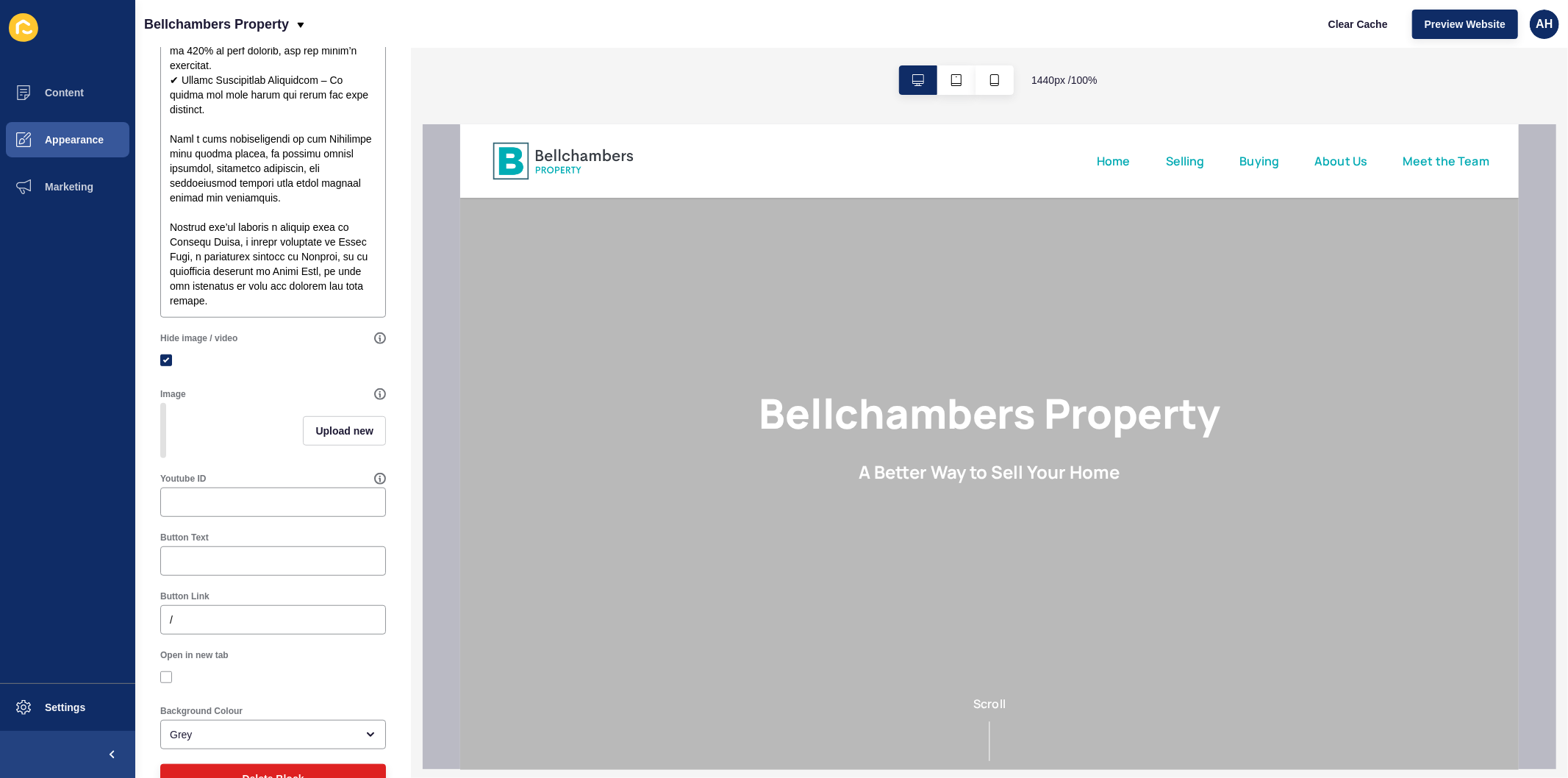
scroll to position [706, 0]
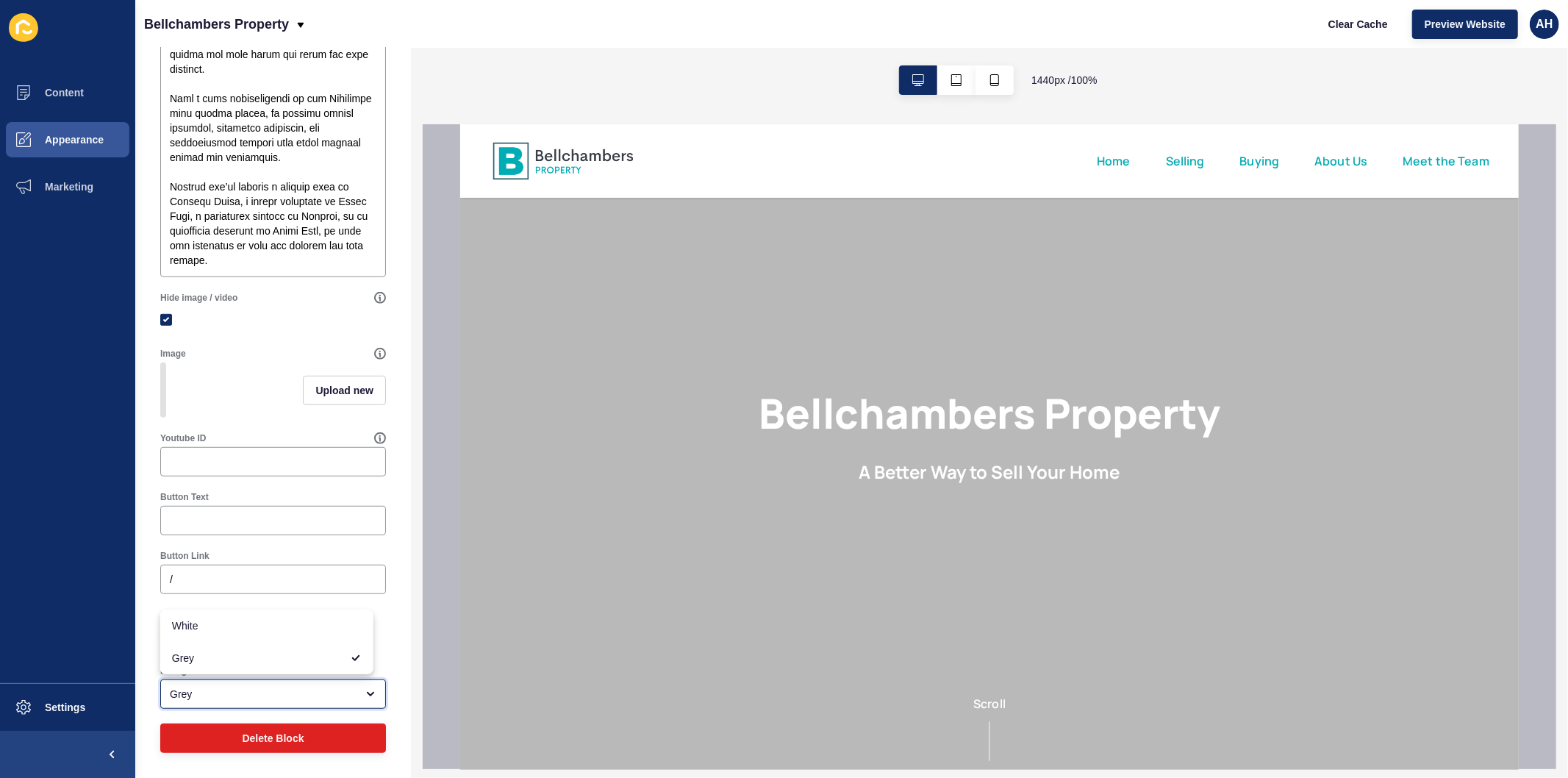
click at [252, 698] on div "Grey" at bounding box center [263, 694] width 186 height 15
click at [247, 627] on span "White" at bounding box center [267, 626] width 190 height 15
type input "White"
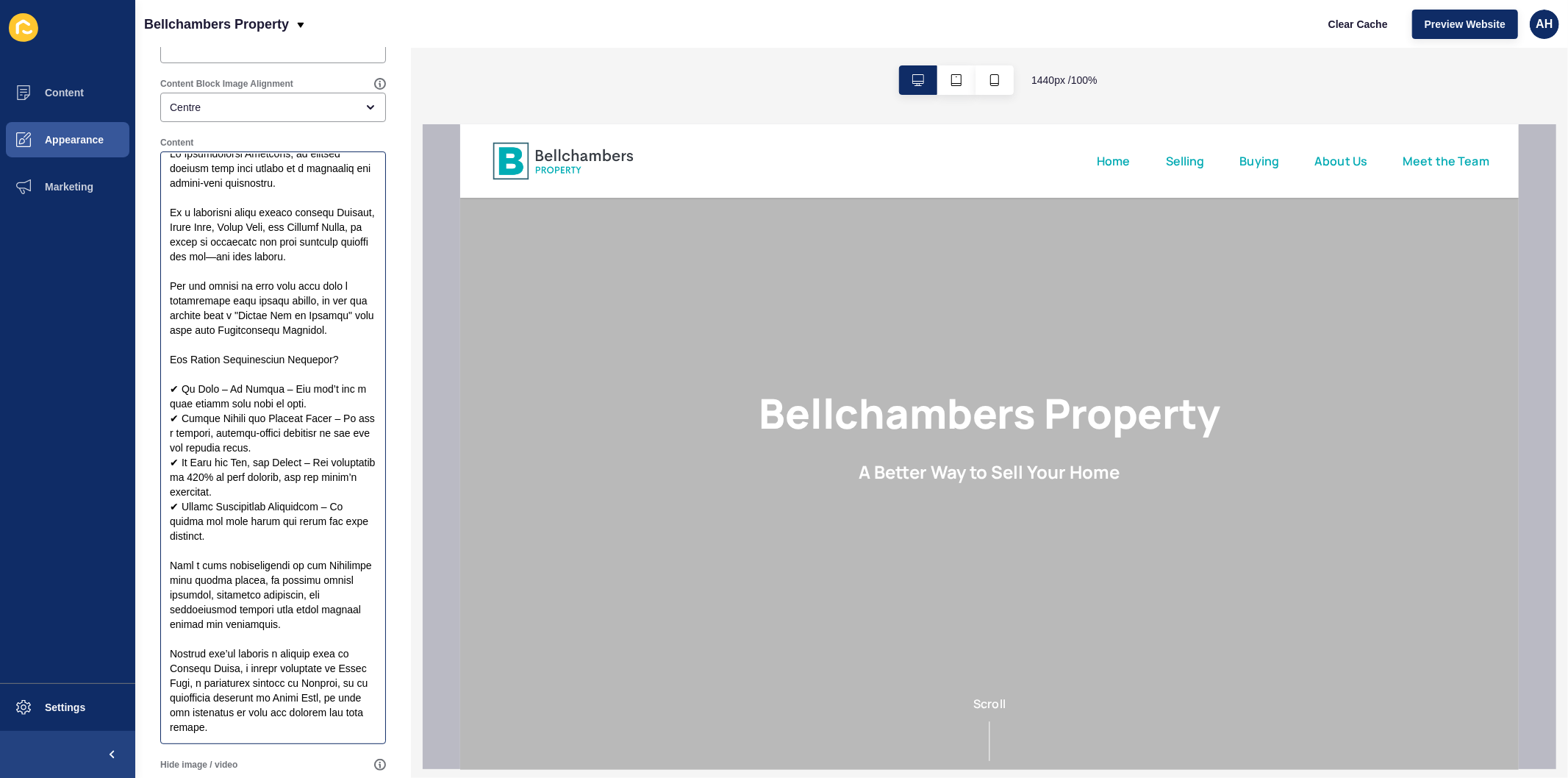
scroll to position [0, 0]
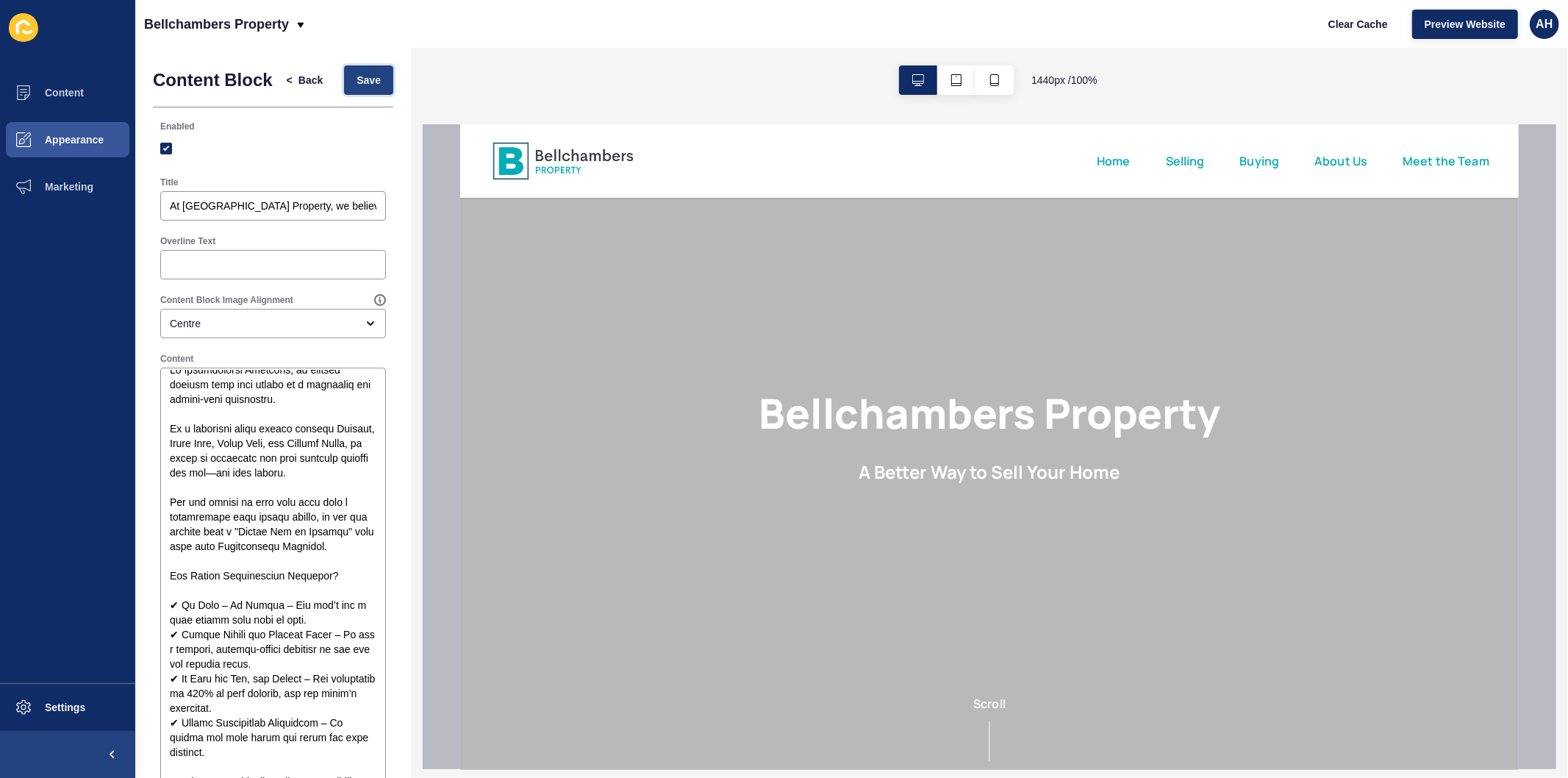
click at [357, 85] on span "Save" at bounding box center [369, 80] width 24 height 15
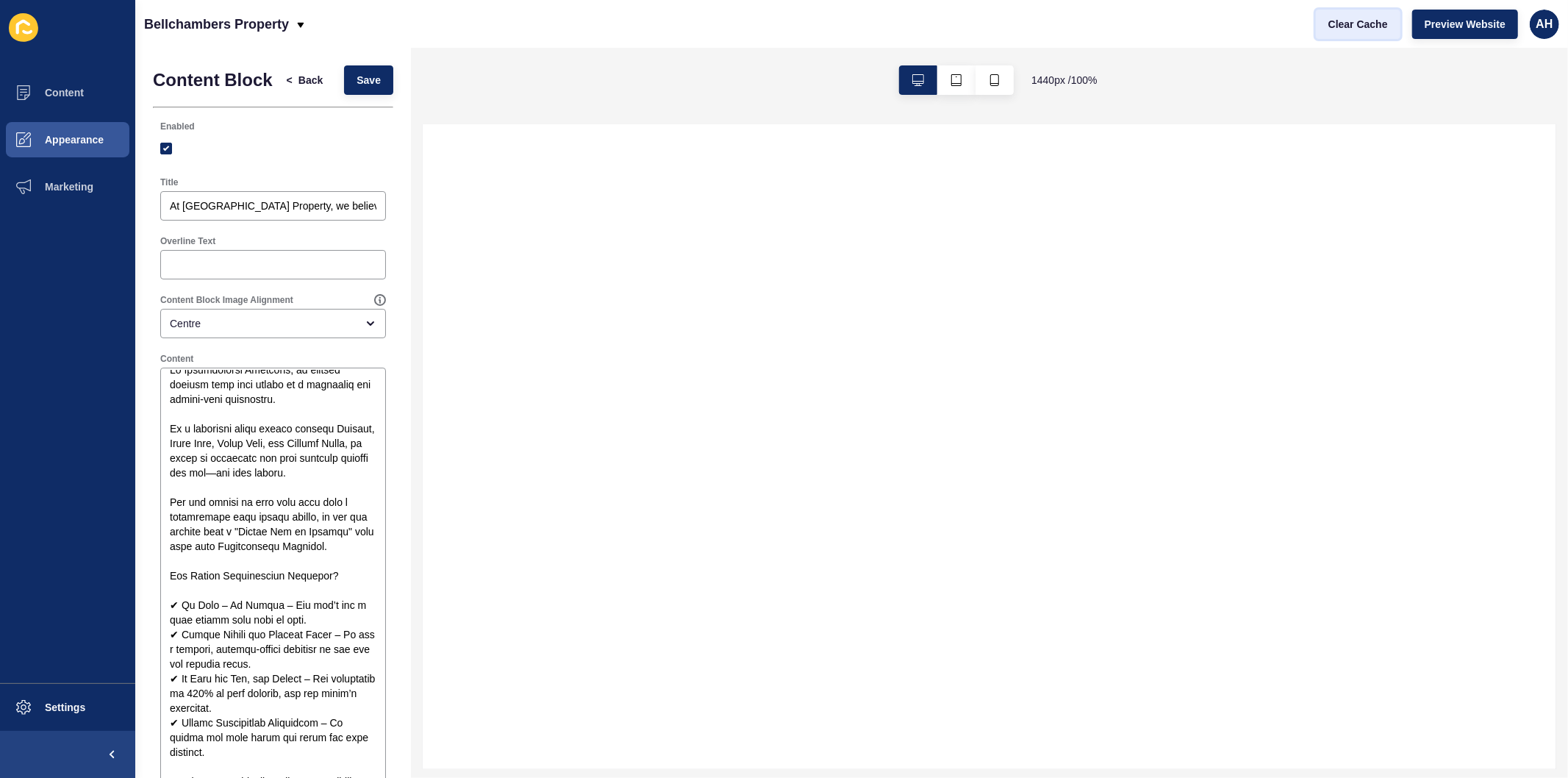
click at [1363, 15] on button "Clear Cache" at bounding box center [1358, 24] width 85 height 30
